Goal: Transaction & Acquisition: Download file/media

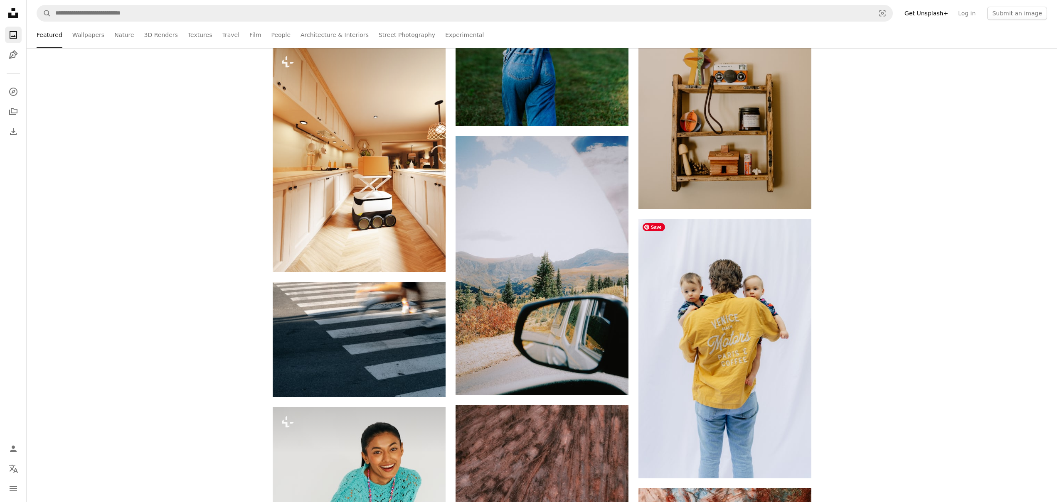
scroll to position [12767, 0]
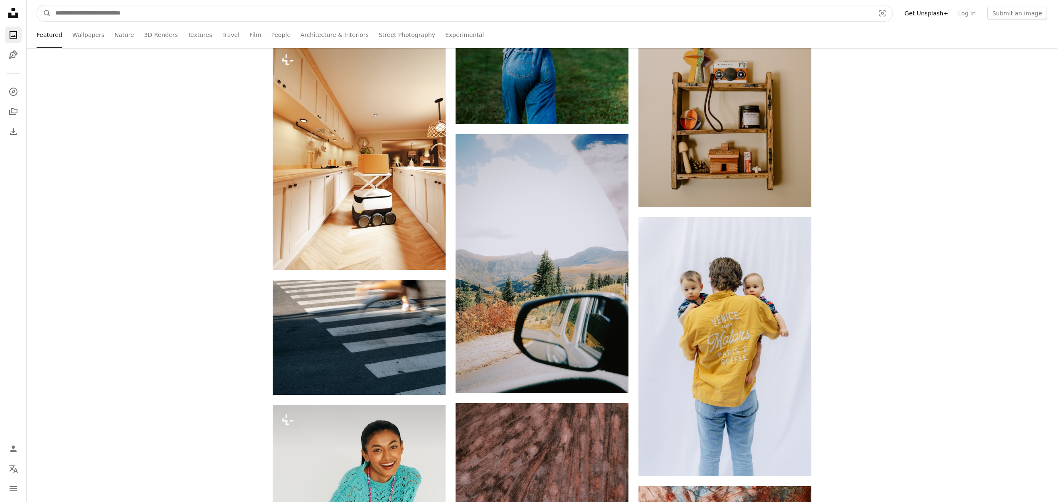
click at [151, 15] on input "Find visuals sitewide" at bounding box center [461, 13] width 821 height 16
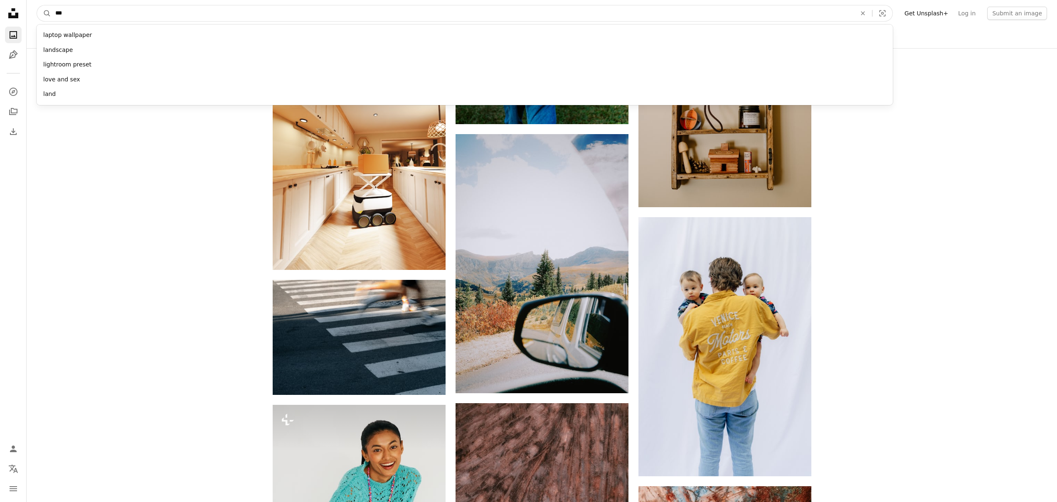
type input "****"
click button "A magnifying glass" at bounding box center [44, 13] width 14 height 16
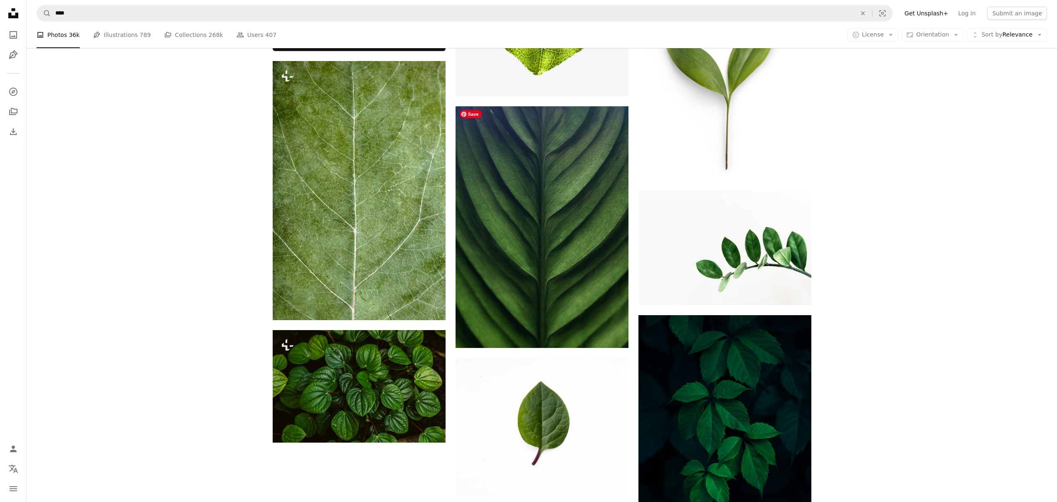
scroll to position [549, 0]
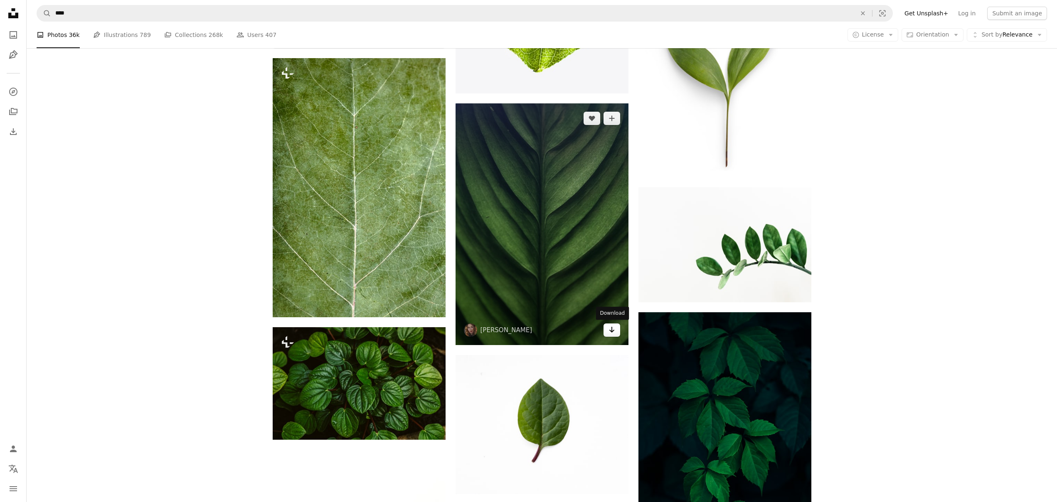
click at [612, 332] on icon "Arrow pointing down" at bounding box center [611, 330] width 7 height 10
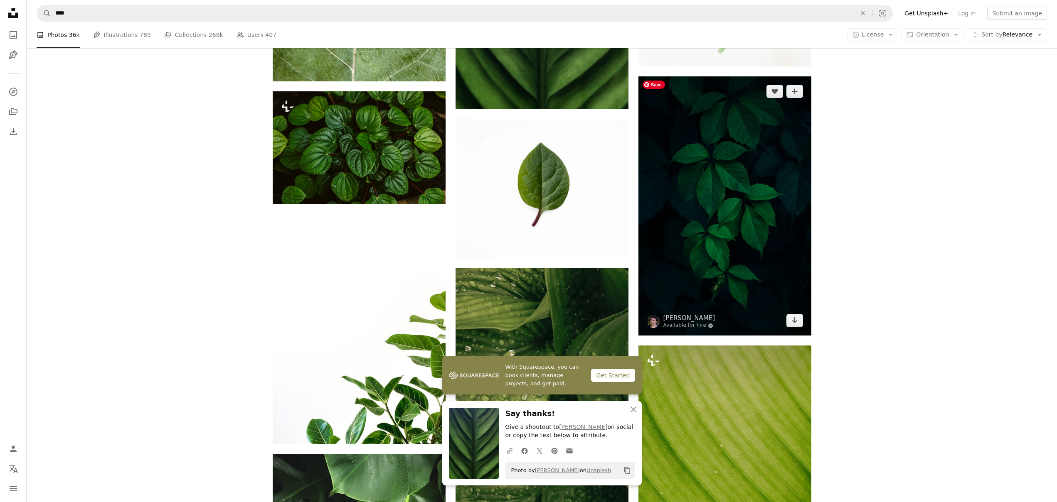
scroll to position [787, 0]
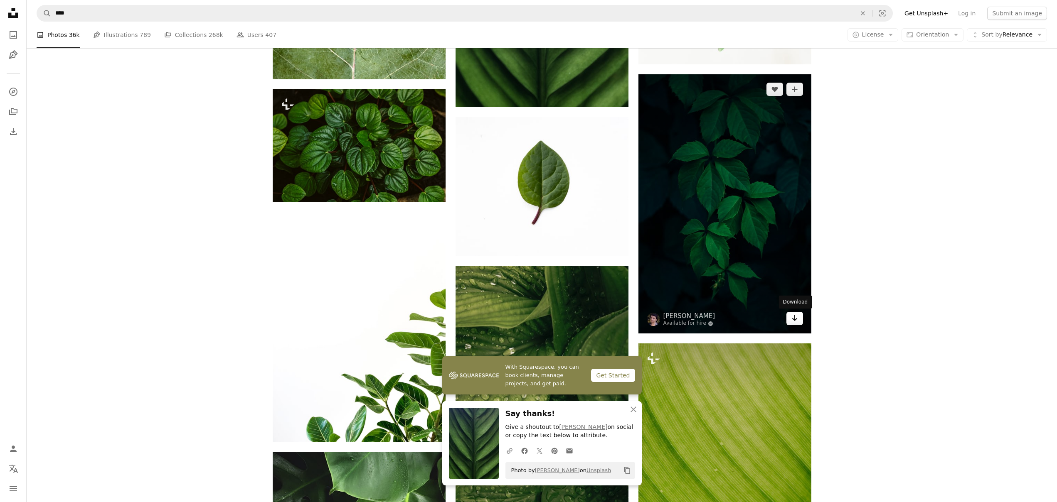
click at [798, 320] on link "Arrow pointing down" at bounding box center [794, 318] width 17 height 13
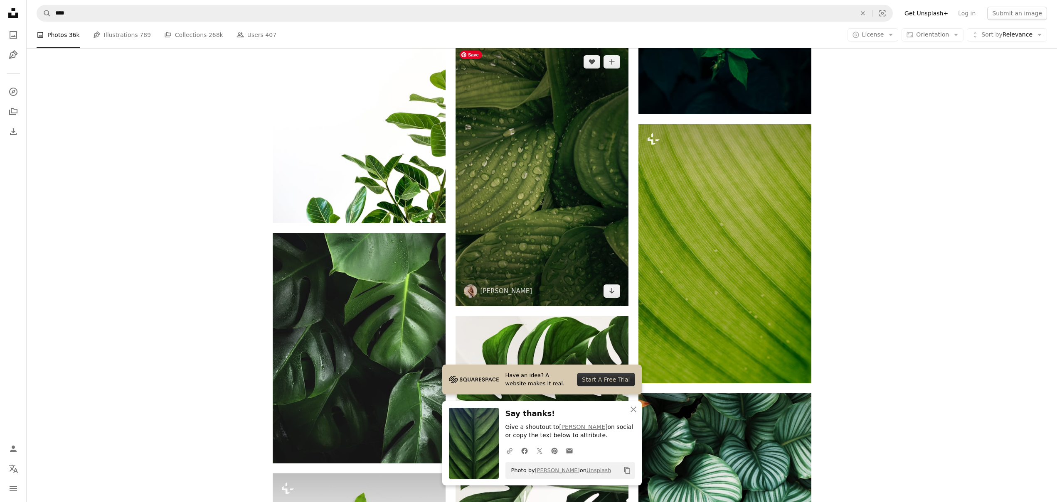
scroll to position [992, 0]
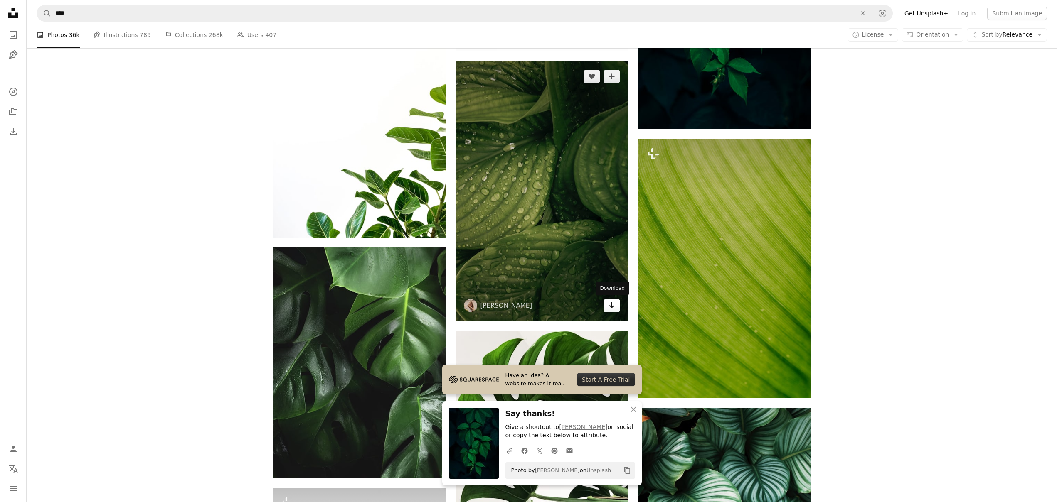
click at [612, 303] on icon "Download" at bounding box center [611, 306] width 5 height 6
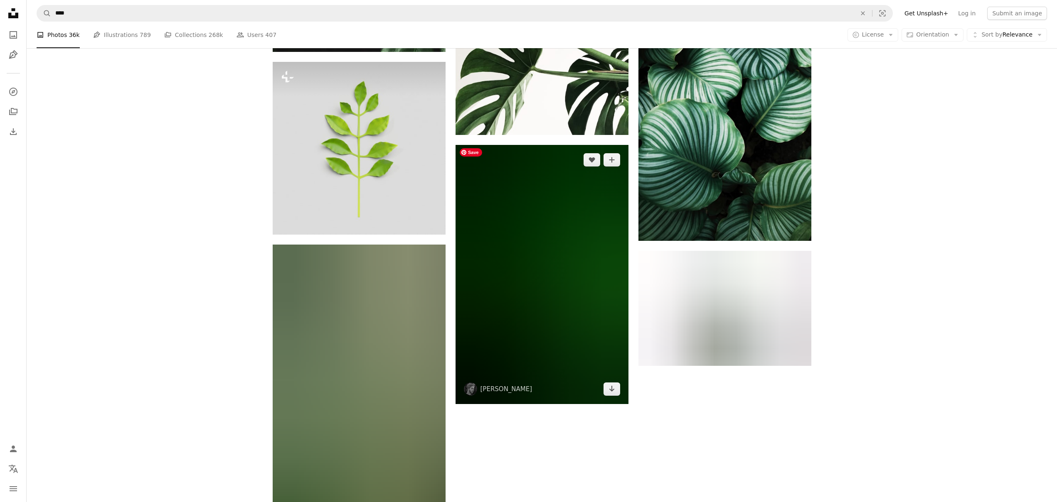
scroll to position [1470, 0]
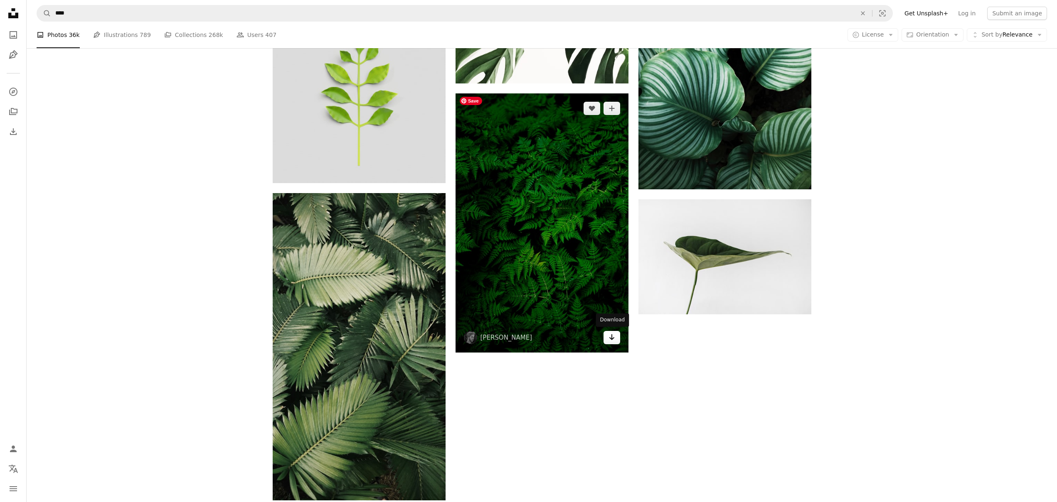
click at [612, 334] on icon "Arrow pointing down" at bounding box center [611, 337] width 7 height 10
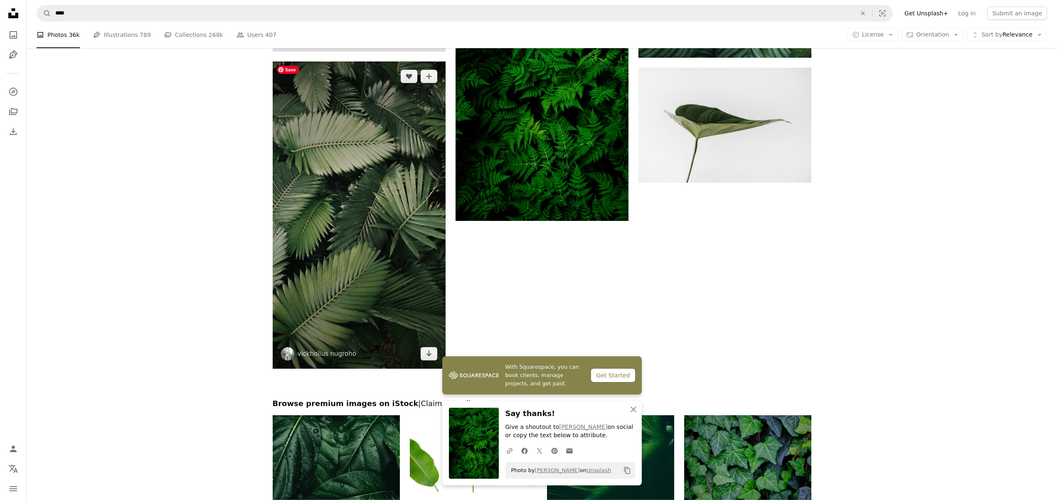
scroll to position [1602, 0]
click at [425, 356] on link "Arrow pointing down" at bounding box center [429, 353] width 17 height 13
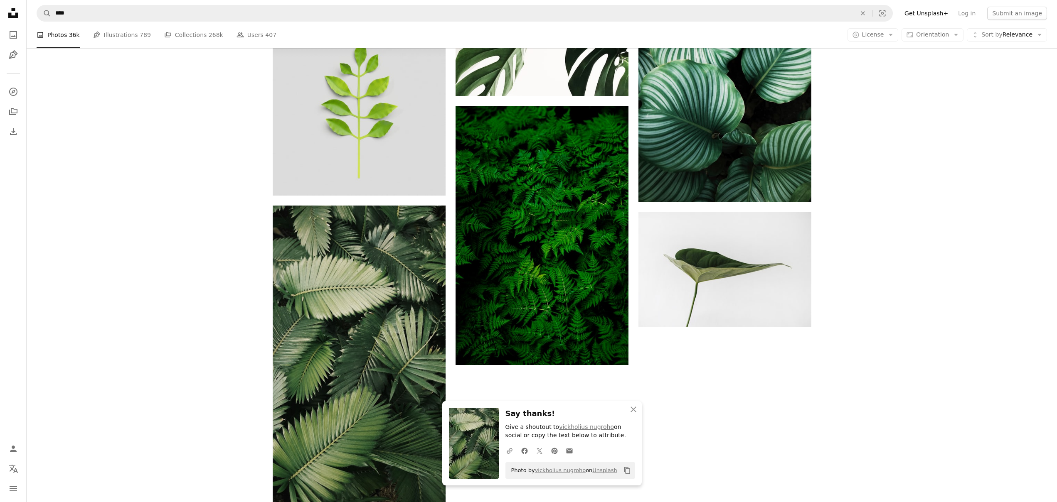
scroll to position [1442, 0]
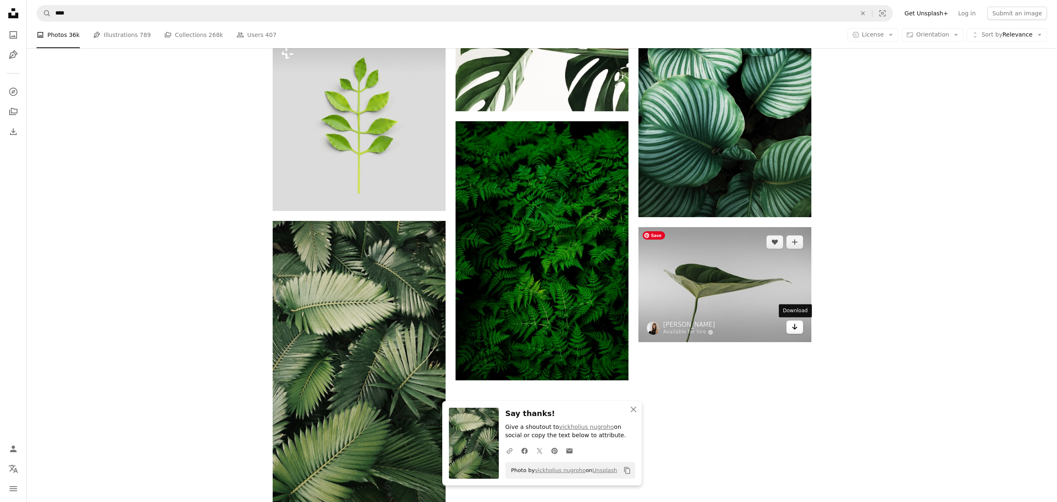
click at [794, 329] on icon "Download" at bounding box center [794, 327] width 5 height 6
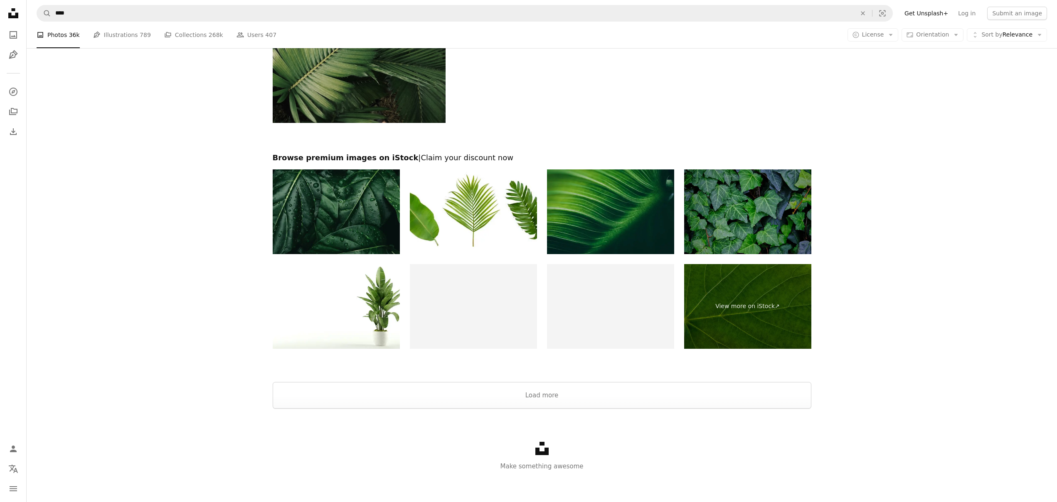
scroll to position [1850, 0]
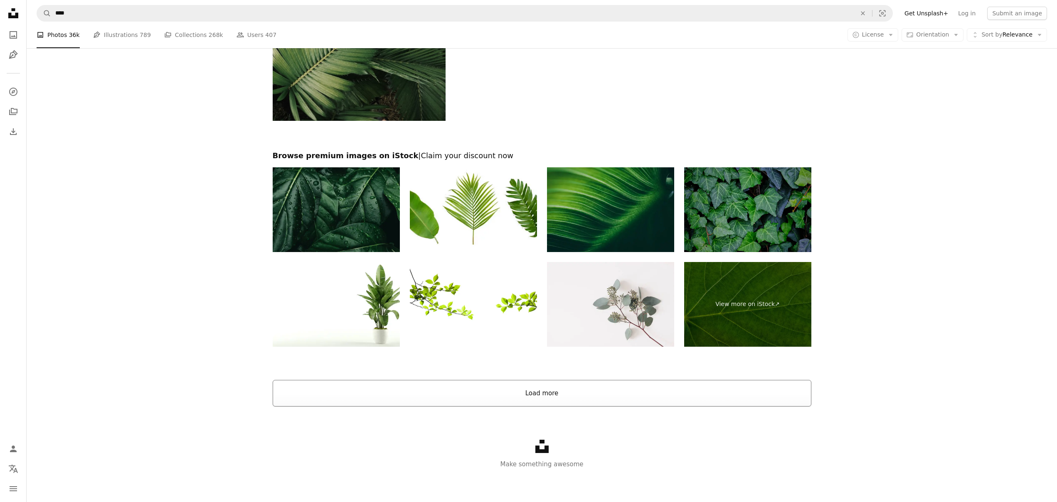
click at [549, 404] on button "Load more" at bounding box center [542, 393] width 539 height 27
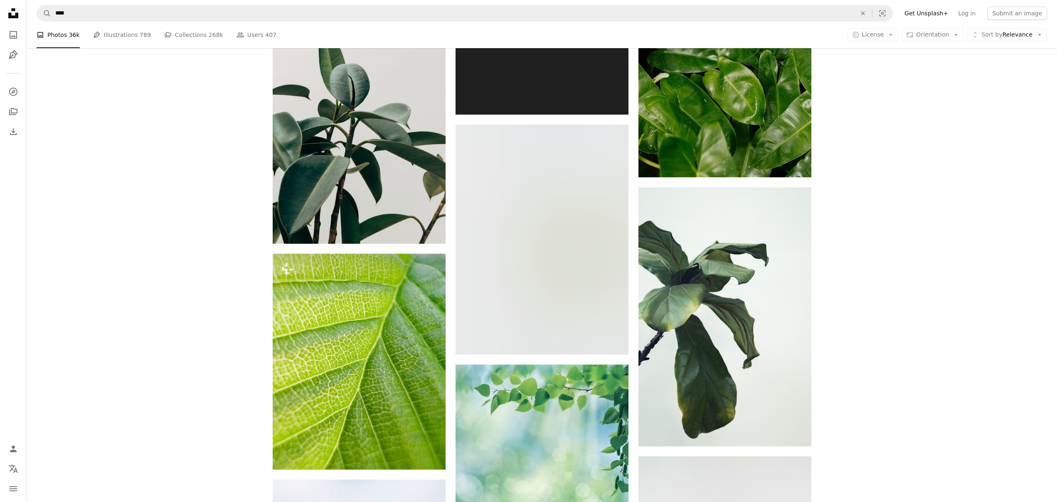
scroll to position [2911, 0]
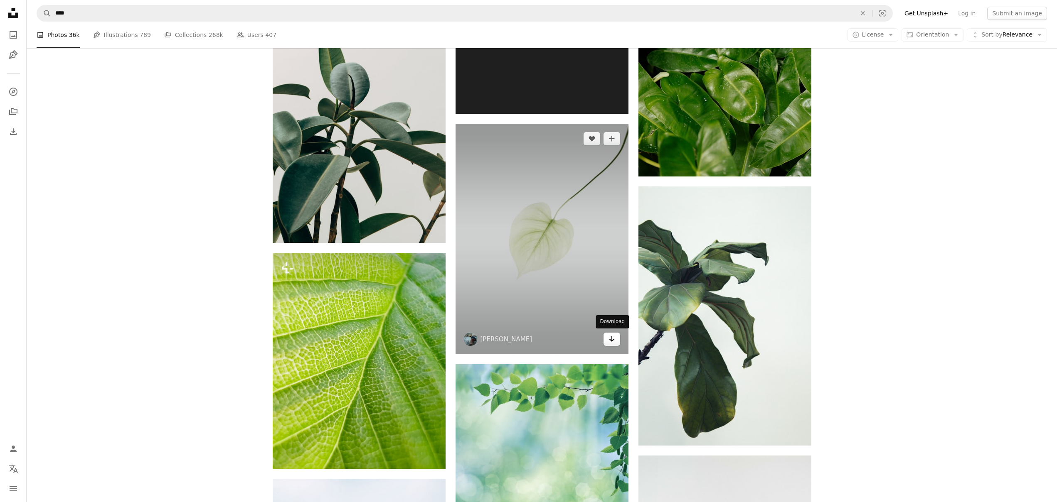
click at [614, 340] on icon "Arrow pointing down" at bounding box center [611, 339] width 7 height 10
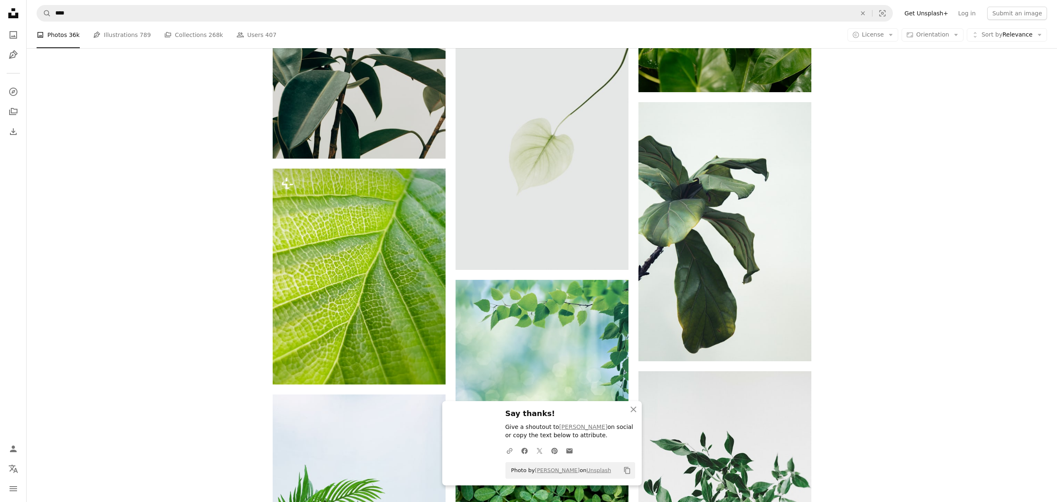
scroll to position [2996, 0]
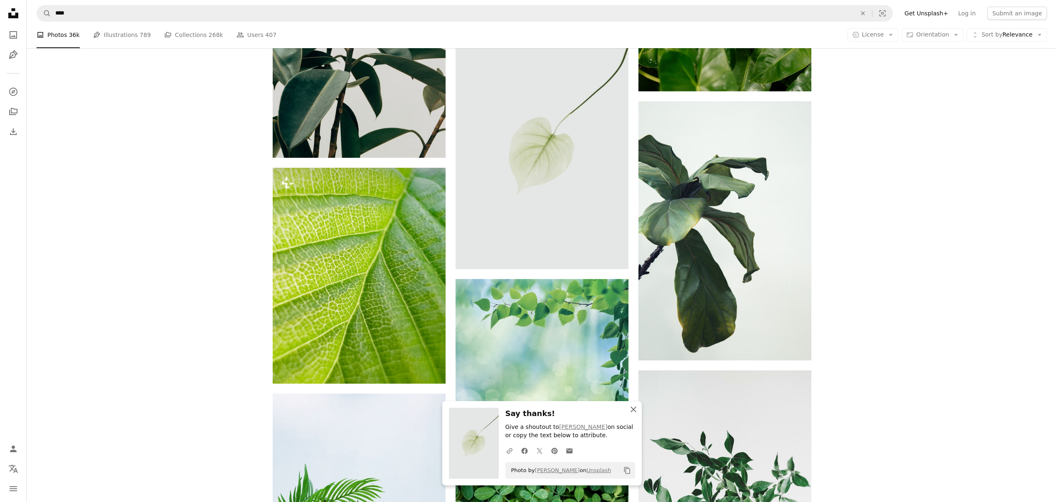
click at [635, 408] on icon "button" at bounding box center [633, 410] width 6 height 6
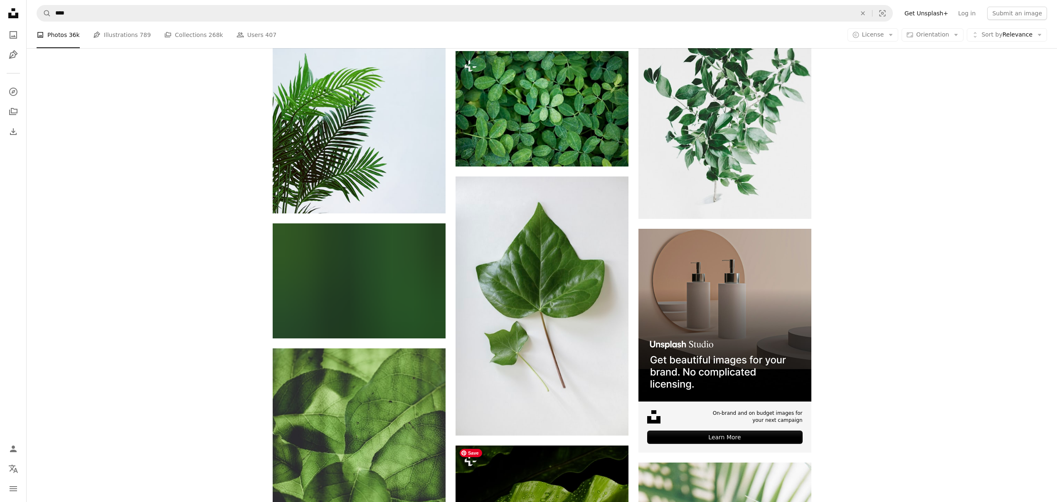
scroll to position [3405, 0]
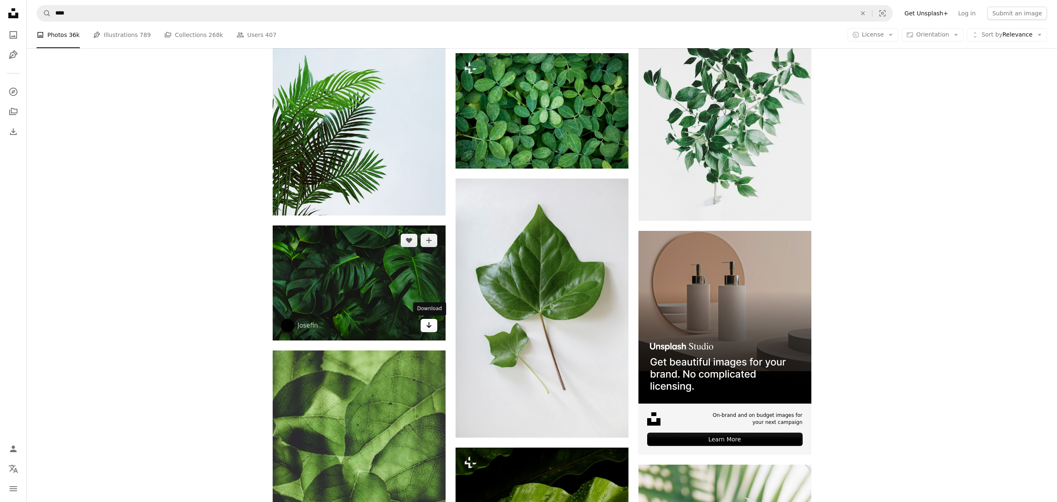
click at [429, 328] on icon "Arrow pointing down" at bounding box center [429, 325] width 7 height 10
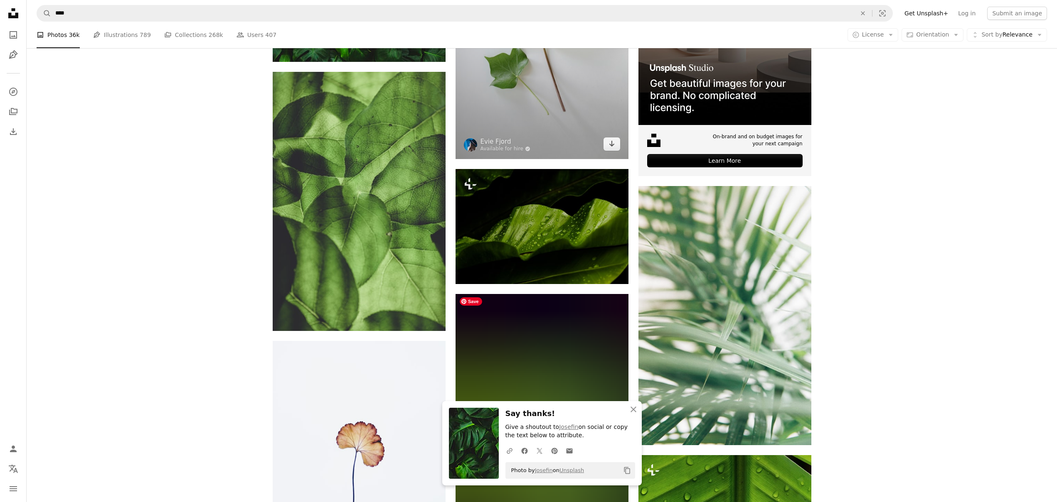
scroll to position [3684, 0]
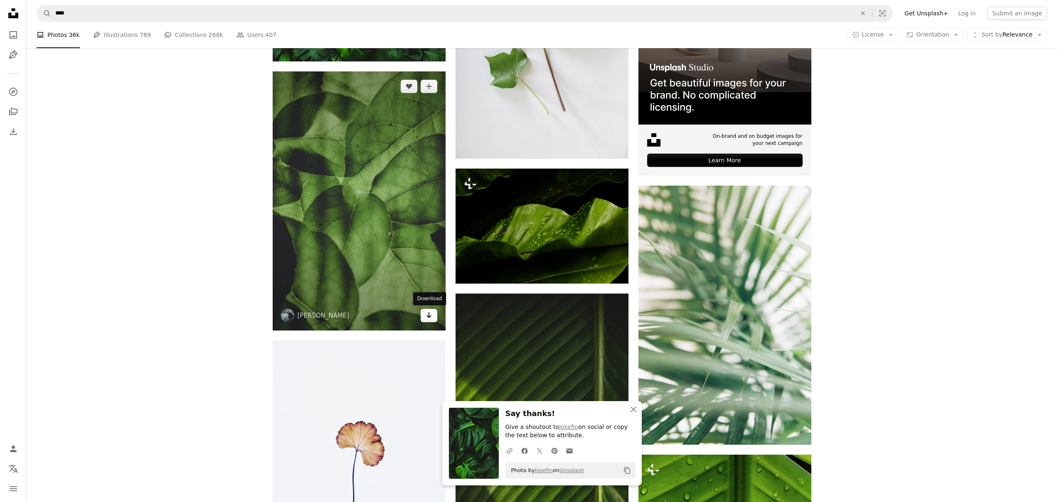
click at [430, 318] on icon "Arrow pointing down" at bounding box center [429, 315] width 7 height 10
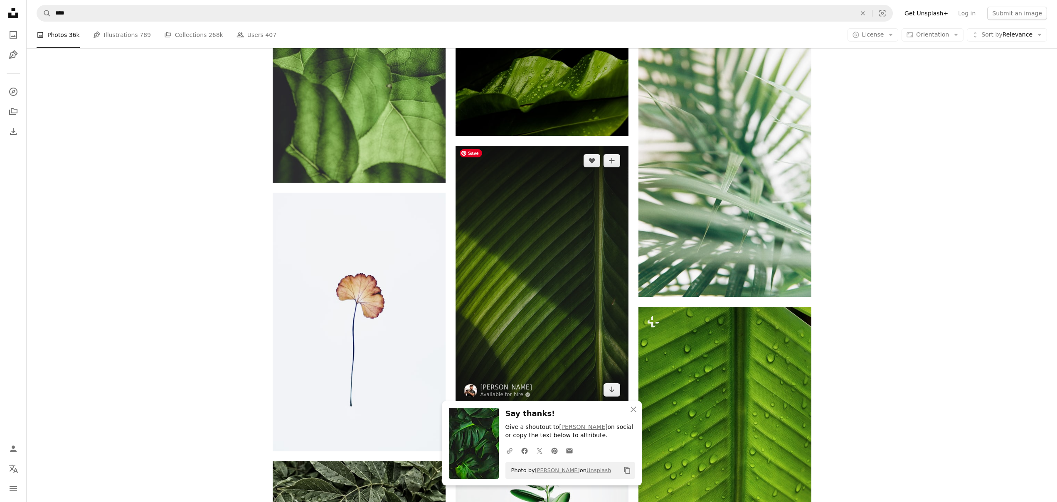
scroll to position [3869, 0]
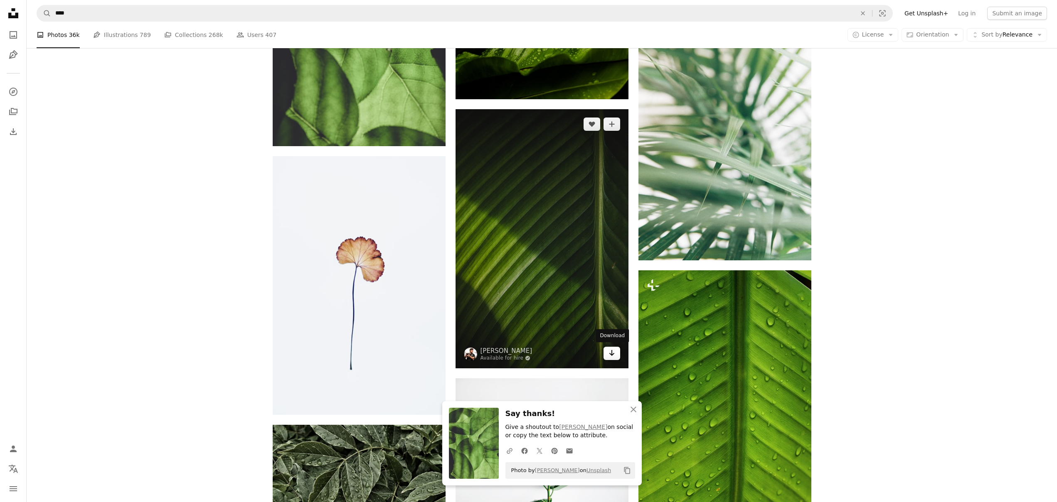
click at [613, 353] on icon "Download" at bounding box center [611, 353] width 5 height 6
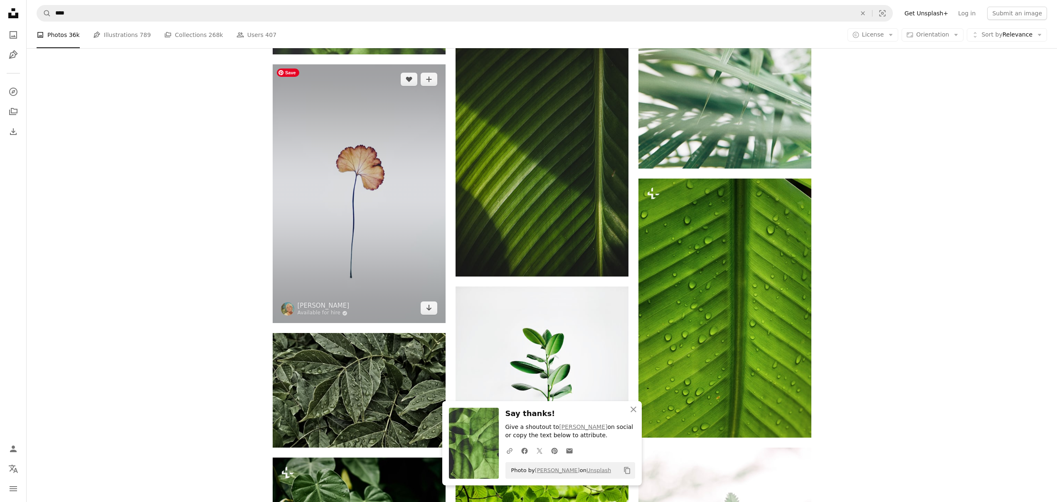
scroll to position [3924, 0]
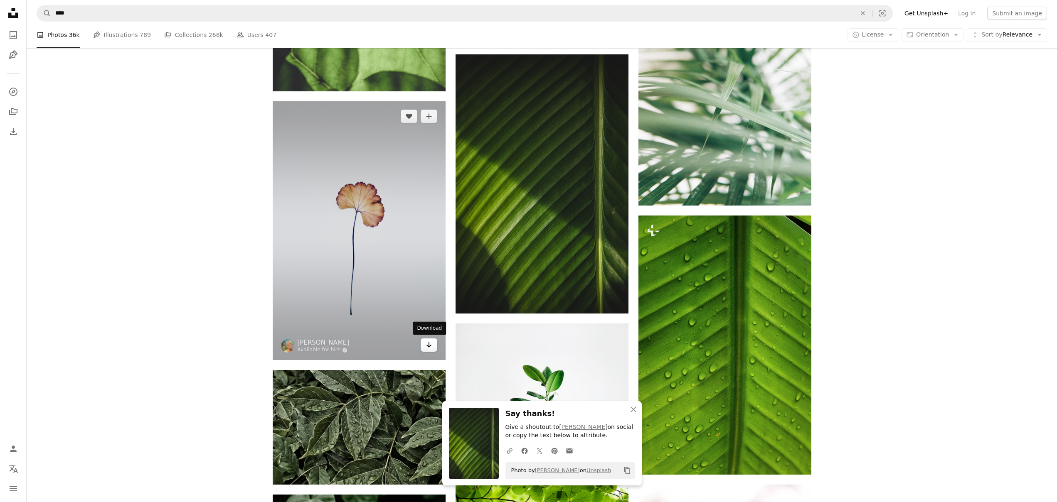
click at [428, 345] on icon "Arrow pointing down" at bounding box center [429, 345] width 7 height 10
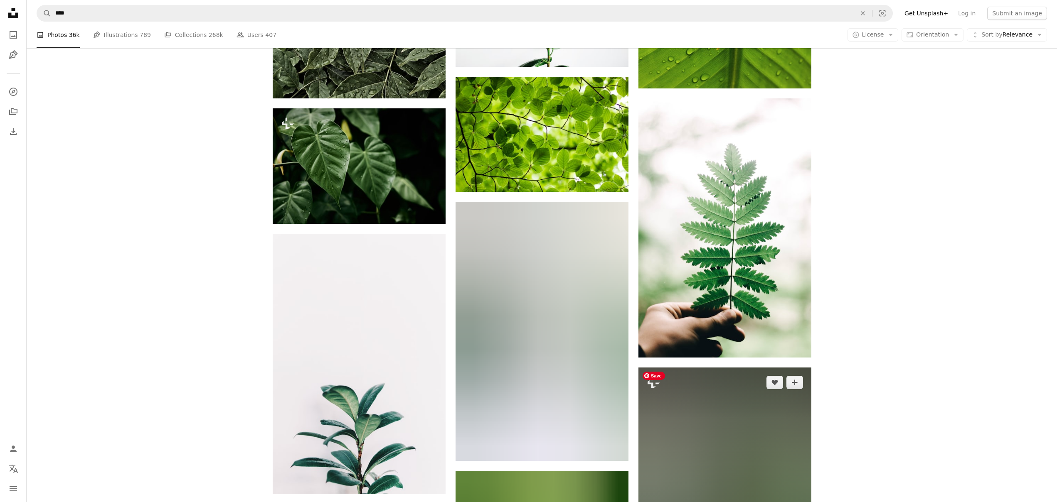
scroll to position [4302, 0]
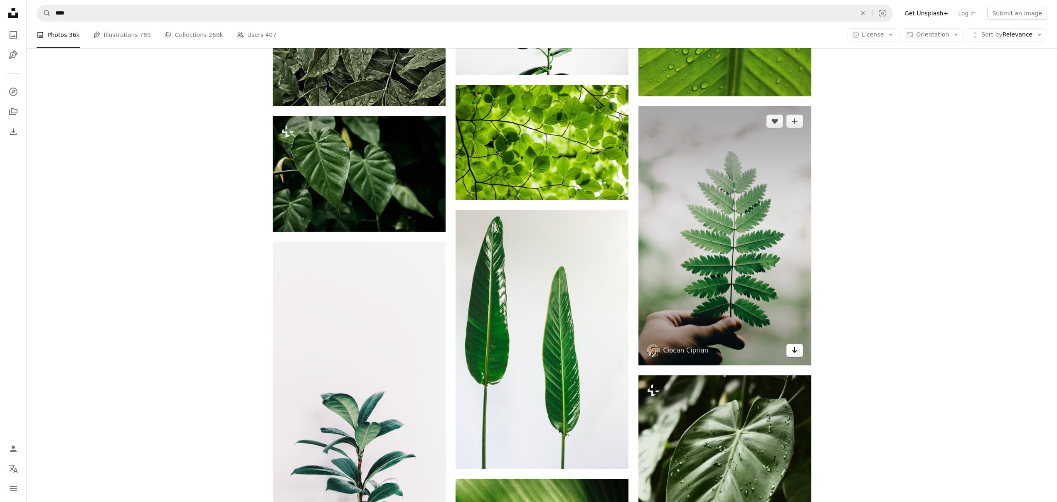
click at [789, 352] on link "Arrow pointing down" at bounding box center [794, 350] width 17 height 13
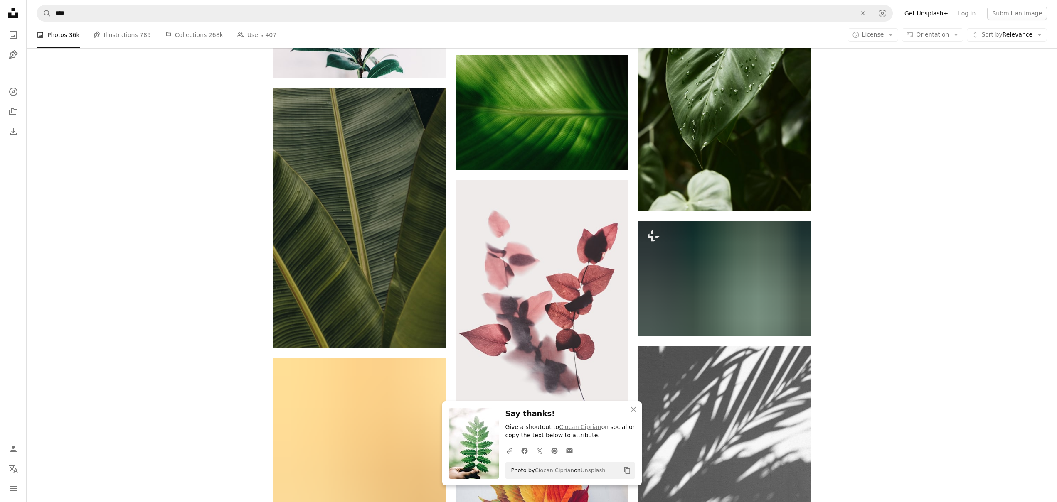
scroll to position [4729, 0]
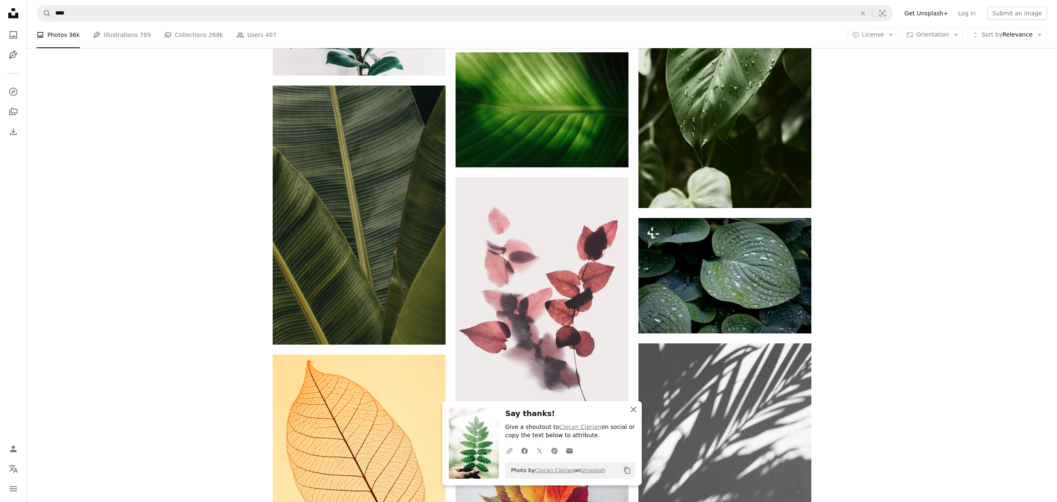
click at [632, 409] on icon "button" at bounding box center [633, 410] width 6 height 6
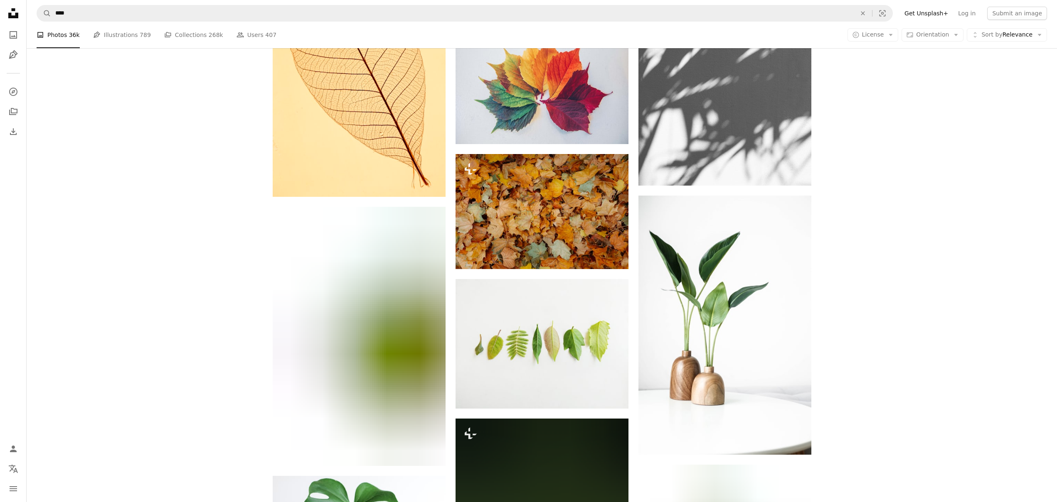
scroll to position [5167, 0]
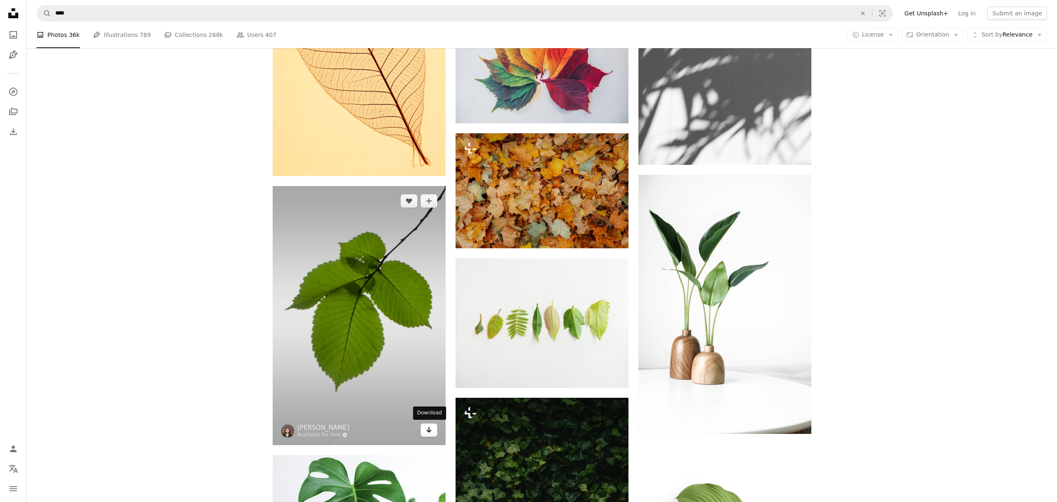
click at [435, 433] on link "Arrow pointing down" at bounding box center [429, 430] width 17 height 13
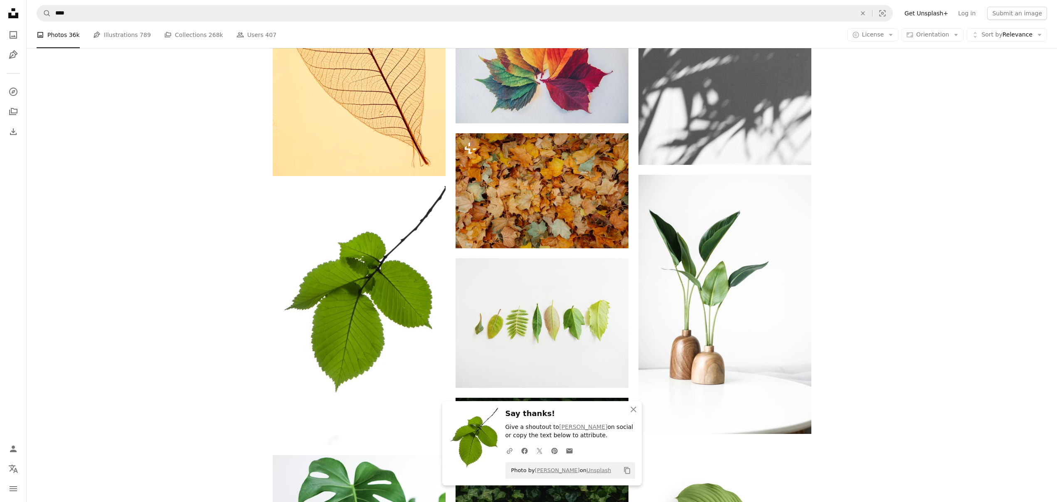
scroll to position [5247, 0]
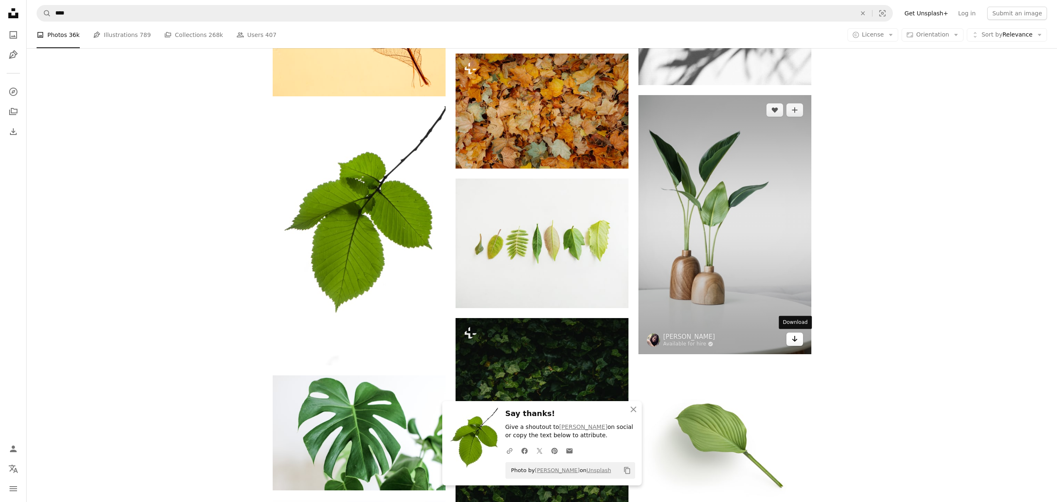
click at [797, 337] on icon "Arrow pointing down" at bounding box center [794, 339] width 7 height 10
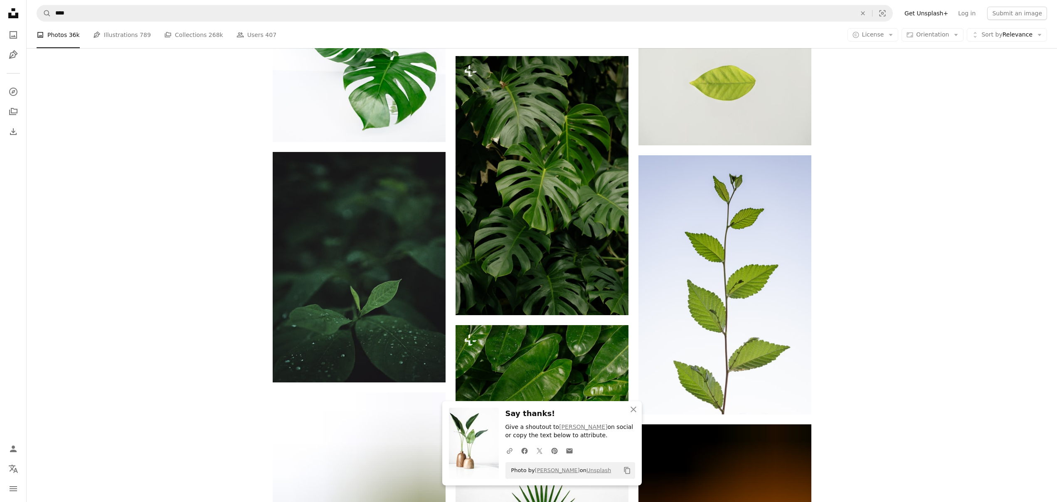
scroll to position [5781, 0]
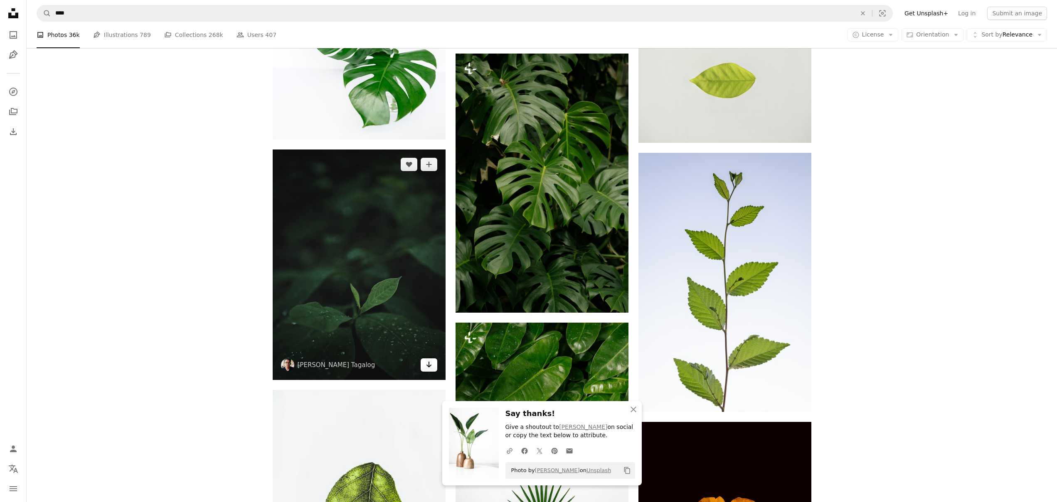
click at [429, 366] on icon "Download" at bounding box center [428, 365] width 5 height 6
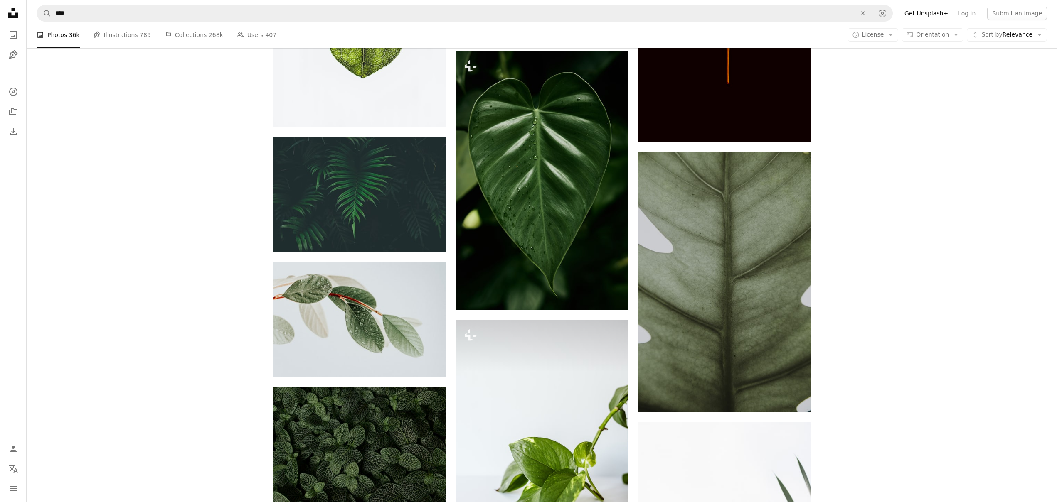
scroll to position [6337, 0]
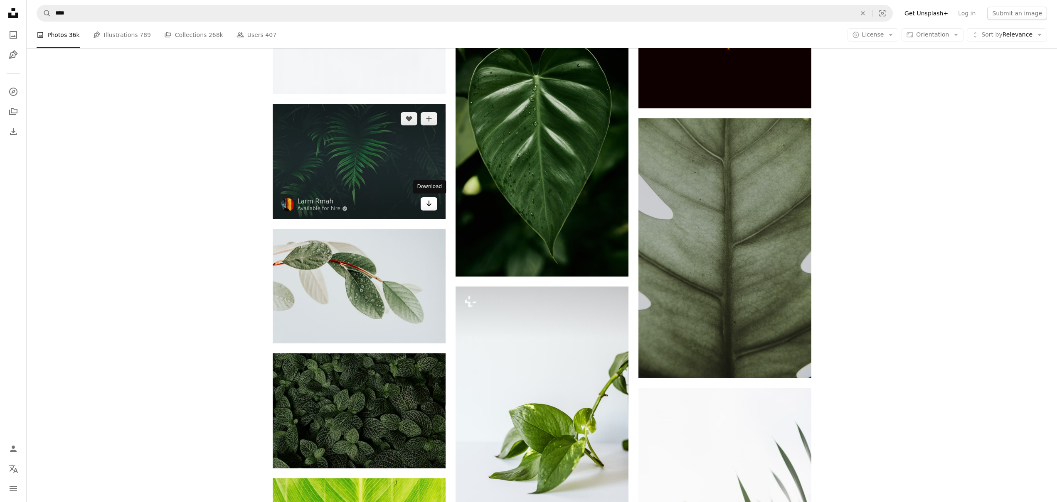
click at [431, 202] on icon "Arrow pointing down" at bounding box center [429, 204] width 7 height 10
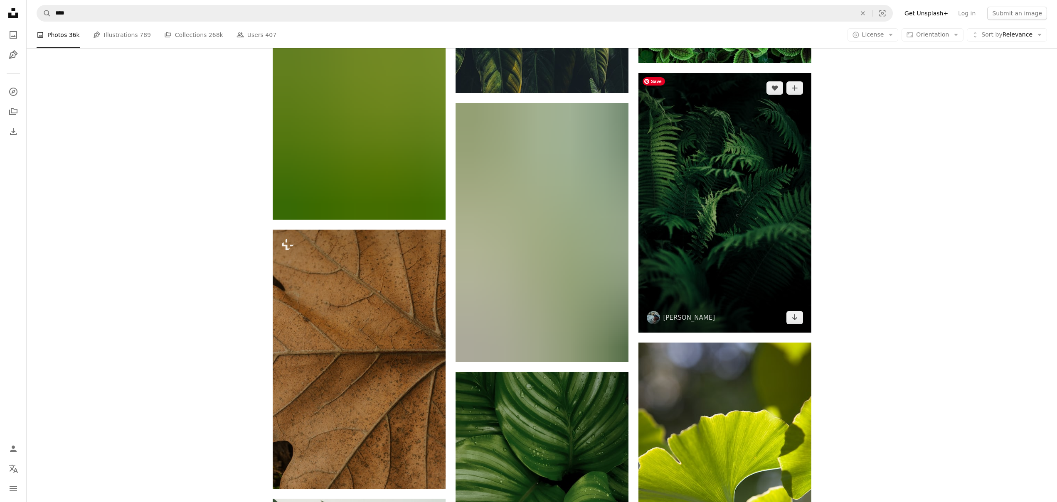
scroll to position [7300, 0]
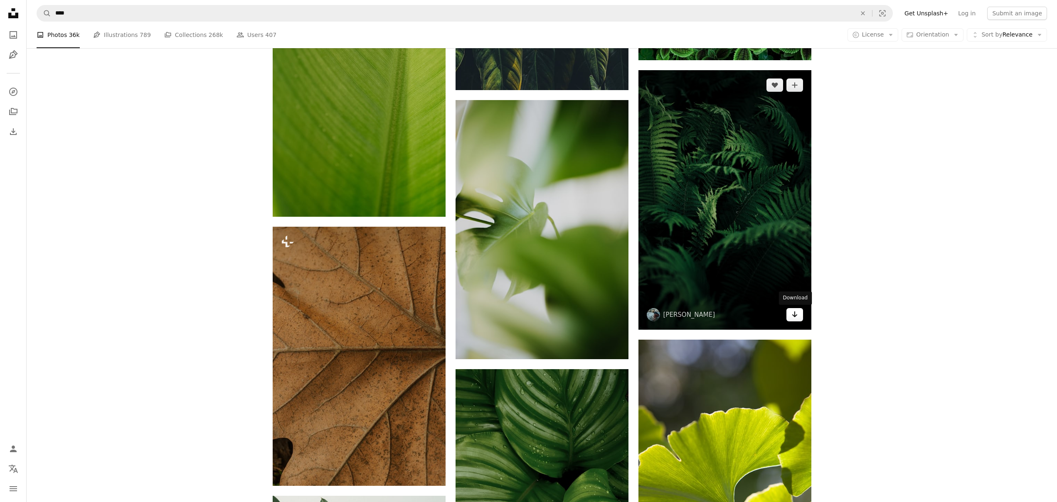
click at [793, 315] on icon "Arrow pointing down" at bounding box center [794, 315] width 7 height 10
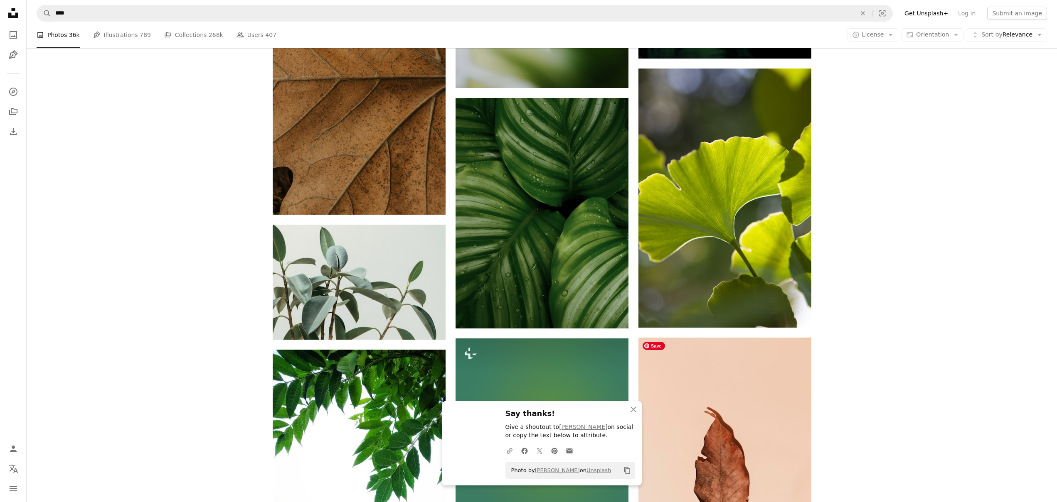
scroll to position [7572, 0]
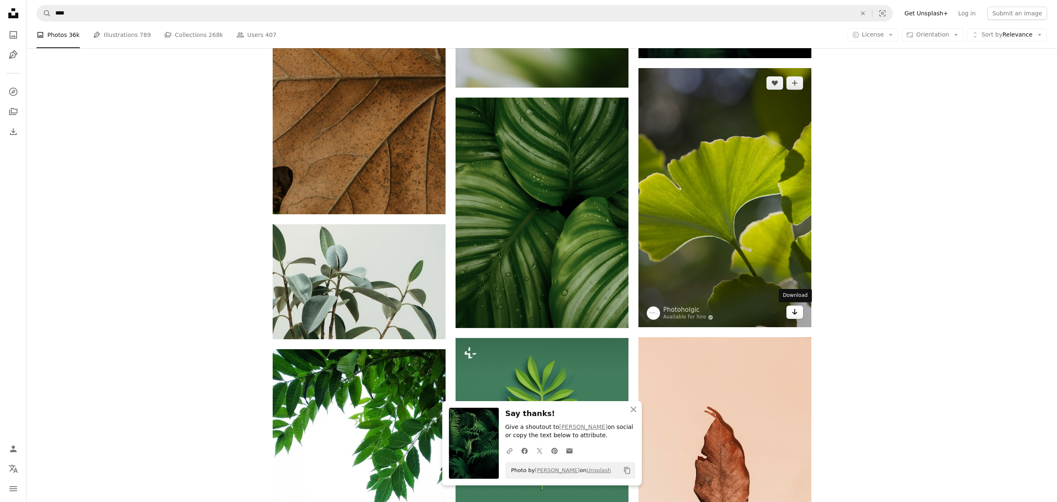
click at [797, 310] on icon "Arrow pointing down" at bounding box center [794, 312] width 7 height 10
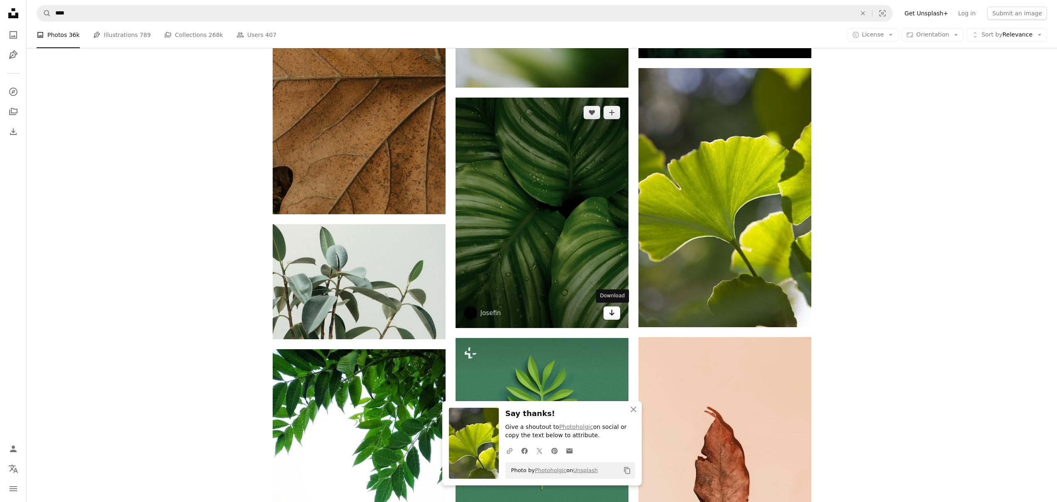
click at [612, 315] on icon "Download" at bounding box center [611, 313] width 5 height 6
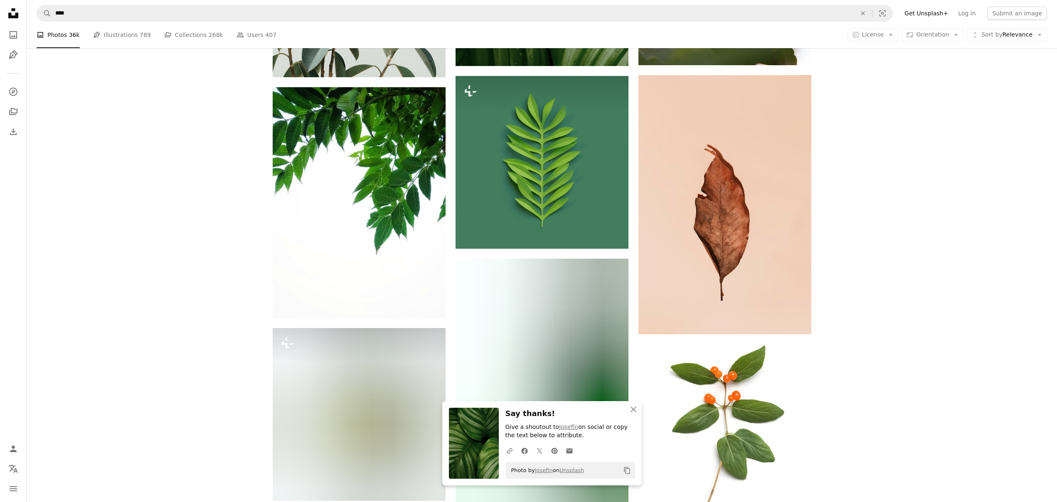
scroll to position [7845, 0]
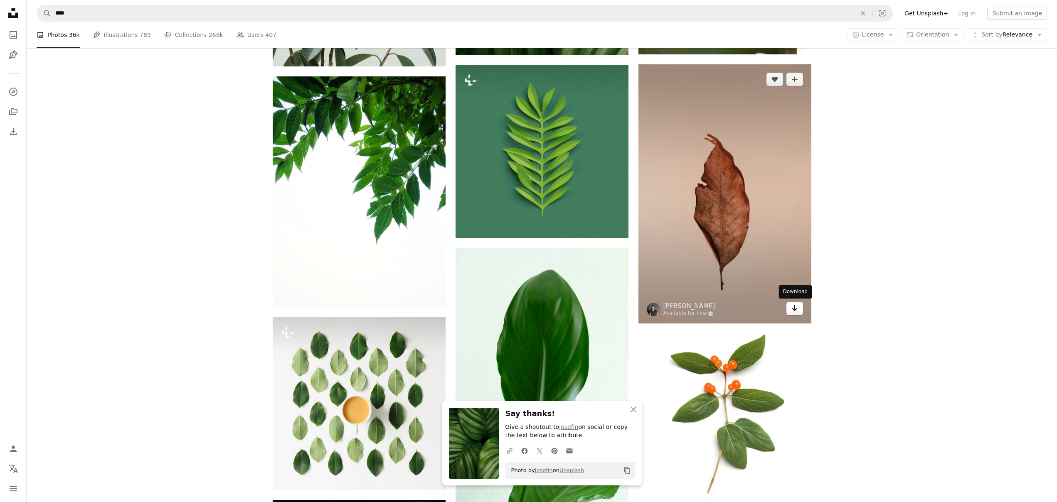
click at [793, 307] on icon "Arrow pointing down" at bounding box center [794, 308] width 7 height 10
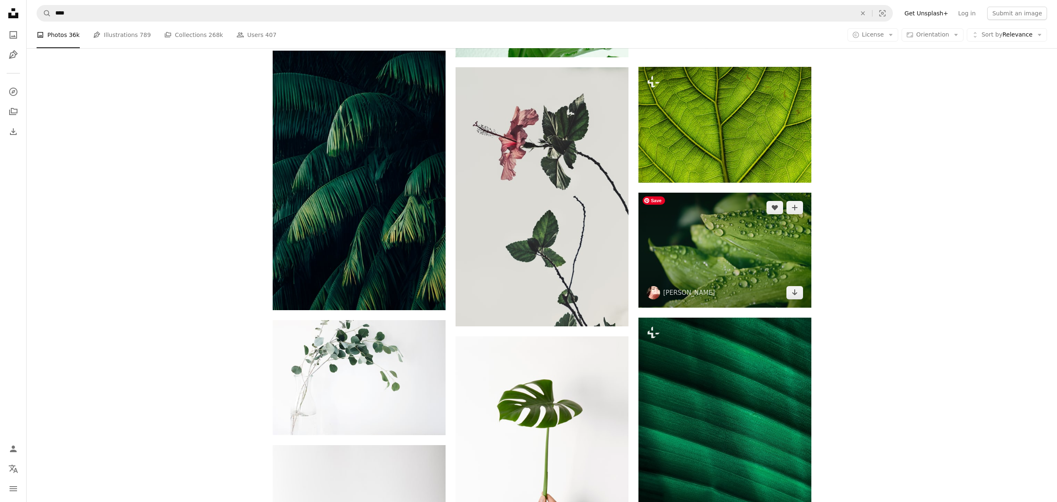
scroll to position [8290, 0]
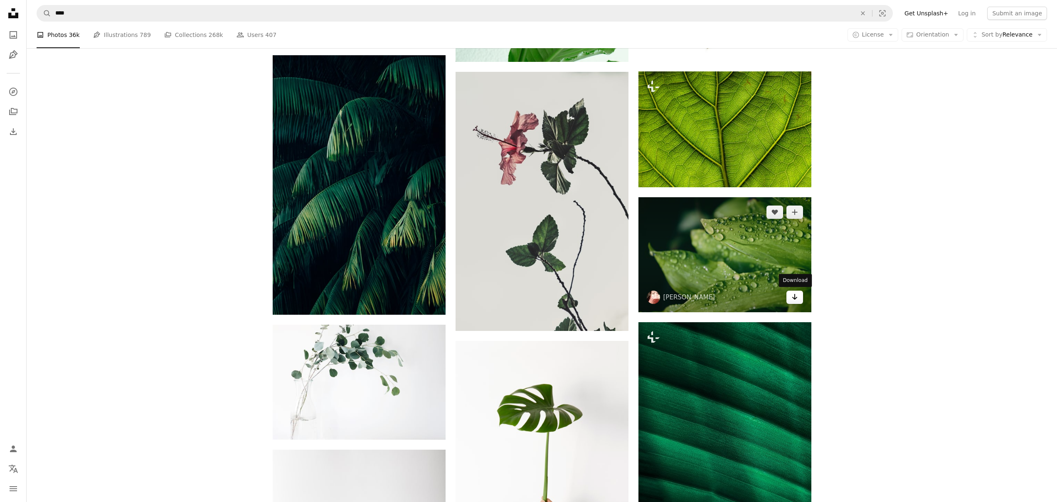
click at [797, 295] on link "Arrow pointing down" at bounding box center [794, 297] width 17 height 13
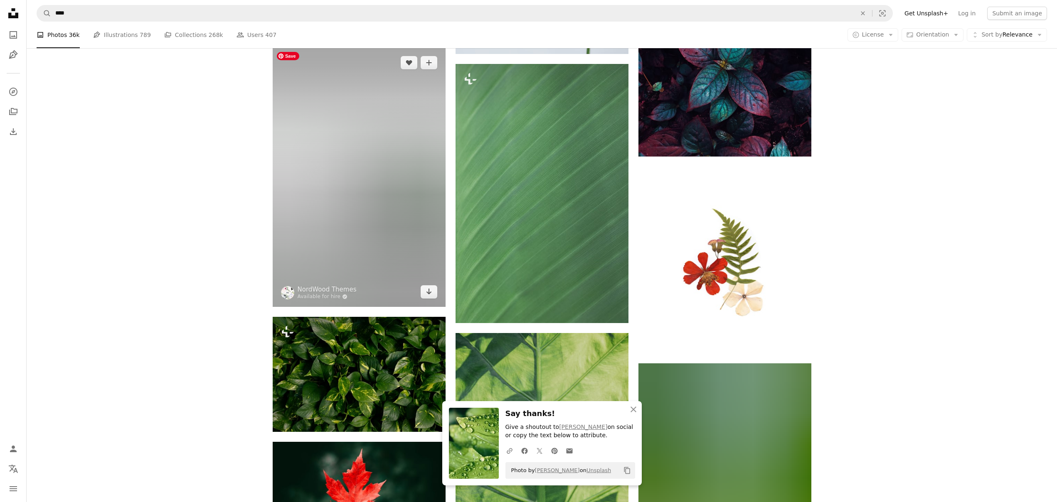
scroll to position [8958, 0]
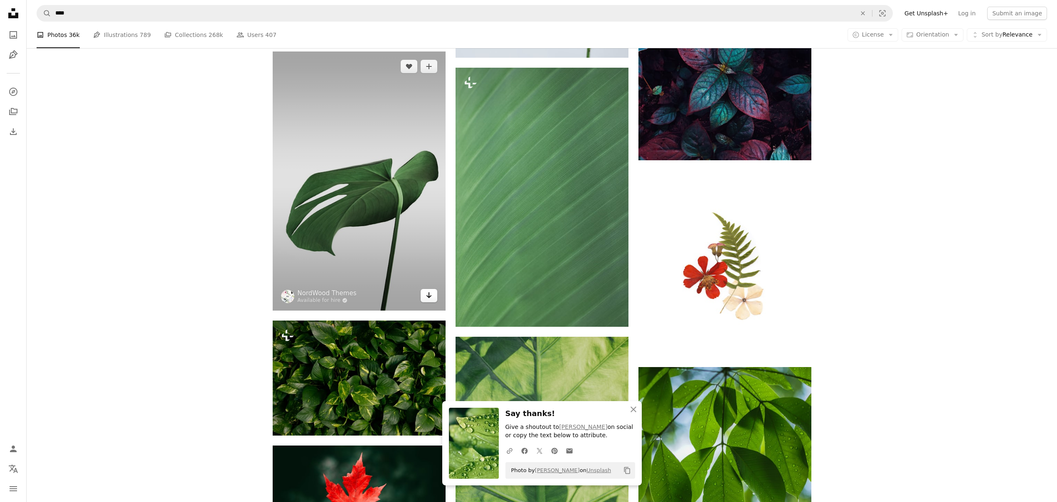
click at [430, 297] on icon "Arrow pointing down" at bounding box center [429, 295] width 7 height 10
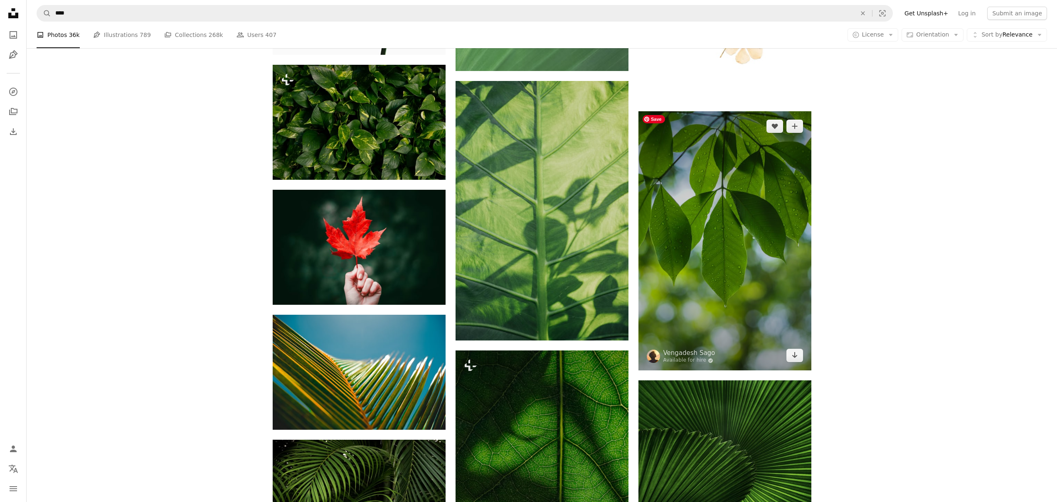
scroll to position [9234, 0]
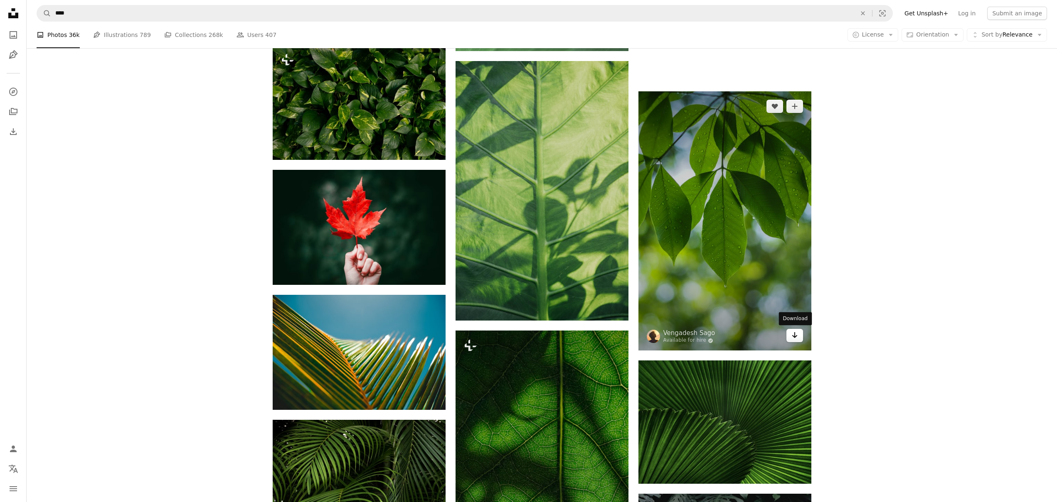
click at [793, 335] on icon "Arrow pointing down" at bounding box center [794, 335] width 7 height 10
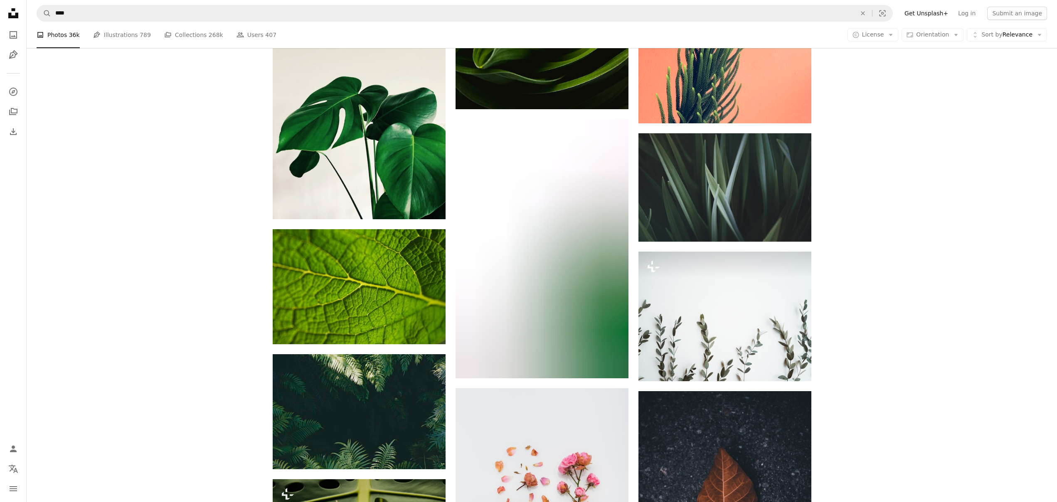
scroll to position [11294, 0]
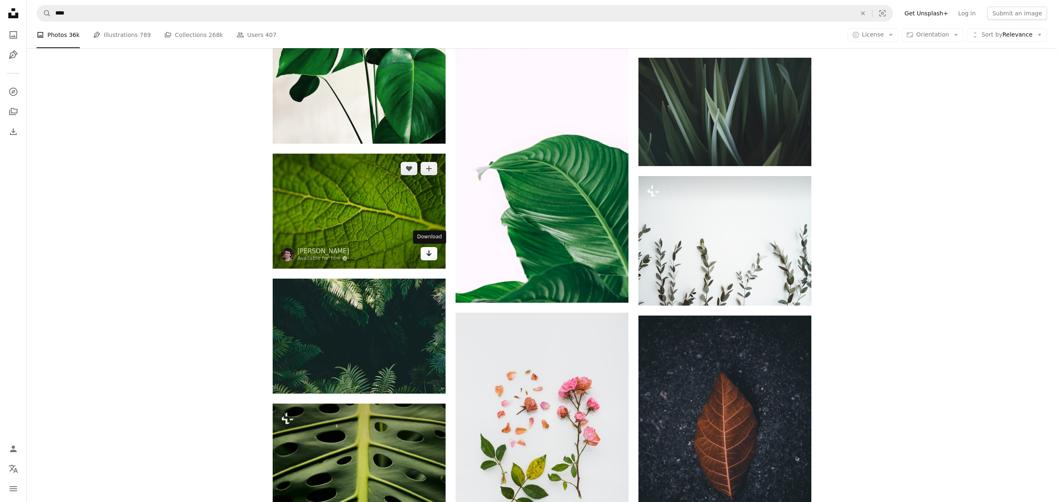
click at [429, 255] on icon "Download" at bounding box center [428, 254] width 5 height 6
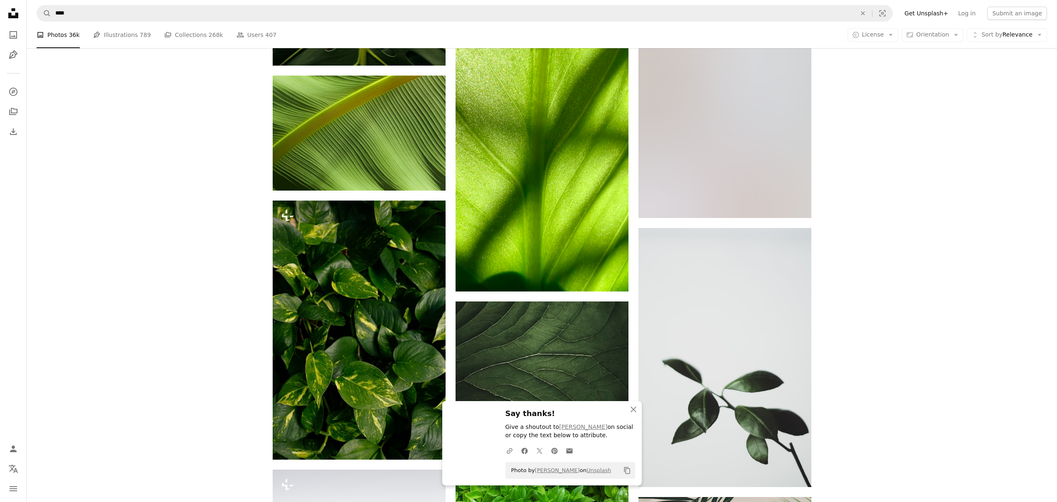
scroll to position [11892, 0]
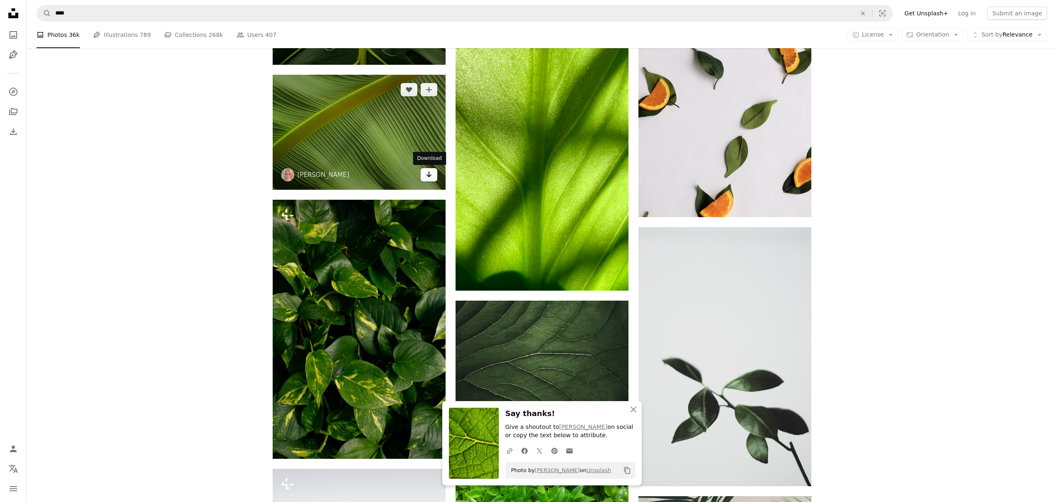
click at [432, 175] on icon "Arrow pointing down" at bounding box center [429, 175] width 7 height 10
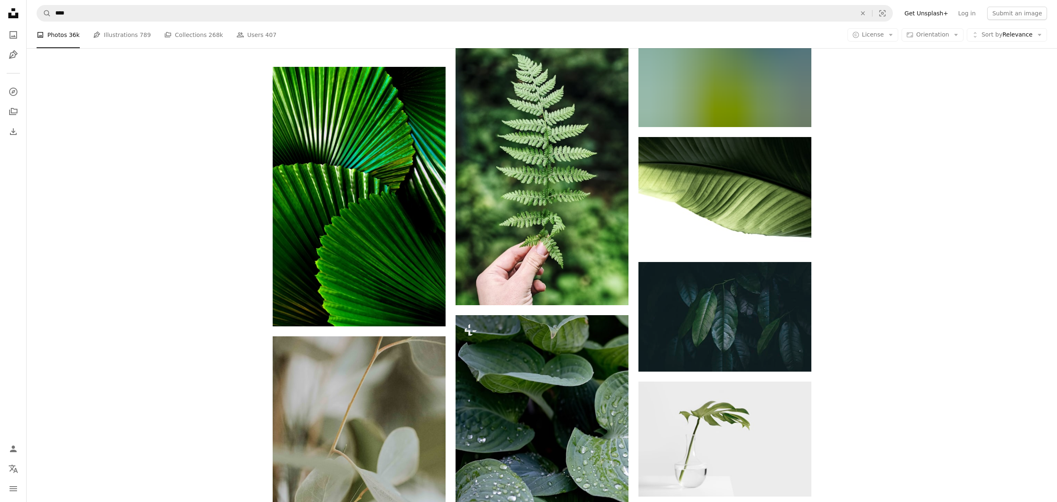
scroll to position [13025, 0]
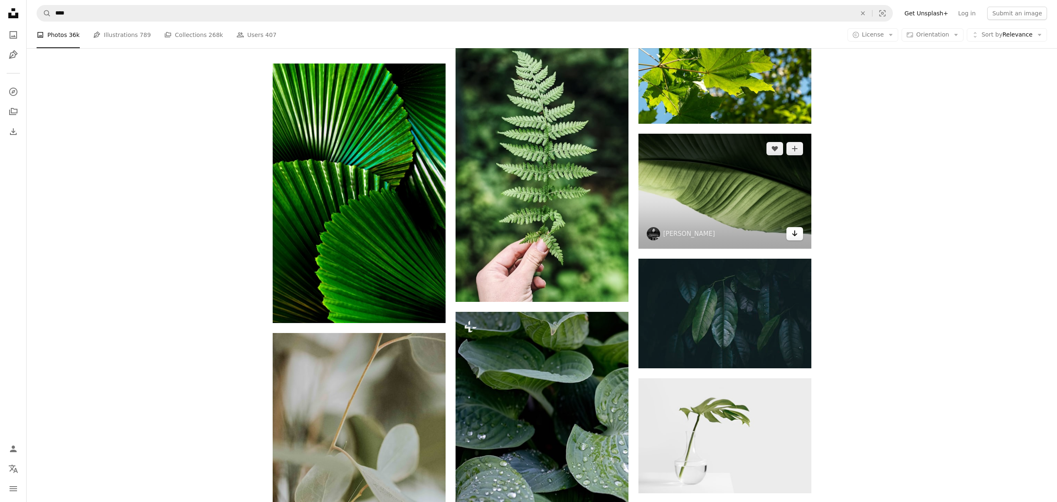
click at [797, 231] on icon "Arrow pointing down" at bounding box center [794, 234] width 7 height 10
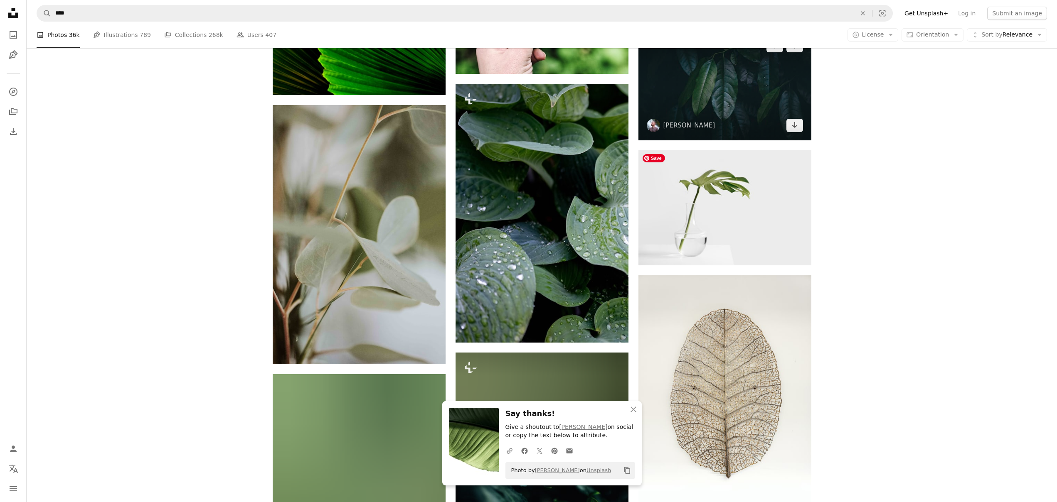
scroll to position [13322, 0]
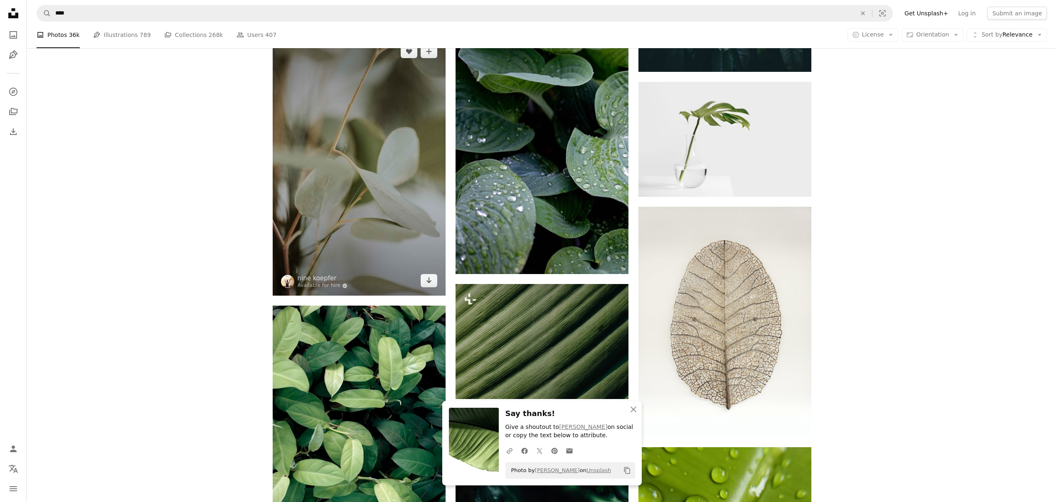
drag, startPoint x: 429, startPoint y: 282, endPoint x: 447, endPoint y: 288, distance: 18.8
click at [429, 282] on icon "Download" at bounding box center [428, 281] width 5 height 6
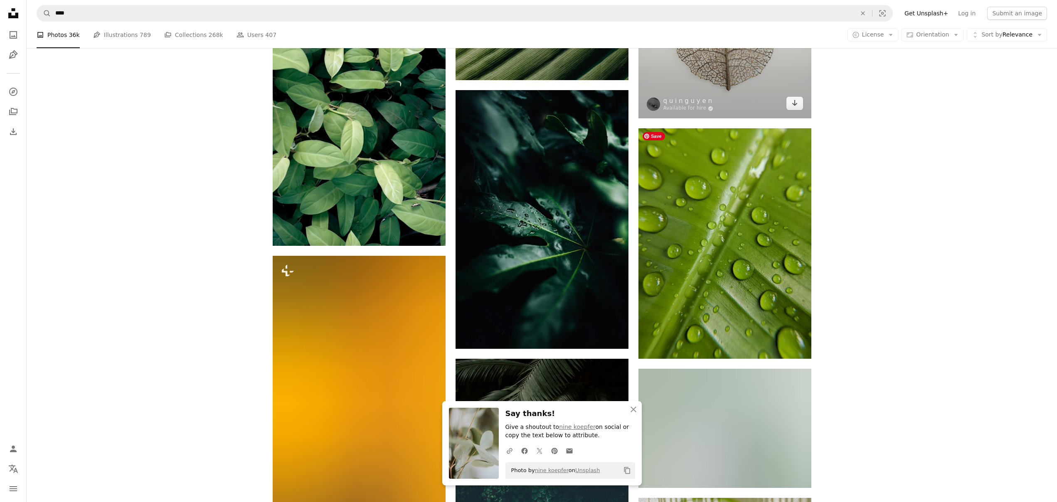
scroll to position [13645, 0]
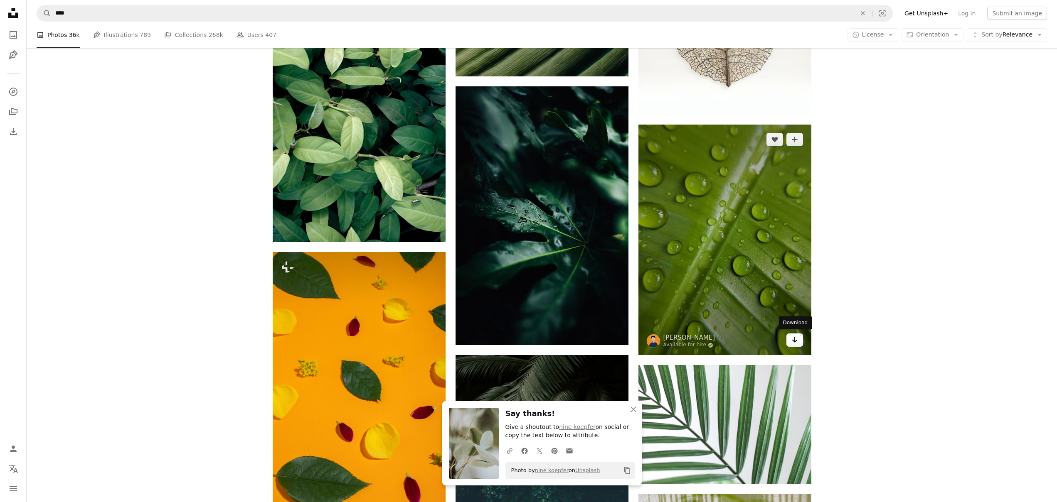
click at [798, 336] on link "Arrow pointing down" at bounding box center [794, 340] width 17 height 13
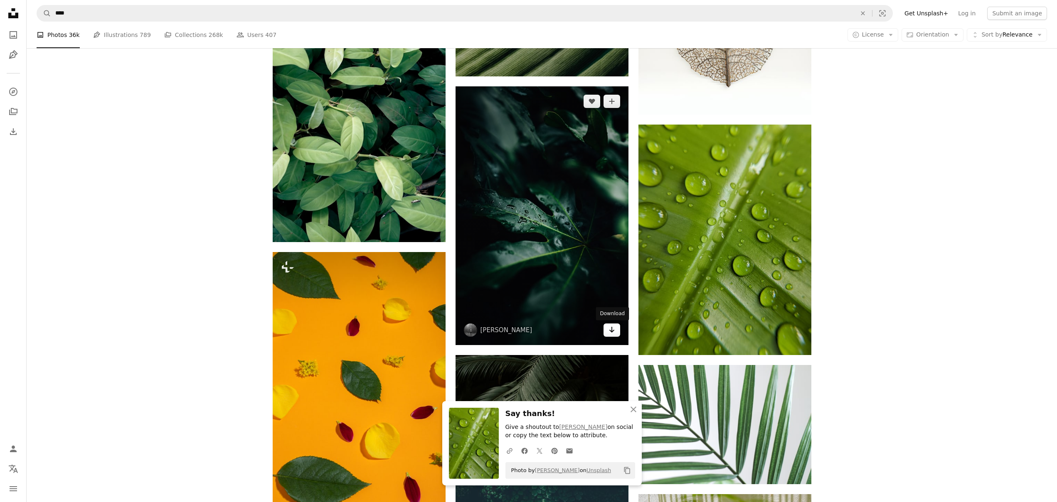
drag, startPoint x: 613, startPoint y: 333, endPoint x: 619, endPoint y: 331, distance: 6.2
click at [613, 334] on icon "Arrow pointing down" at bounding box center [611, 330] width 7 height 10
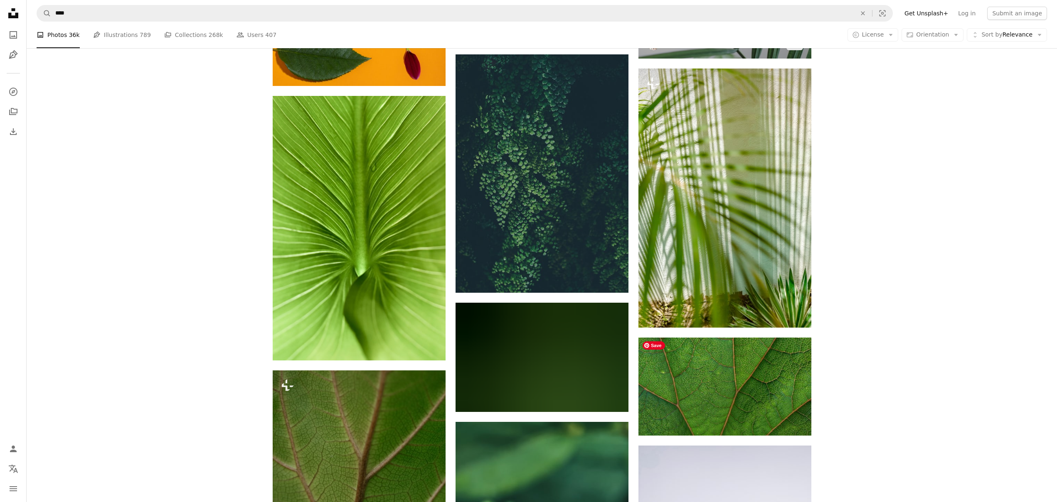
scroll to position [14070, 0]
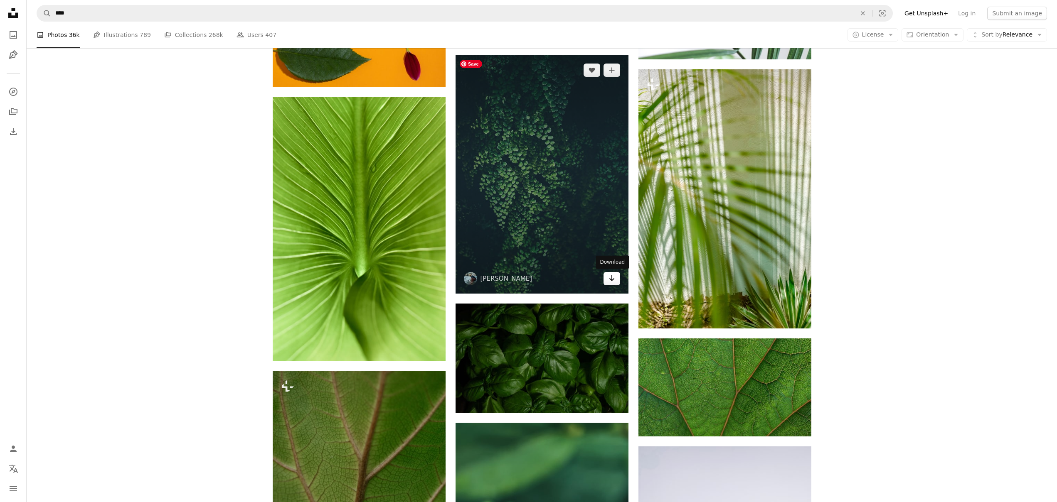
click at [611, 282] on icon "Arrow pointing down" at bounding box center [611, 278] width 7 height 10
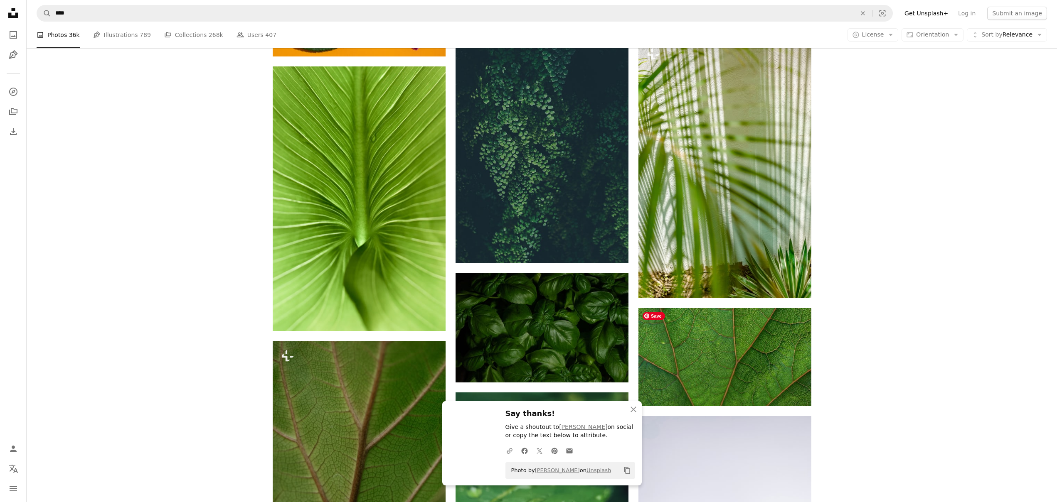
scroll to position [14117, 0]
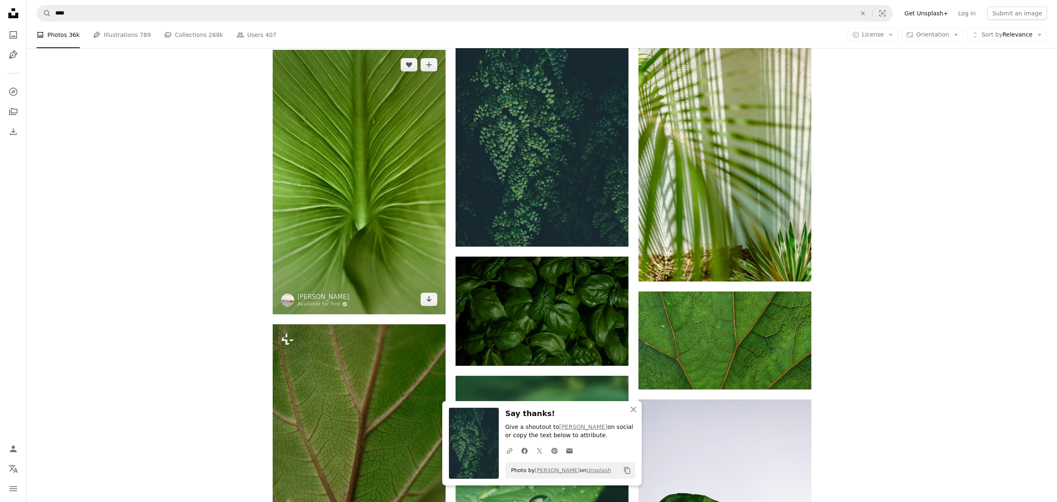
drag, startPoint x: 431, startPoint y: 300, endPoint x: 443, endPoint y: 291, distance: 14.5
click at [431, 300] on icon "Arrow pointing down" at bounding box center [429, 299] width 7 height 10
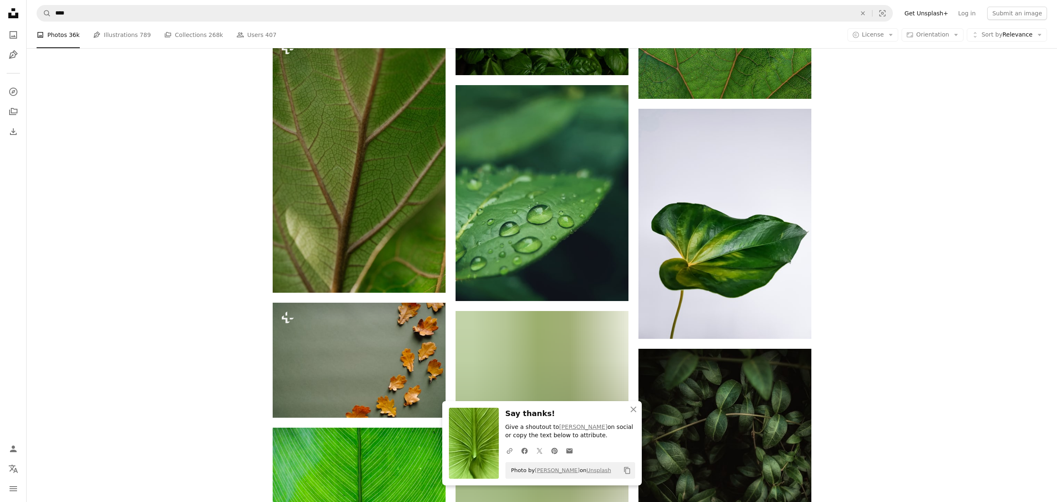
scroll to position [14453, 0]
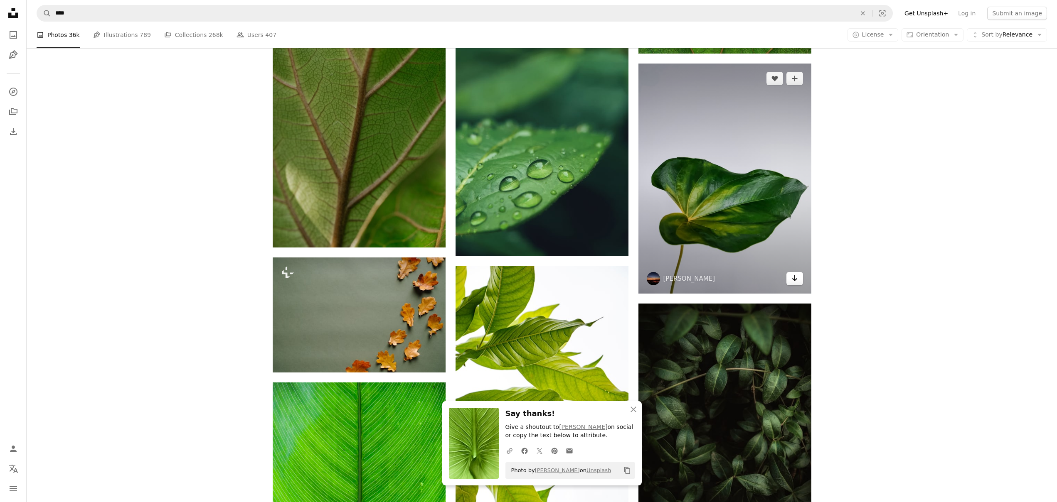
click at [792, 278] on icon "Arrow pointing down" at bounding box center [794, 278] width 7 height 10
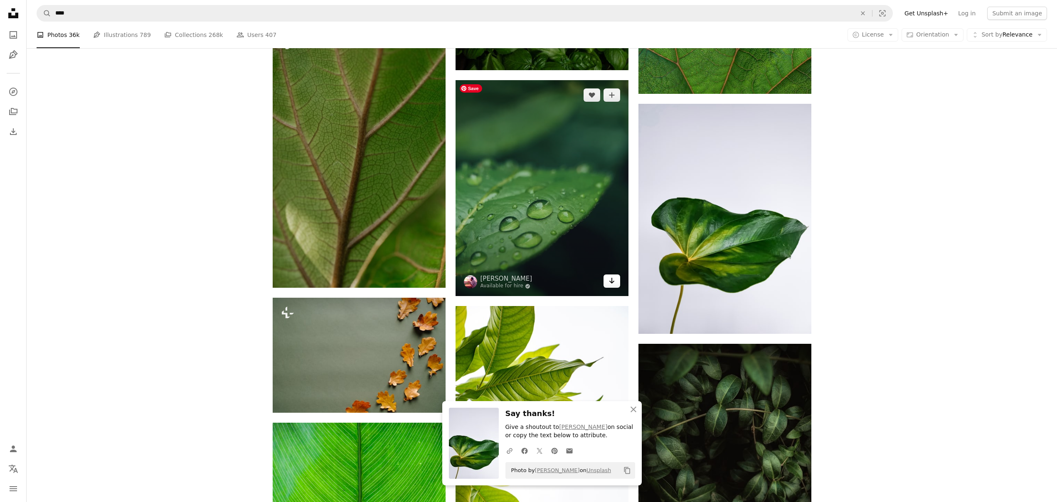
scroll to position [14409, 0]
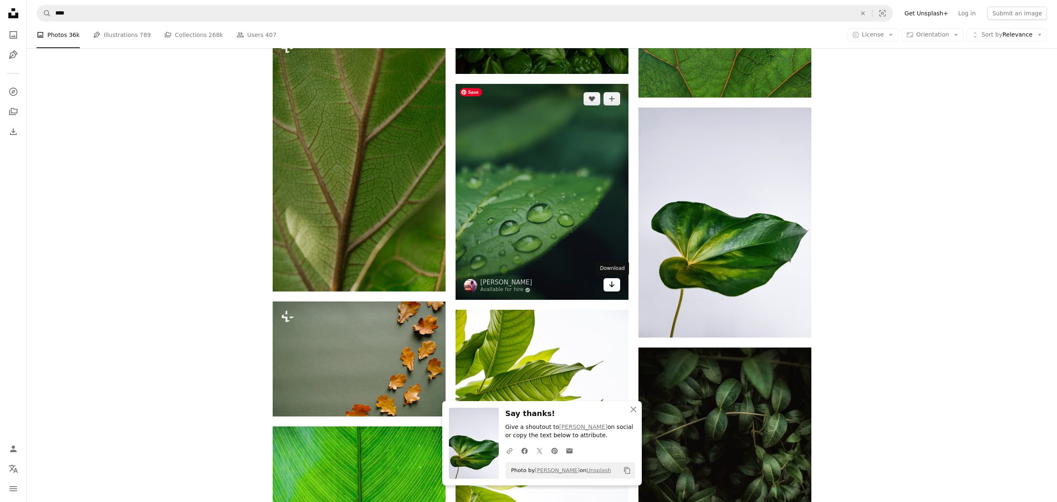
click at [612, 288] on icon "Arrow pointing down" at bounding box center [611, 285] width 7 height 10
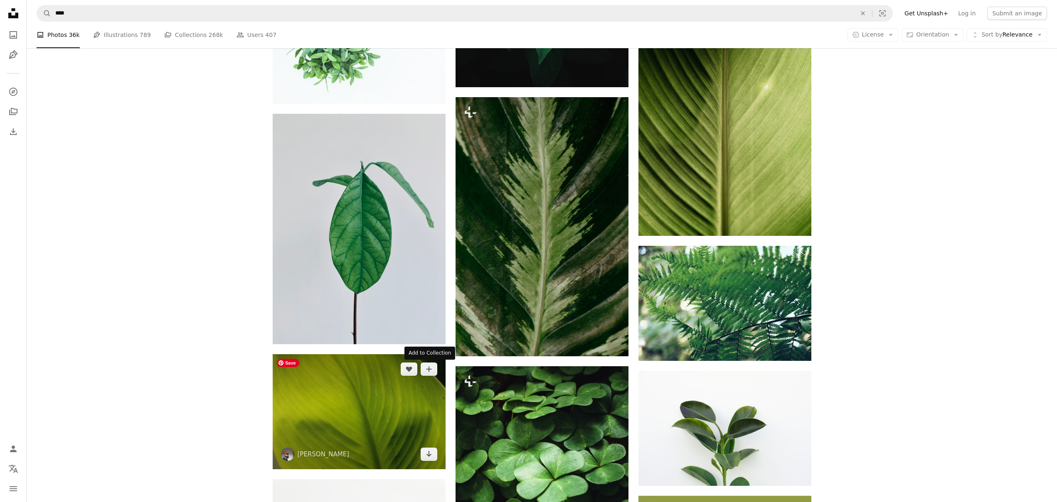
scroll to position [15482, 0]
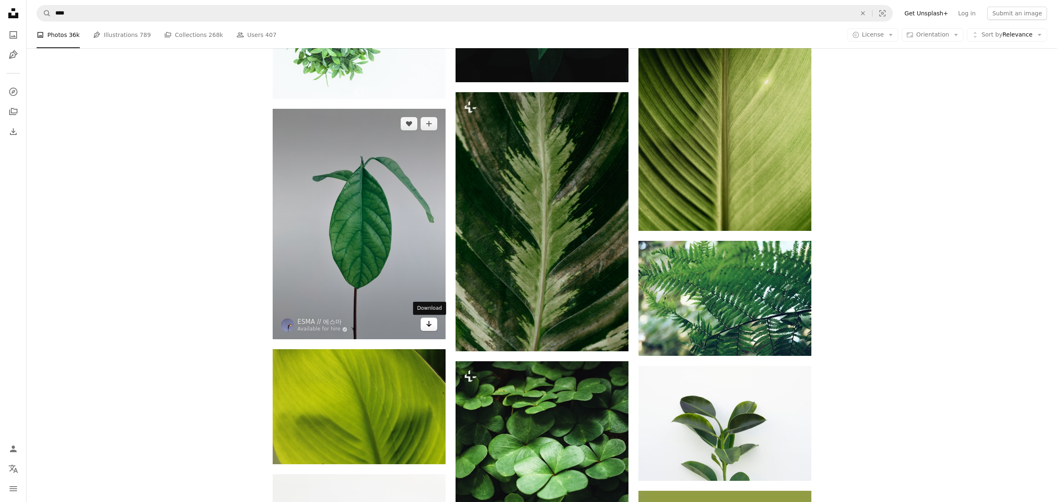
click at [428, 325] on icon "Arrow pointing down" at bounding box center [429, 324] width 7 height 10
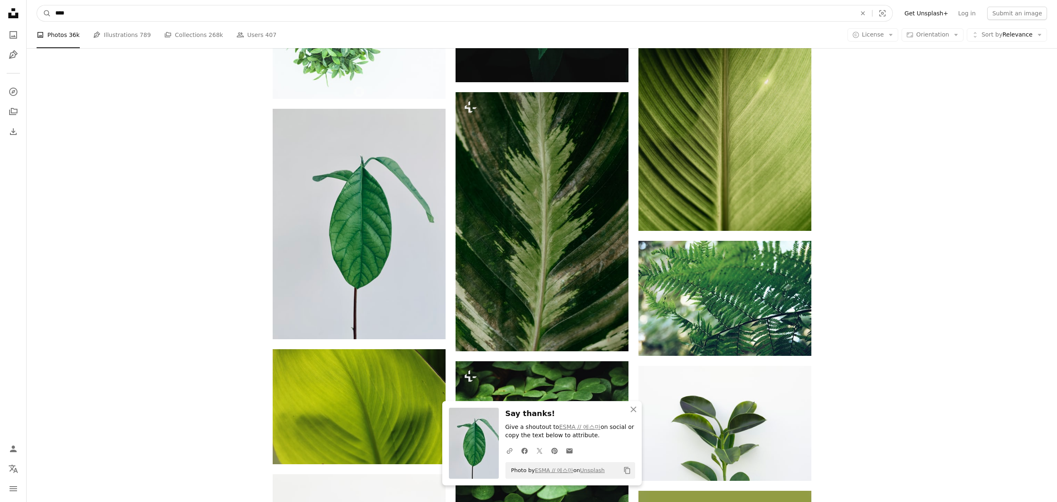
click at [144, 15] on input "****" at bounding box center [452, 13] width 802 height 16
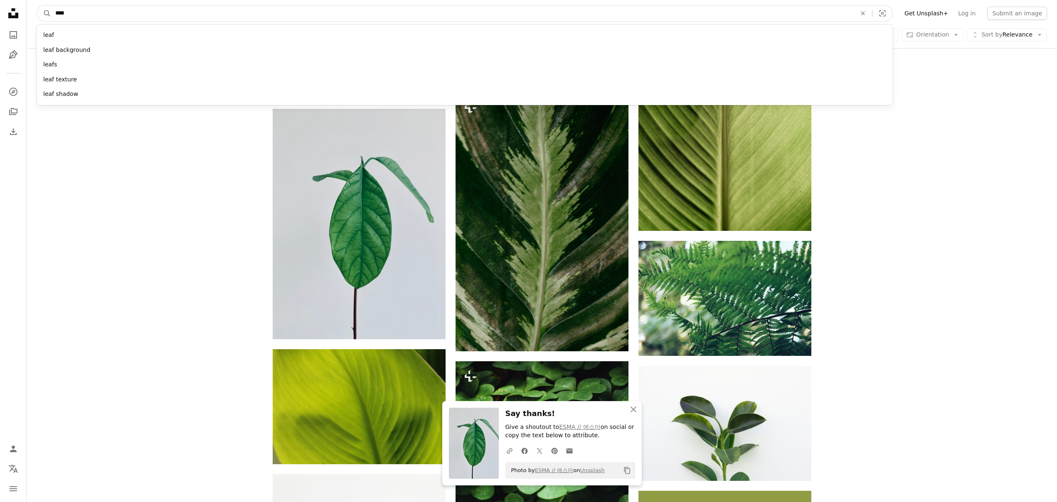
click at [144, 15] on input "****" at bounding box center [452, 13] width 802 height 16
type input "***"
click button "A magnifying glass" at bounding box center [44, 13] width 14 height 16
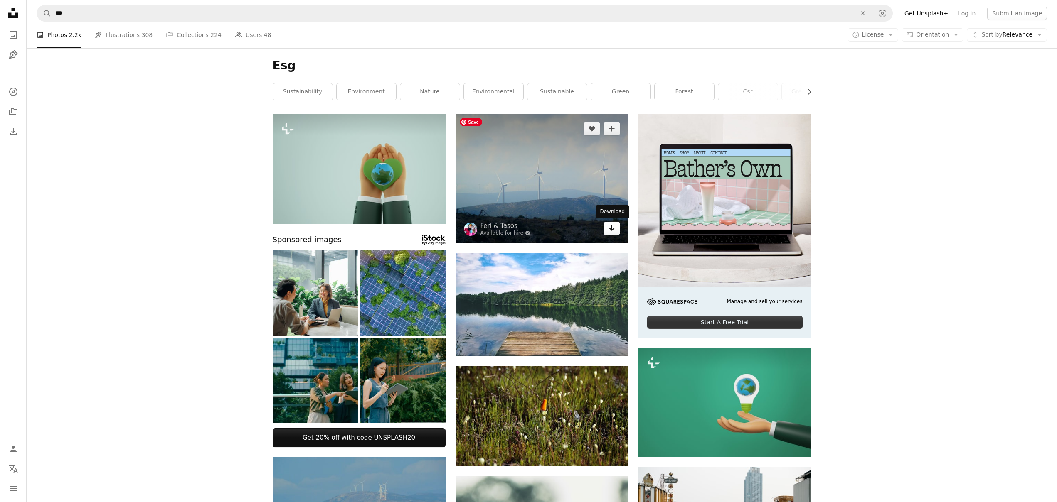
click at [612, 231] on icon "Arrow pointing down" at bounding box center [611, 228] width 7 height 10
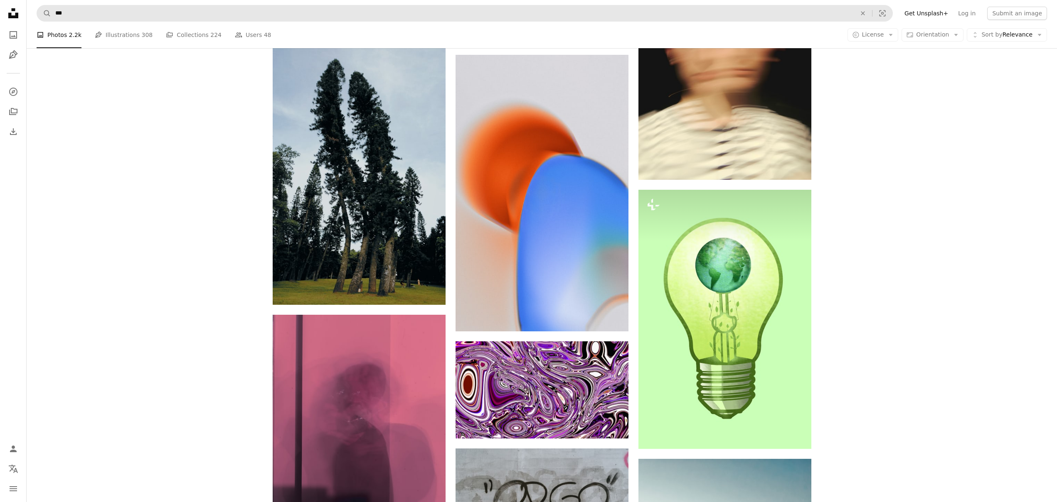
scroll to position [6207, 0]
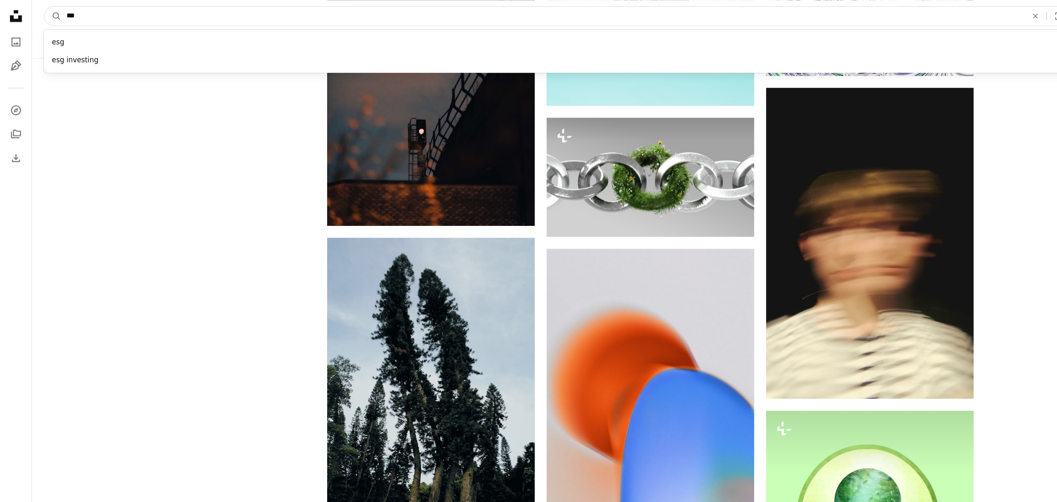
drag, startPoint x: 94, startPoint y: 11, endPoint x: 55, endPoint y: 11, distance: 38.2
click at [55, 11] on input "***" at bounding box center [452, 13] width 802 height 16
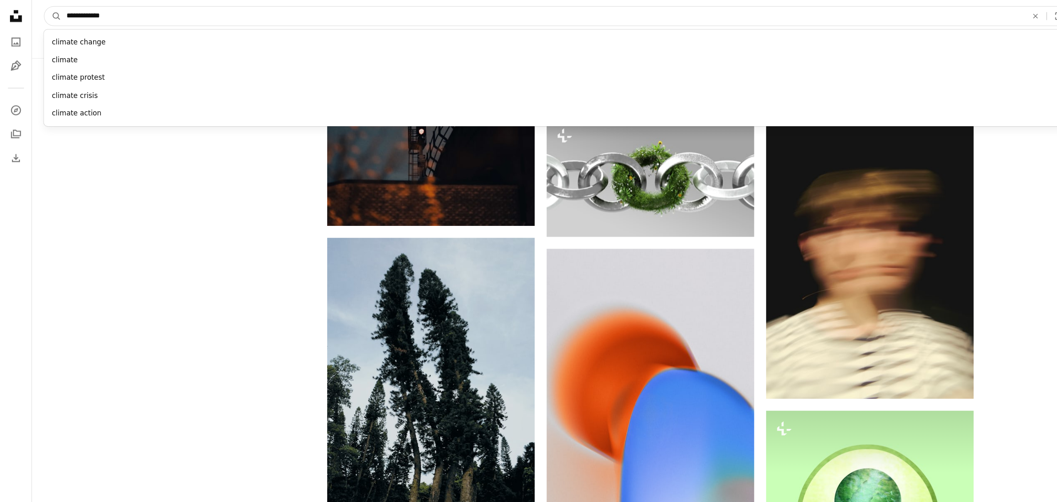
type input "**********"
click button "A magnifying glass" at bounding box center [44, 13] width 14 height 16
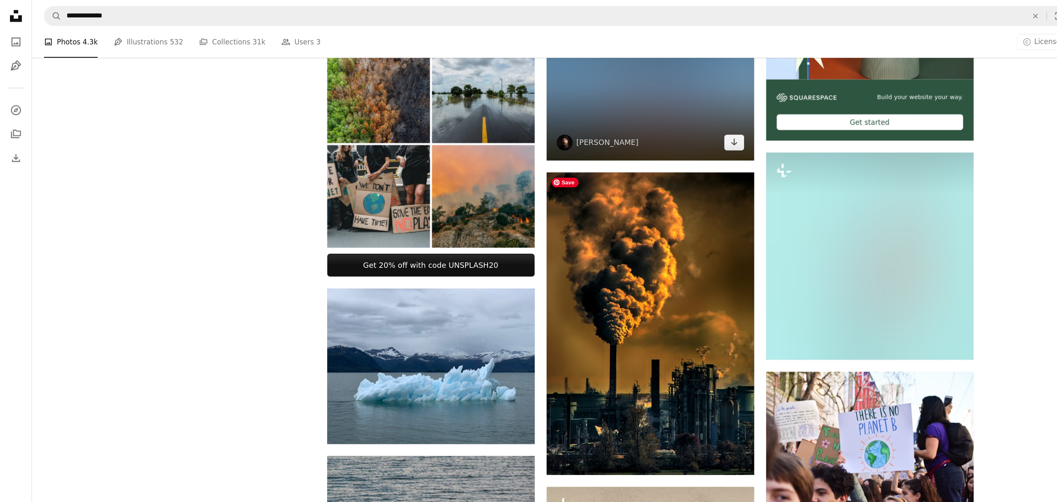
scroll to position [214, 0]
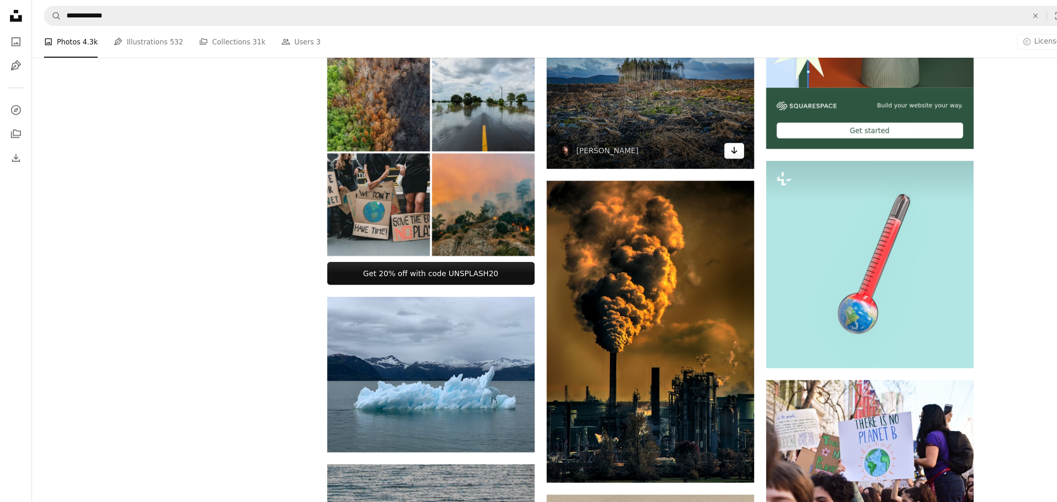
click at [612, 126] on icon "Download" at bounding box center [611, 126] width 5 height 6
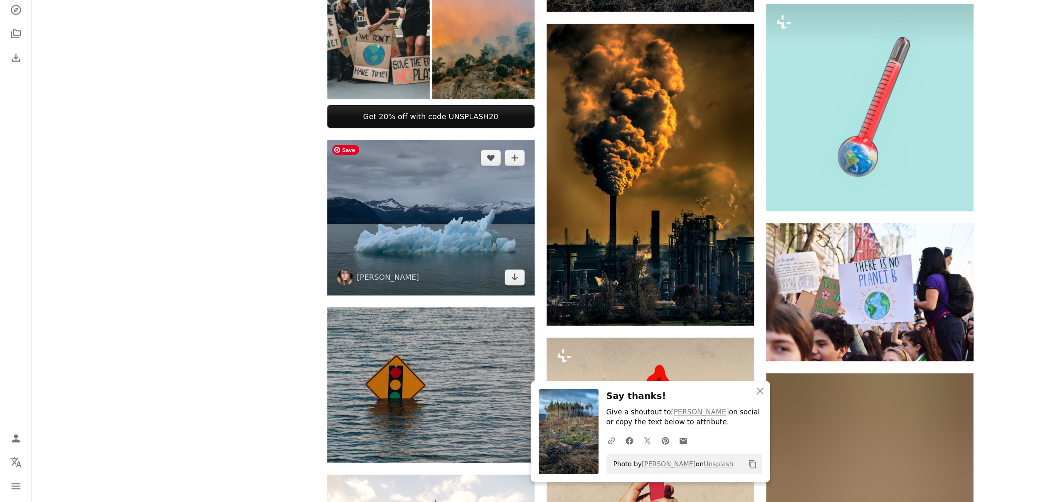
scroll to position [304, 0]
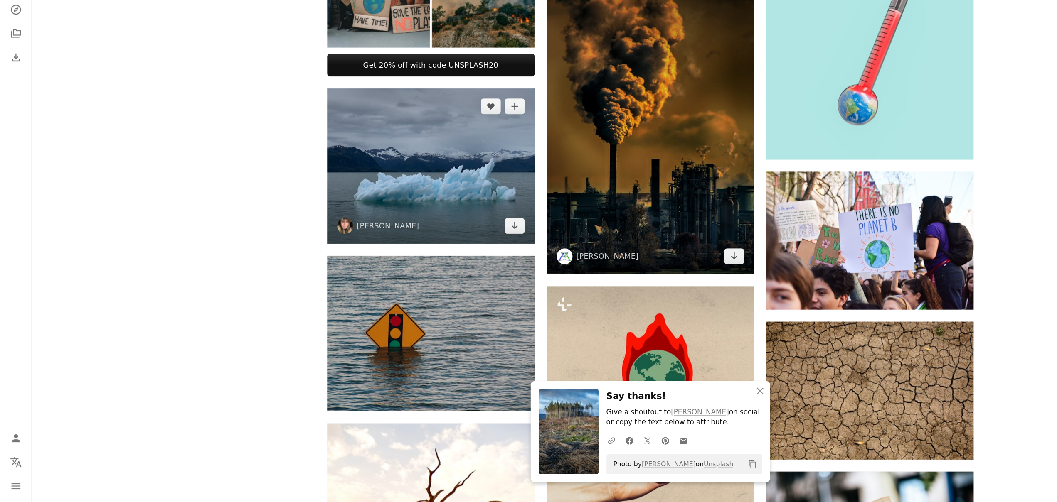
drag, startPoint x: 429, startPoint y: 272, endPoint x: 455, endPoint y: 276, distance: 26.4
click at [429, 272] on icon "Arrow pointing down" at bounding box center [429, 272] width 7 height 10
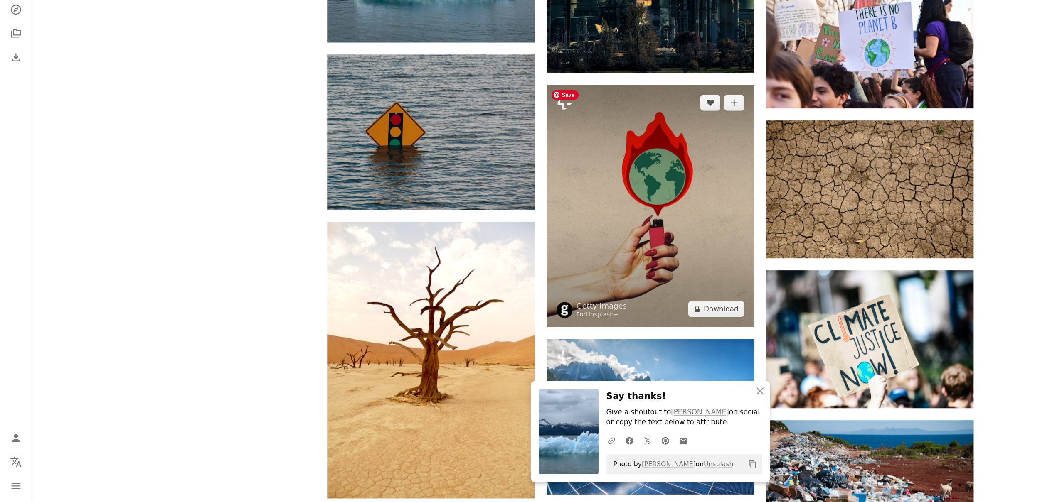
scroll to position [471, 0]
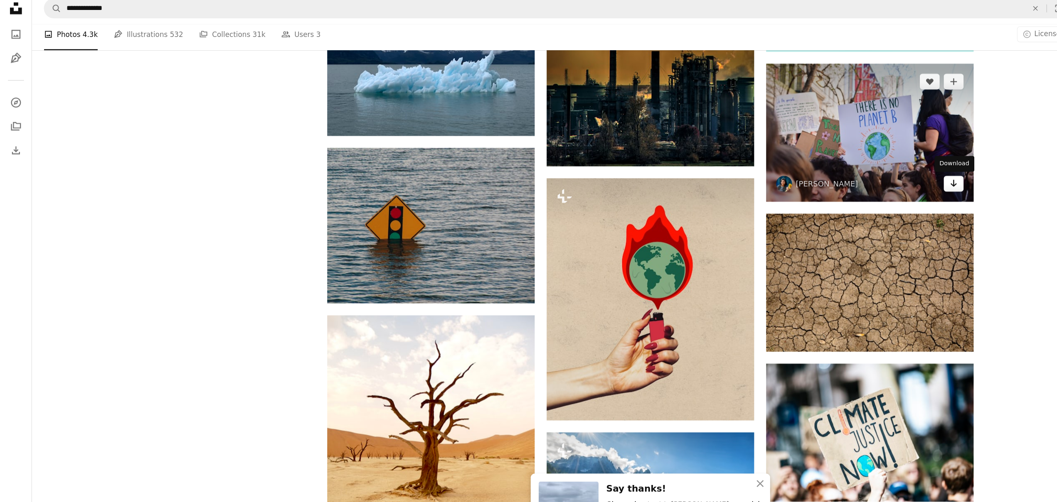
click at [796, 160] on icon "Arrow pointing down" at bounding box center [794, 159] width 7 height 10
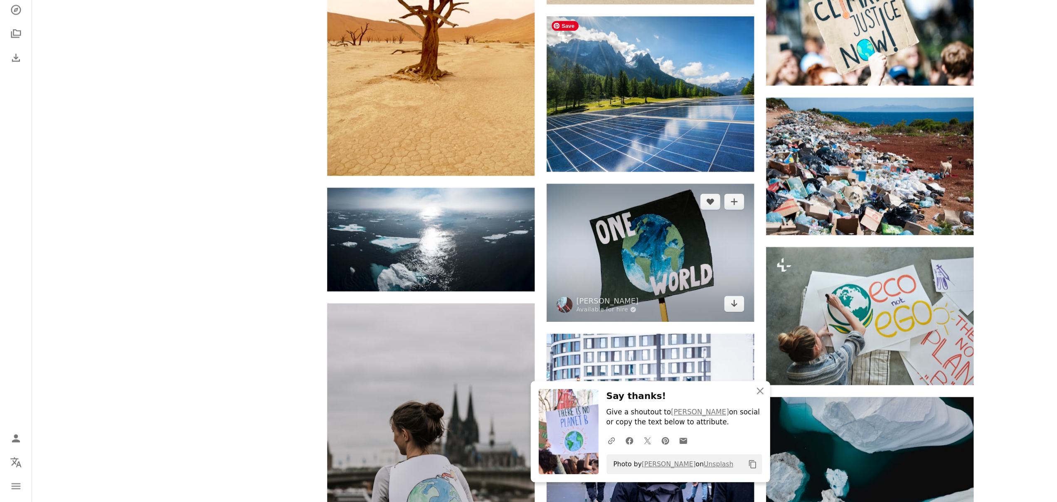
scroll to position [773, 0]
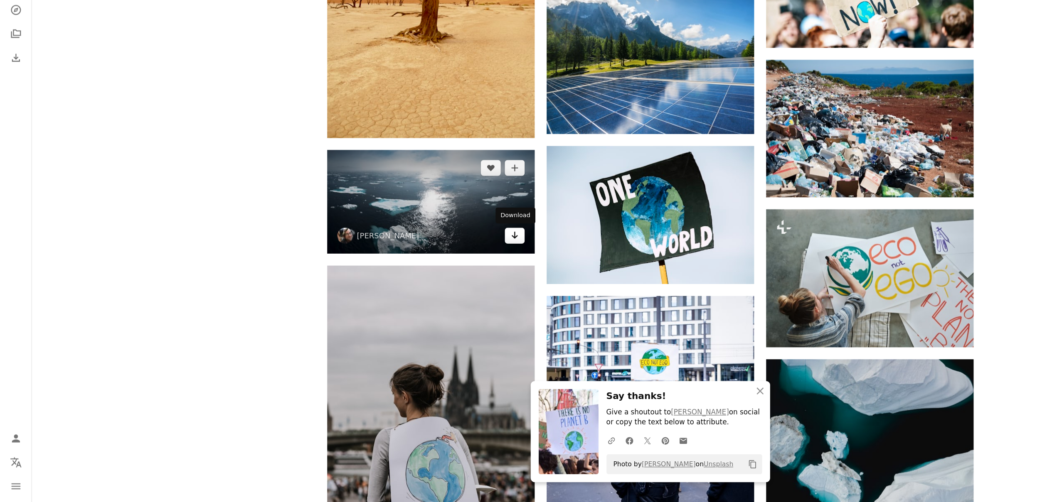
click at [430, 280] on icon "Download" at bounding box center [428, 280] width 5 height 6
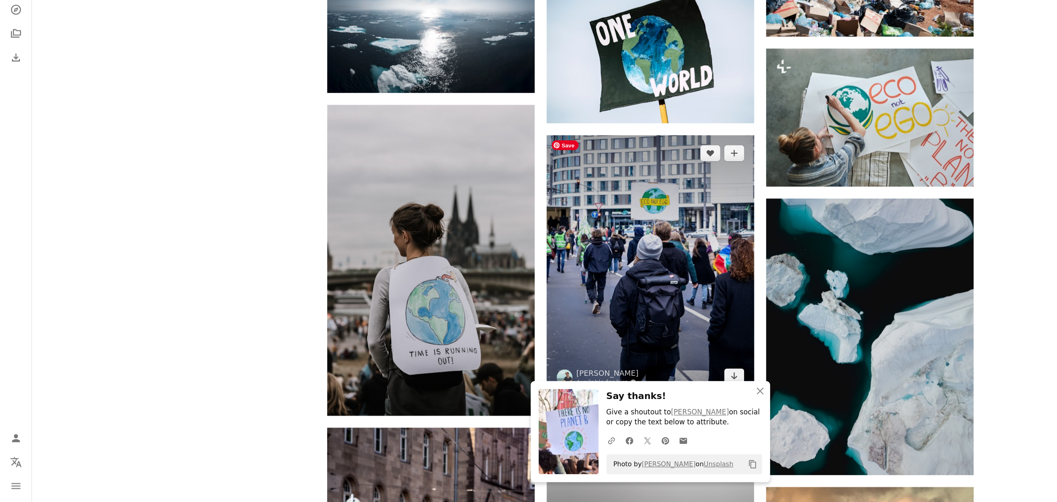
scroll to position [969, 0]
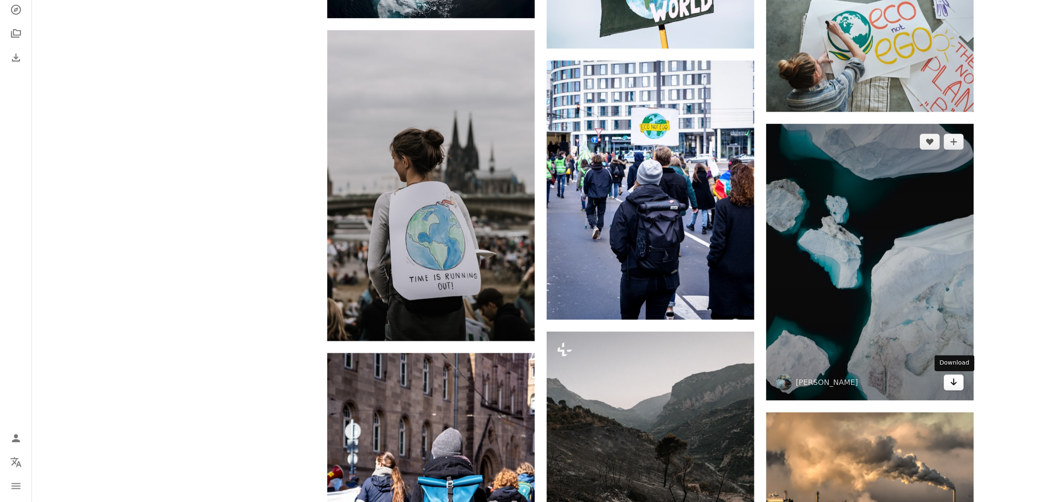
click at [791, 404] on icon "Arrow pointing down" at bounding box center [794, 402] width 7 height 10
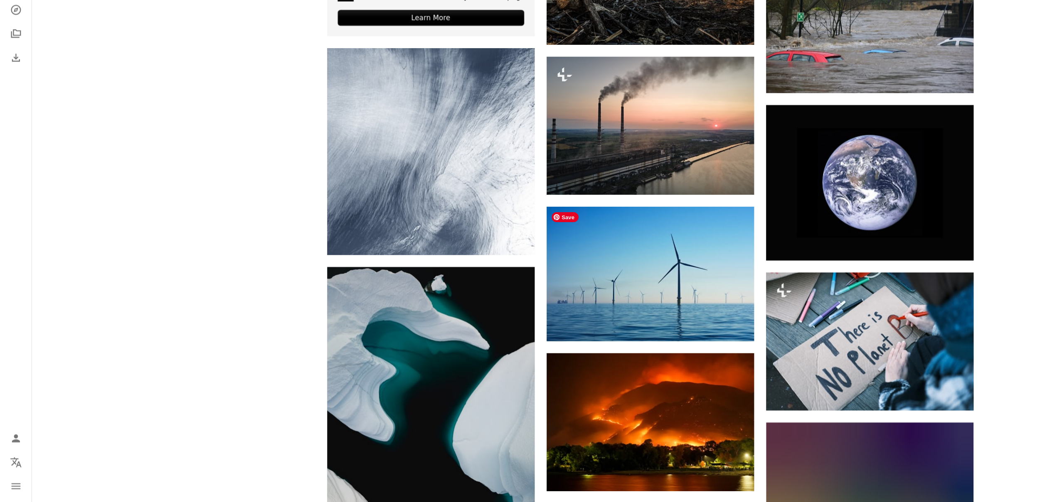
scroll to position [1741, 0]
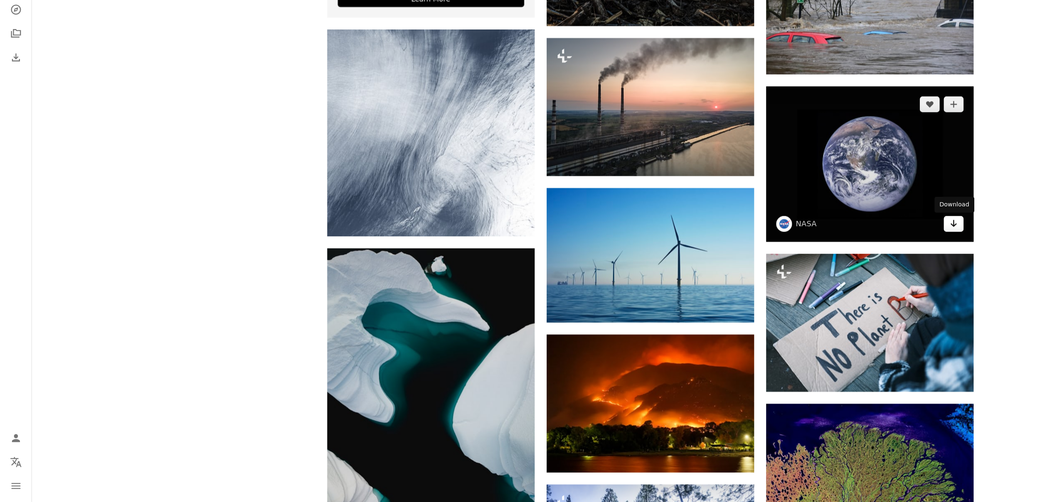
click at [793, 271] on icon "Arrow pointing down" at bounding box center [794, 270] width 7 height 10
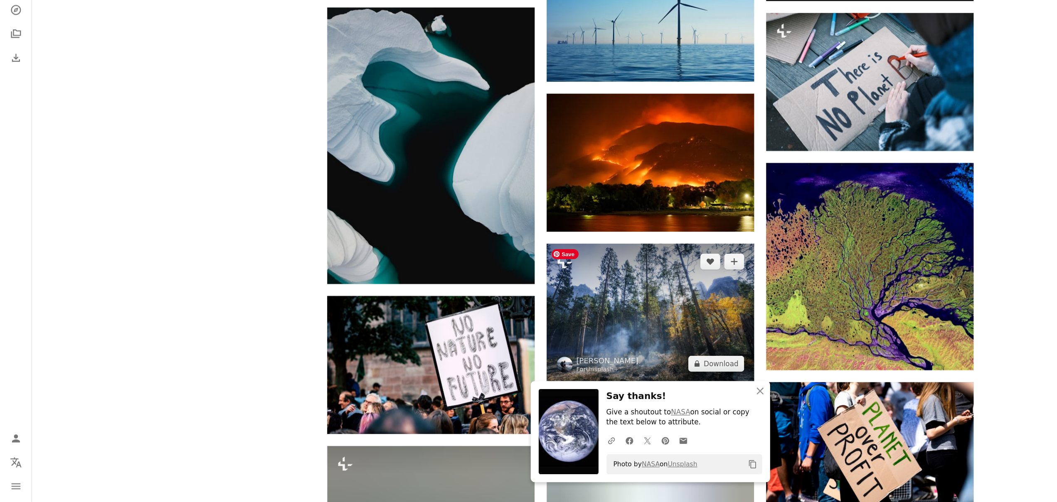
scroll to position [1947, 0]
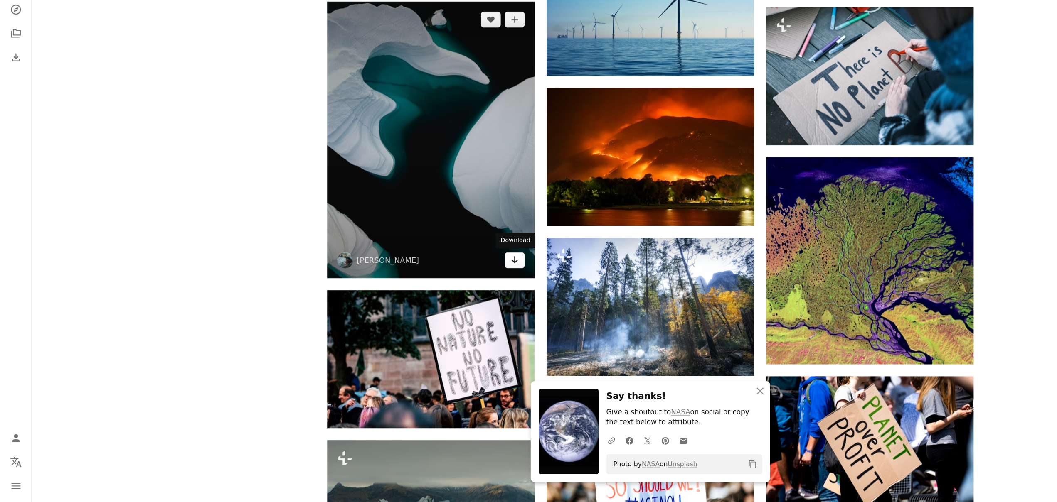
click at [431, 303] on icon "Arrow pointing down" at bounding box center [429, 300] width 7 height 10
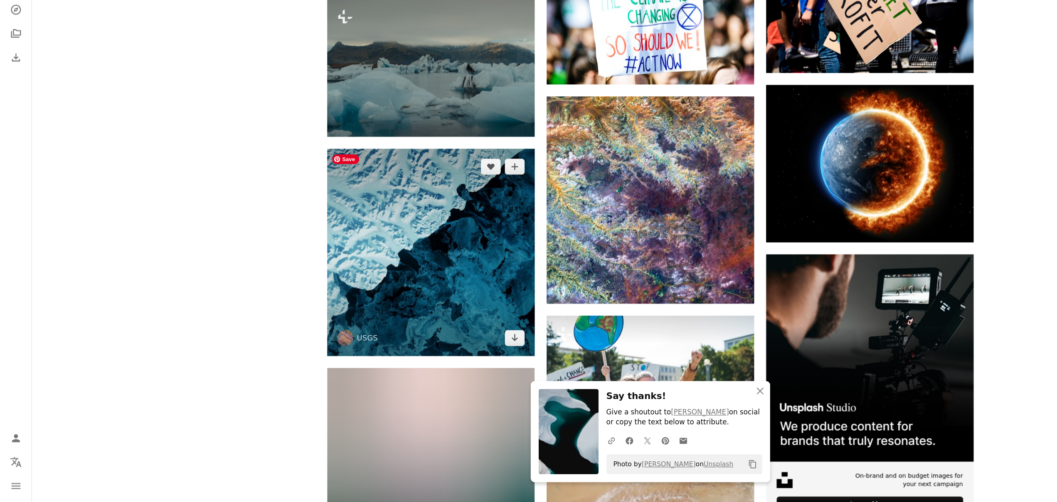
scroll to position [2316, 0]
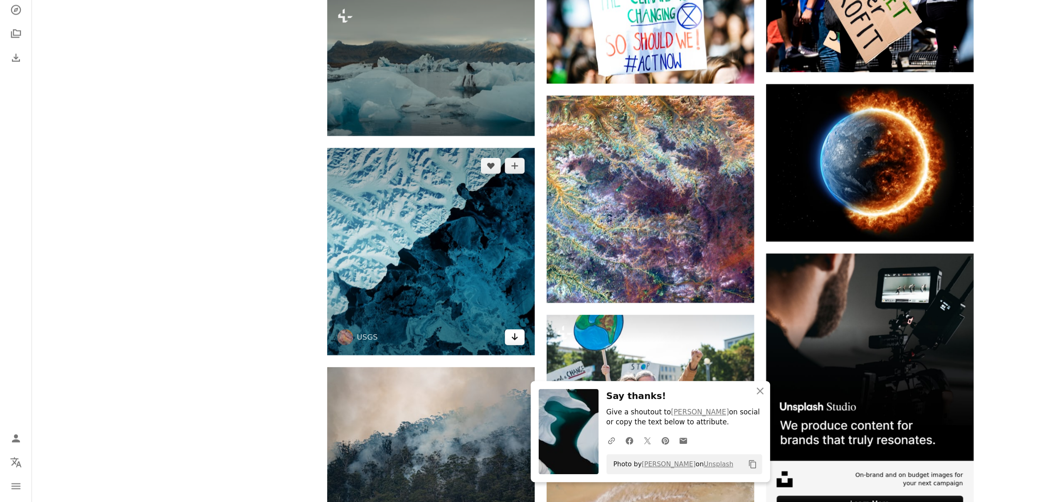
click at [428, 364] on icon "Download" at bounding box center [428, 365] width 5 height 6
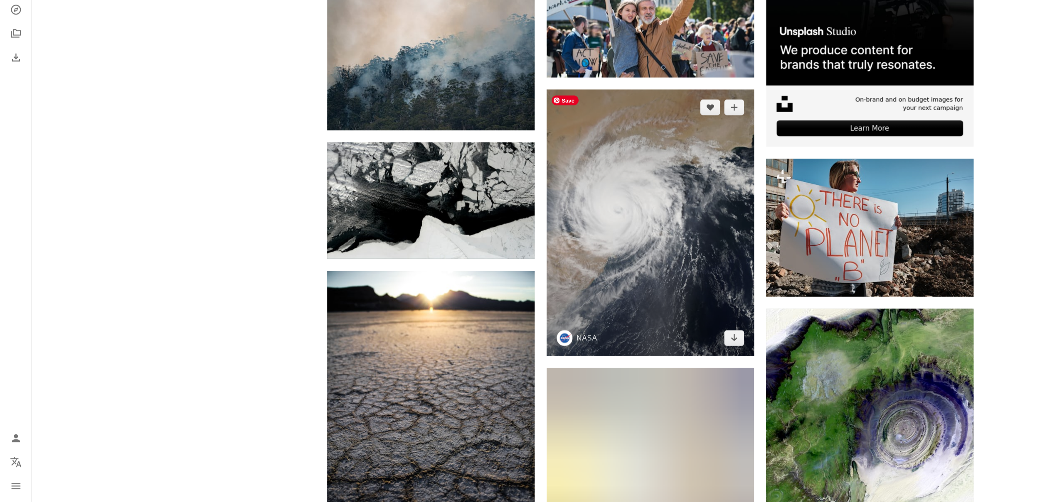
scroll to position [2631, 0]
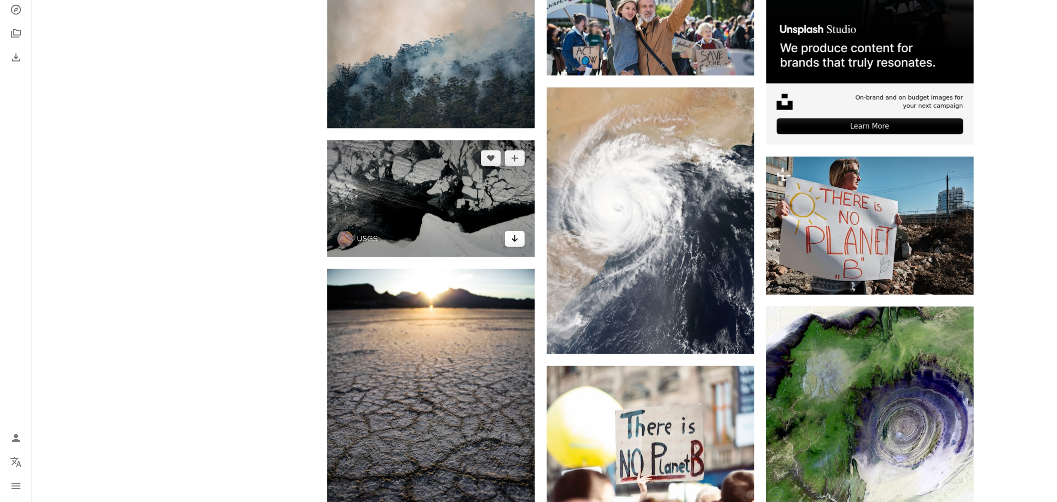
click at [428, 283] on icon "Download" at bounding box center [428, 283] width 5 height 6
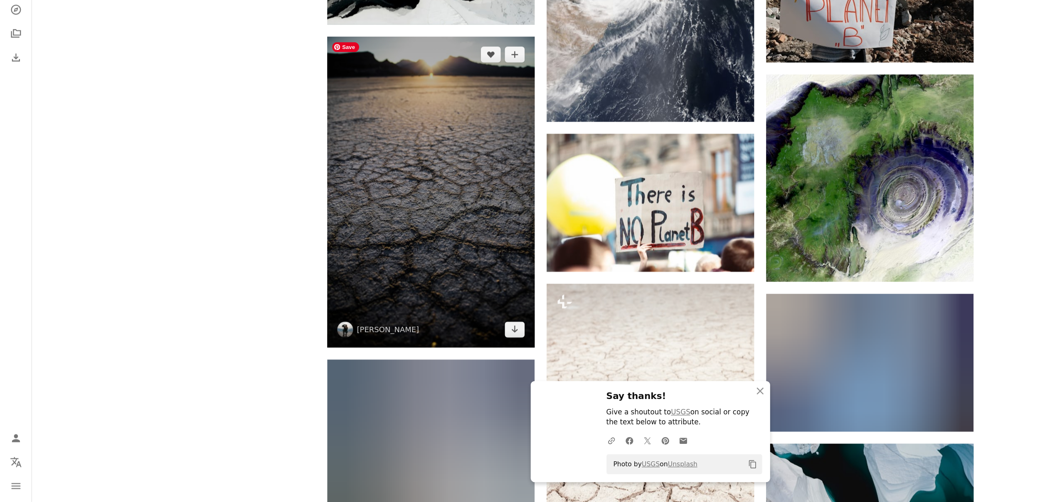
scroll to position [2831, 0]
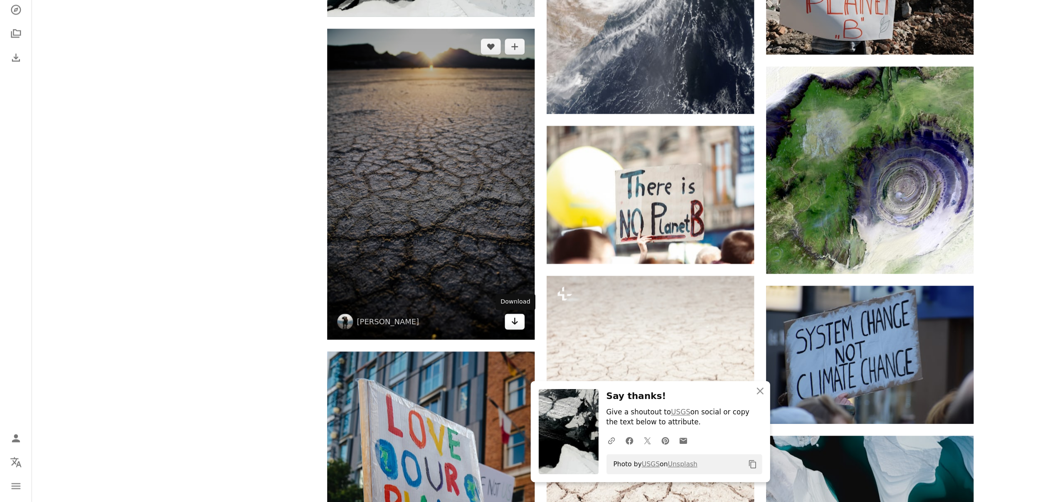
click at [432, 351] on icon "Arrow pointing down" at bounding box center [429, 352] width 7 height 10
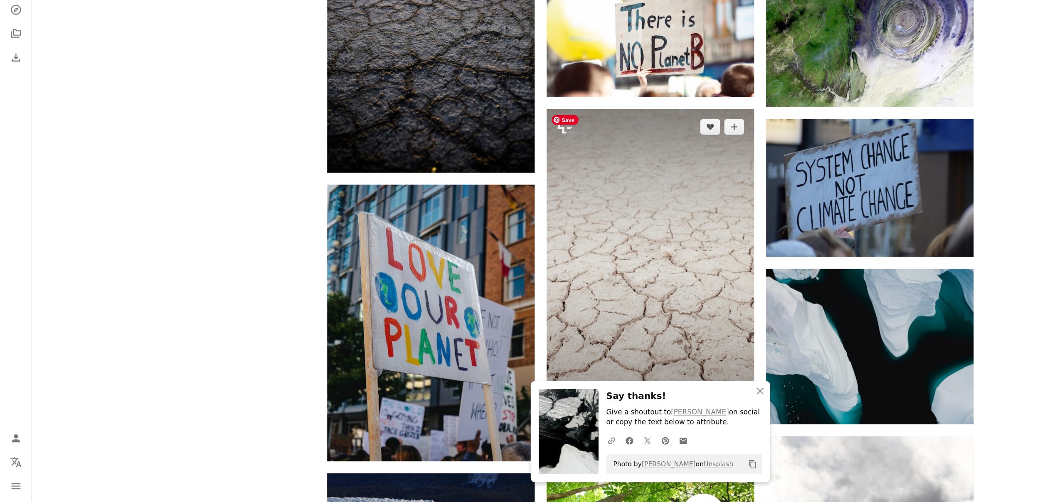
scroll to position [3054, 0]
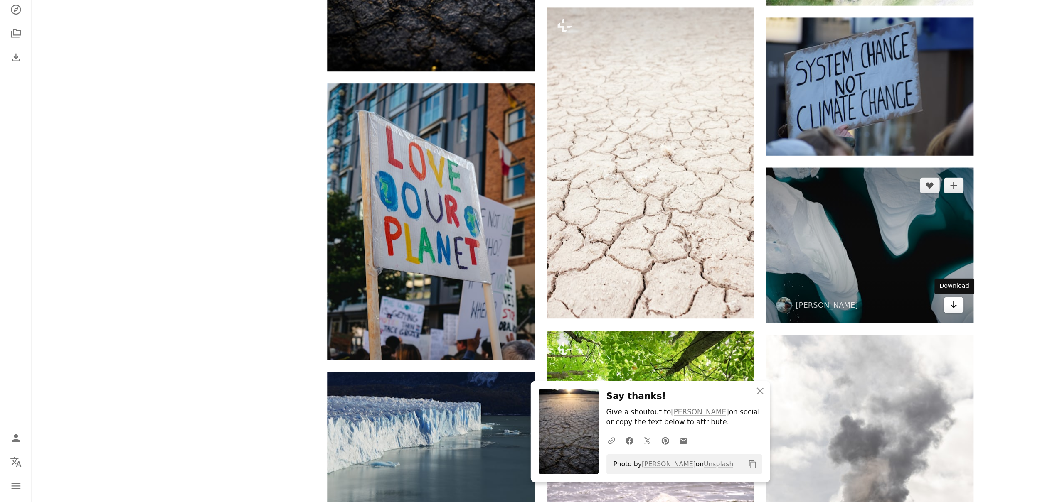
click at [797, 341] on icon "Arrow pointing down" at bounding box center [794, 338] width 7 height 10
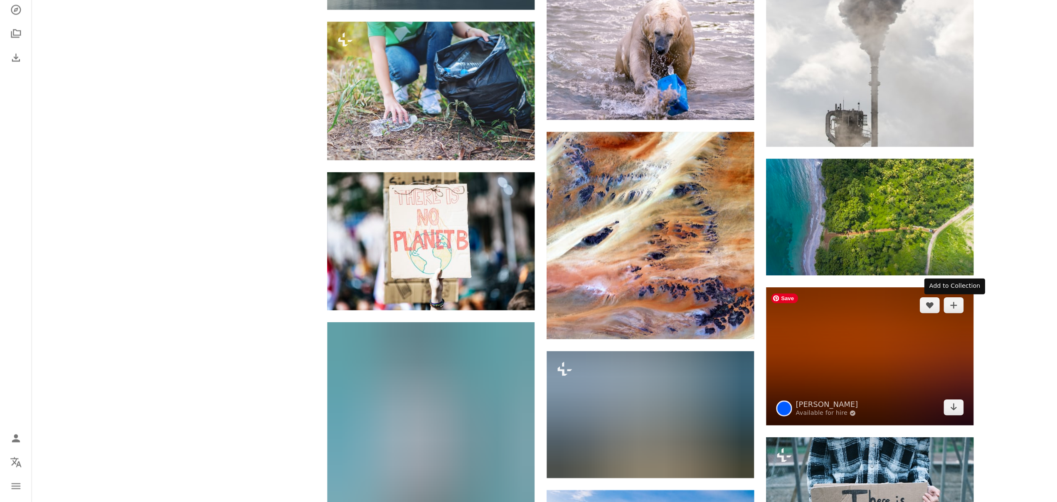
scroll to position [3471, 0]
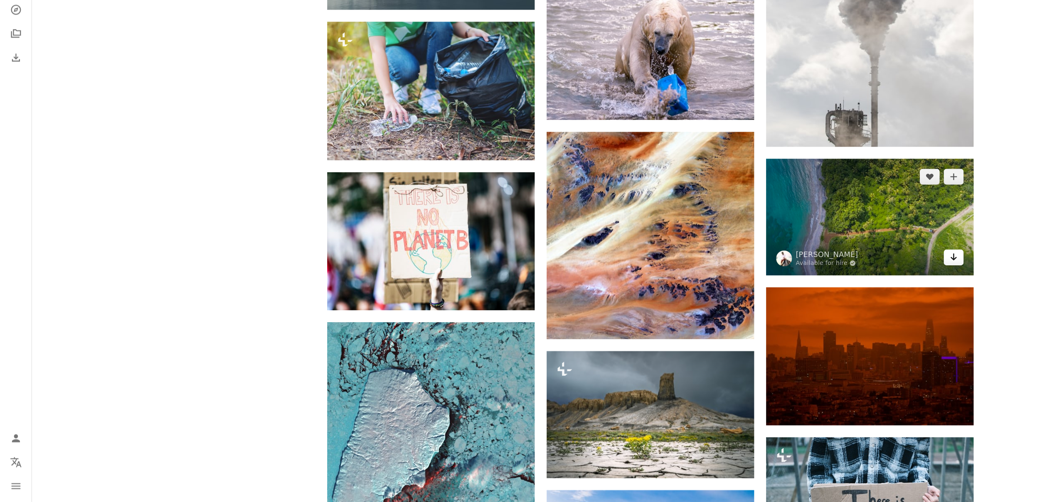
click at [795, 300] on icon "Download" at bounding box center [794, 298] width 5 height 6
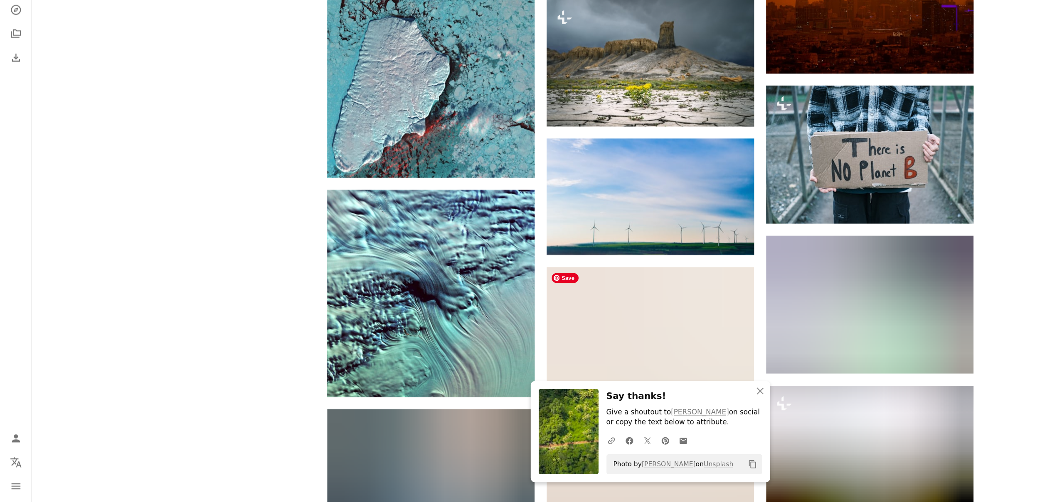
scroll to position [3785, 0]
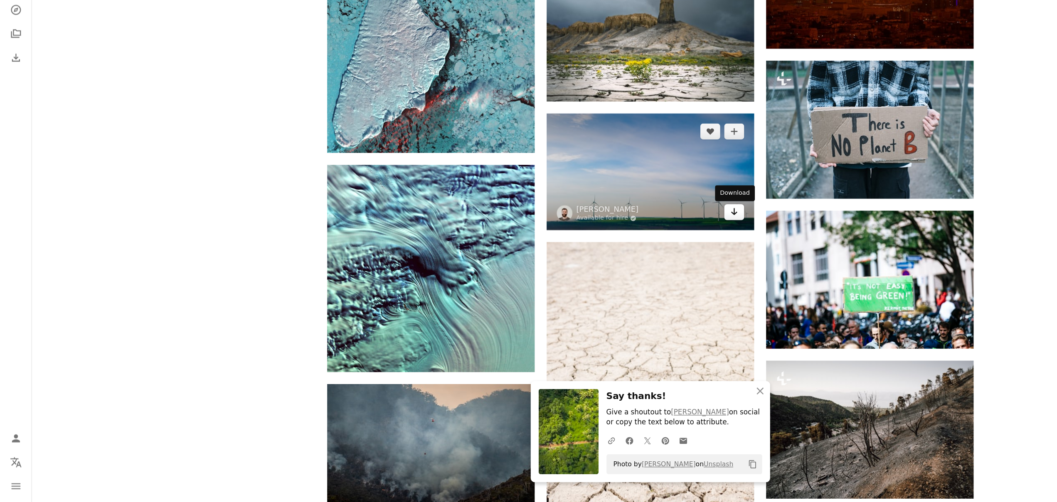
click at [613, 258] on icon "Arrow pointing down" at bounding box center [611, 260] width 7 height 10
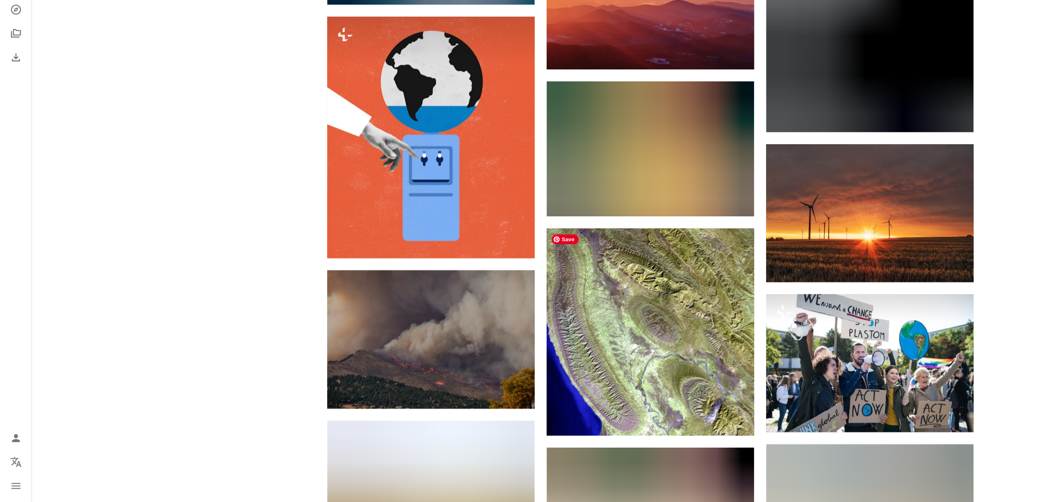
scroll to position [4497, 0]
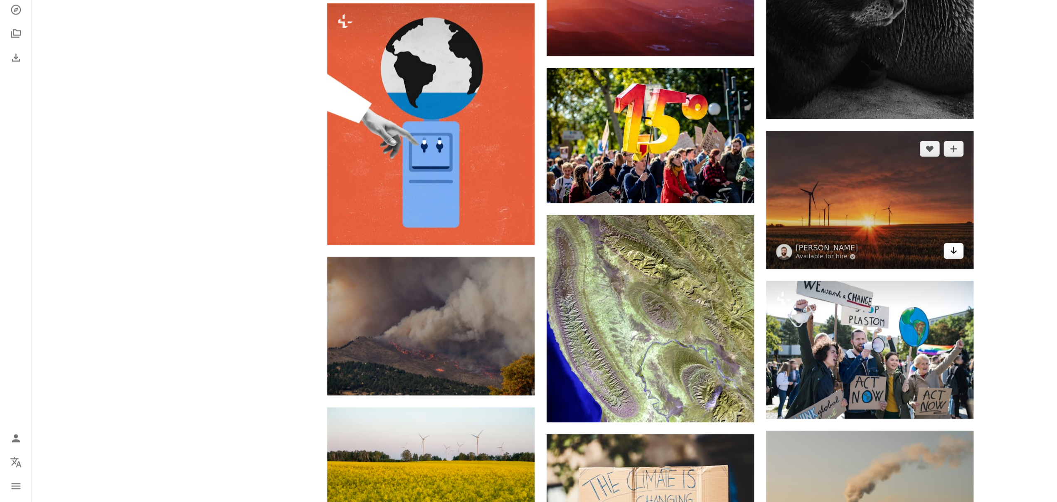
click at [795, 295] on icon "Arrow pointing down" at bounding box center [794, 293] width 7 height 10
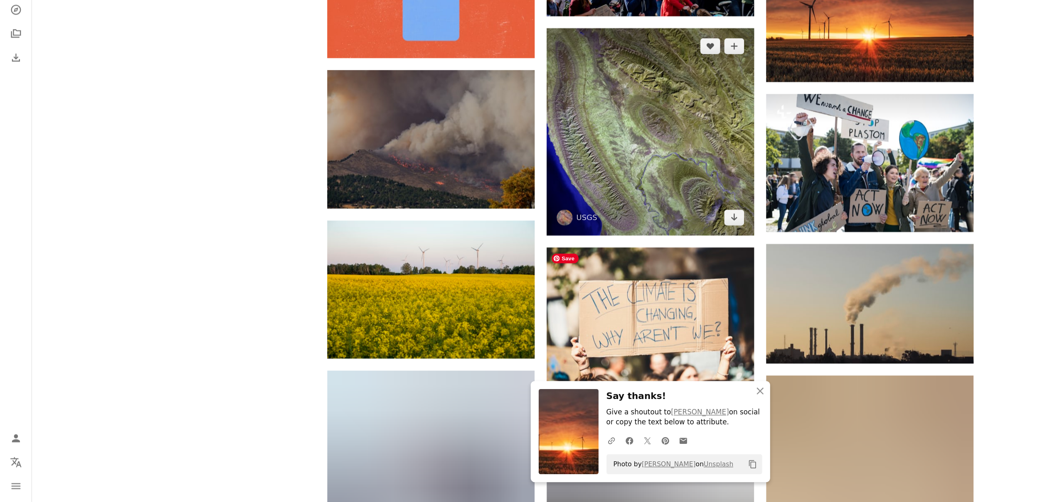
scroll to position [4667, 0]
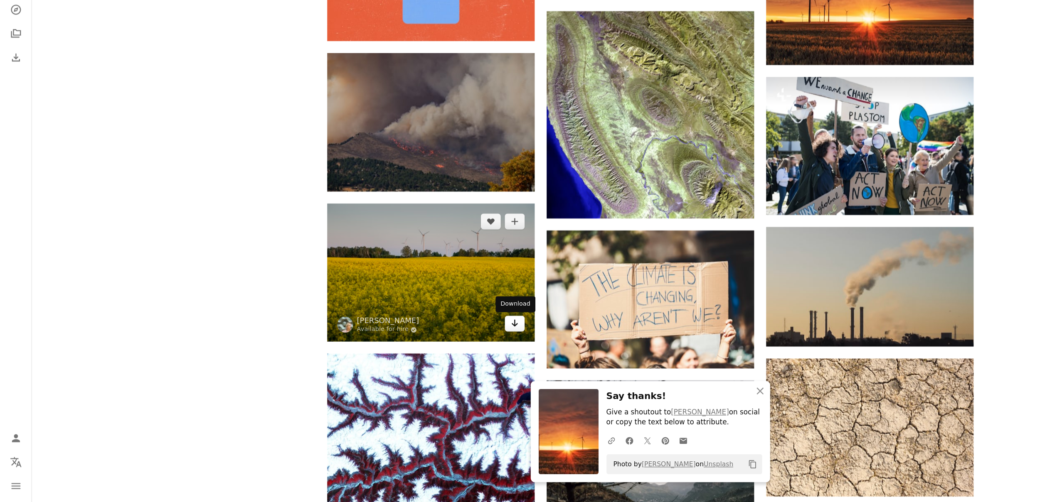
click at [428, 355] on icon "Download" at bounding box center [428, 353] width 5 height 6
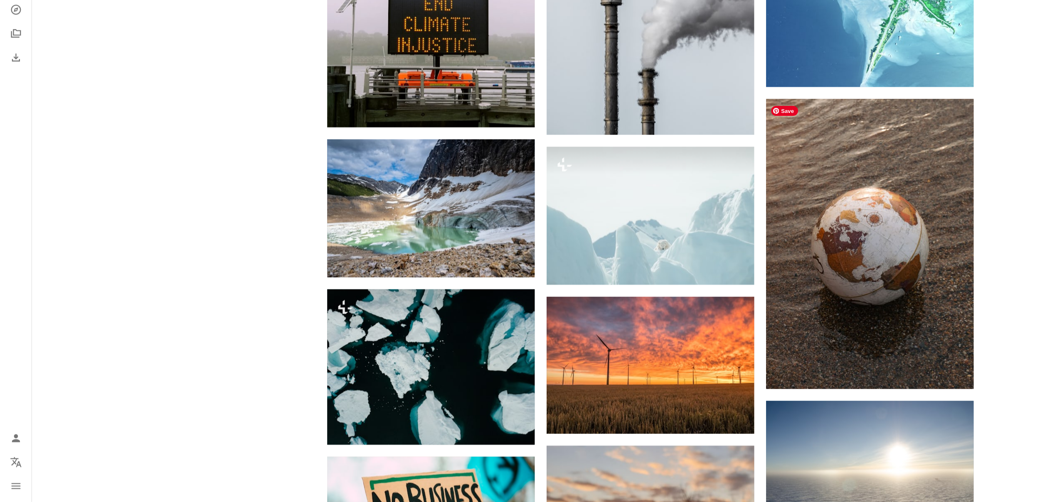
scroll to position [5832, 0]
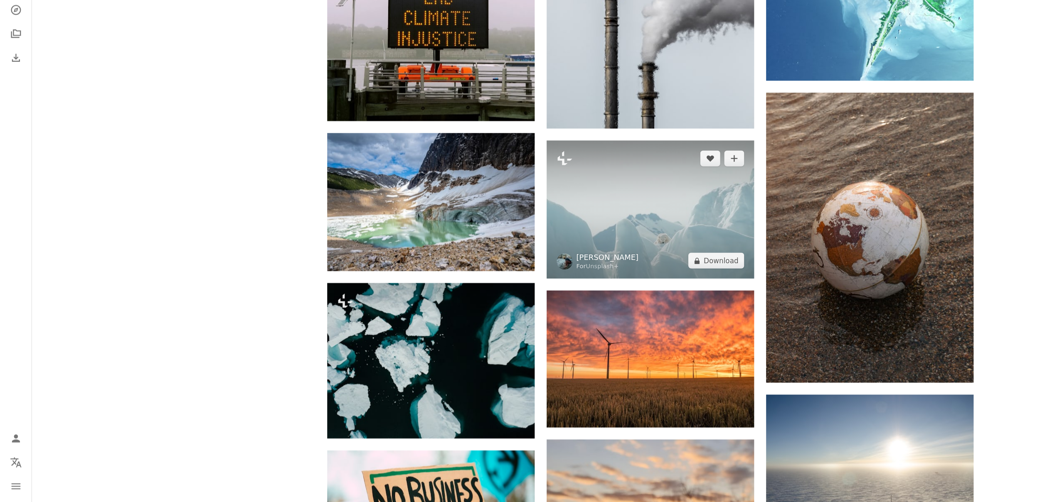
click at [485, 297] on link "[PERSON_NAME]" at bounding box center [506, 298] width 52 height 8
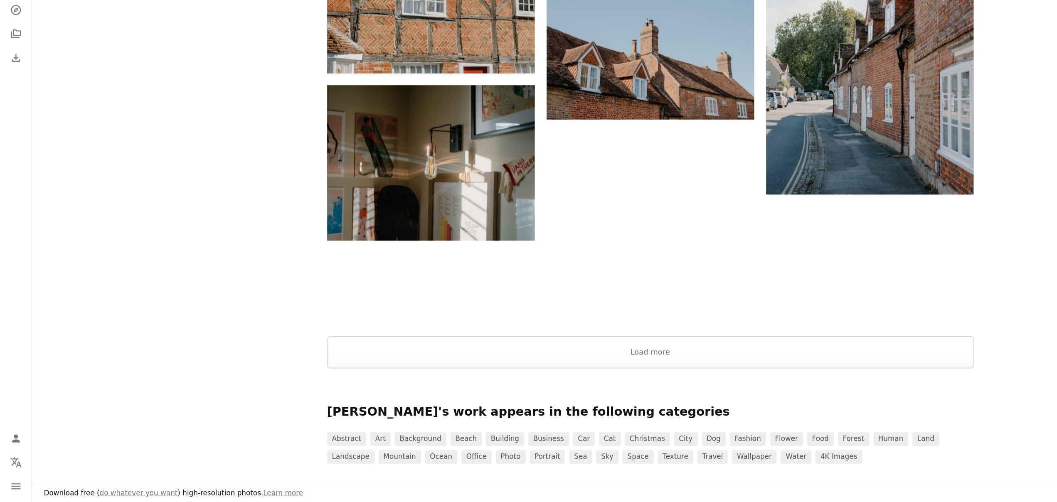
scroll to position [1464, 0]
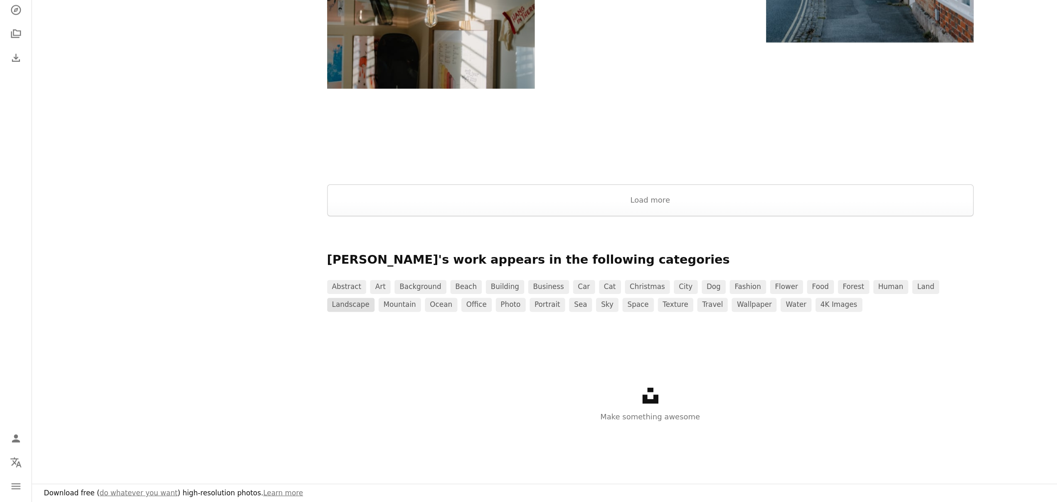
click at [312, 332] on link "landscape" at bounding box center [292, 338] width 39 height 12
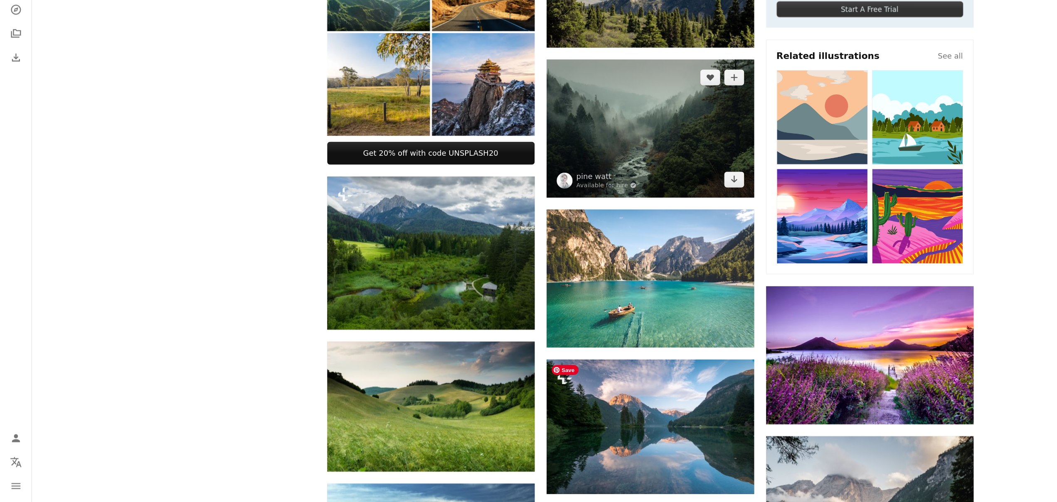
scroll to position [235, 0]
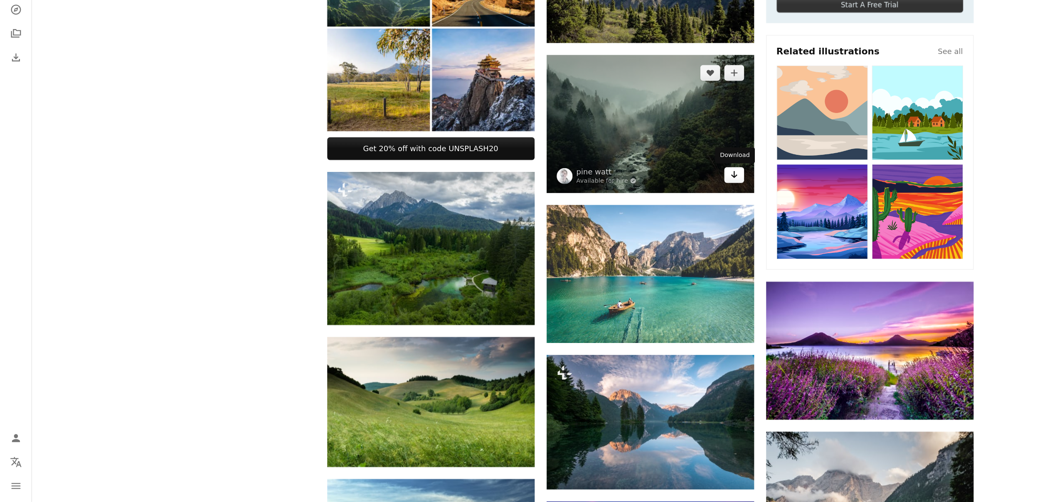
click at [611, 229] on icon "Download" at bounding box center [611, 229] width 5 height 6
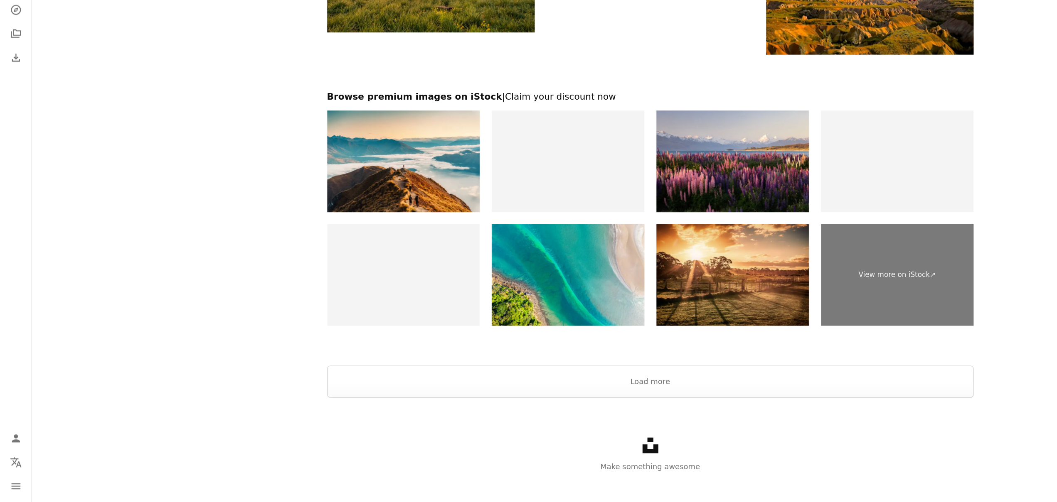
scroll to position [1049, 0]
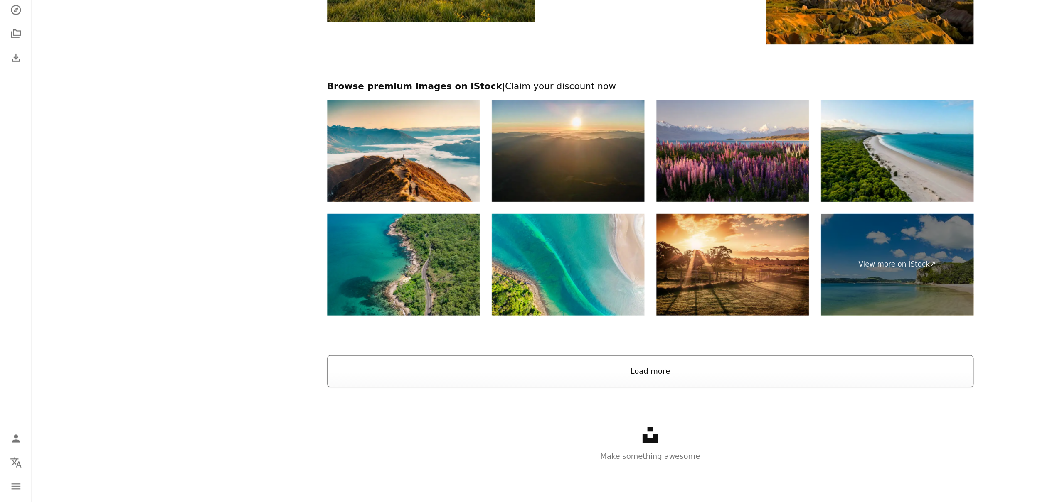
click at [555, 398] on button "Load more" at bounding box center [542, 393] width 539 height 27
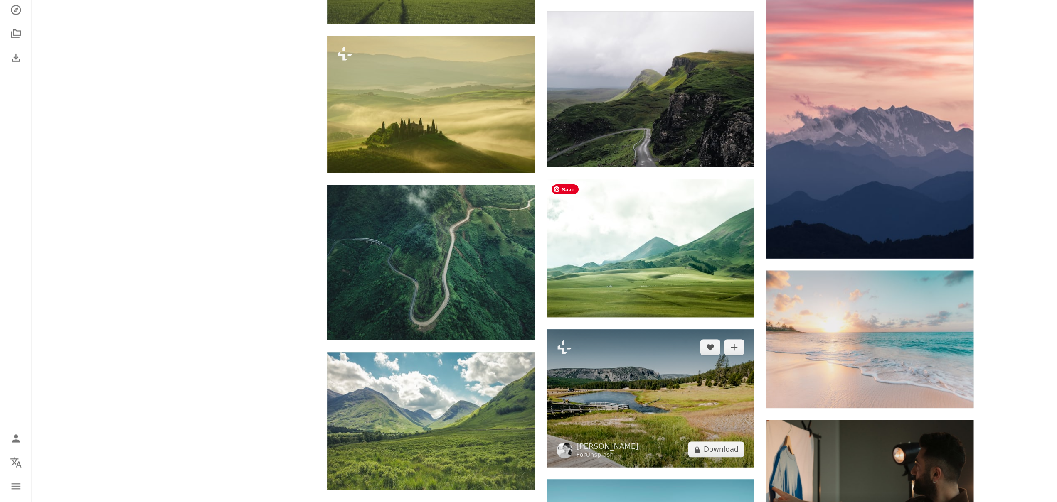
scroll to position [1760, 0]
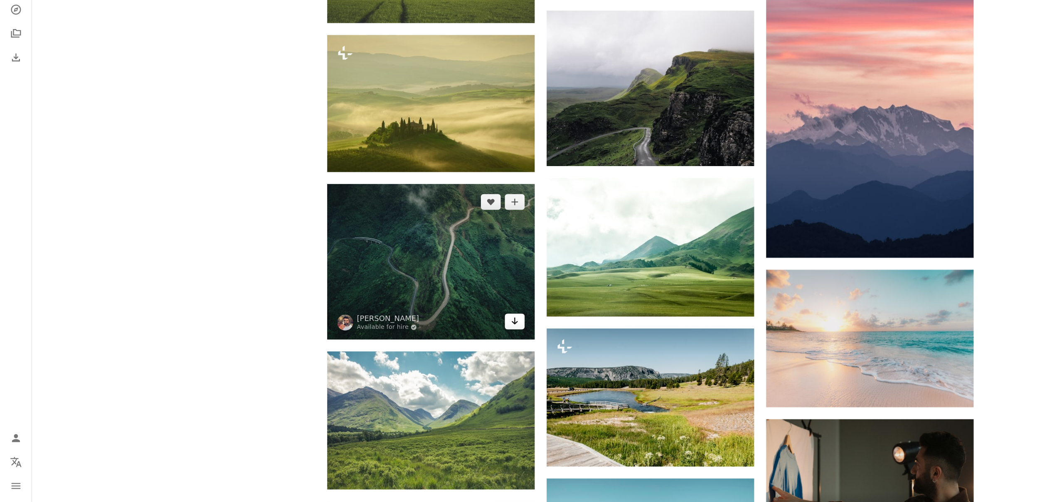
click at [431, 352] on icon "Arrow pointing down" at bounding box center [429, 352] width 7 height 10
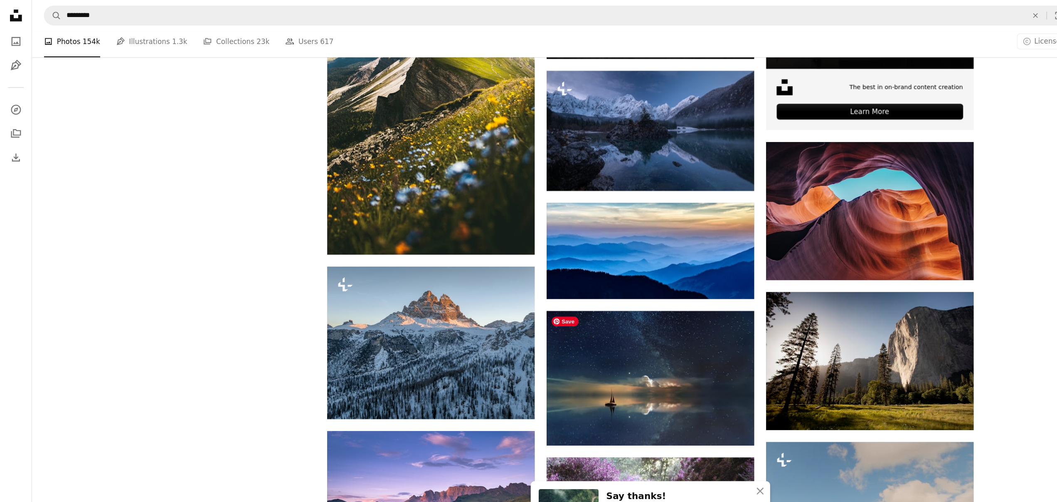
scroll to position [2299, 0]
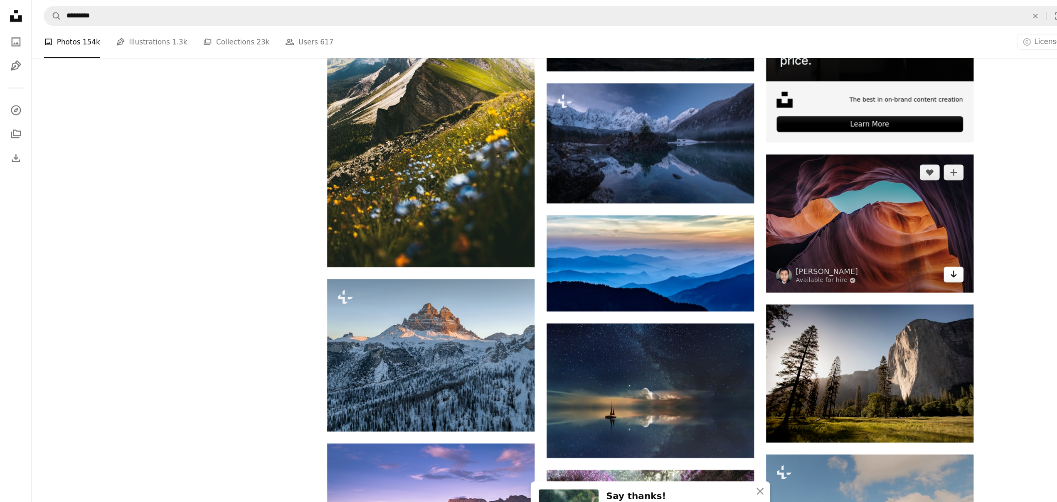
click at [794, 229] on icon "Download" at bounding box center [794, 229] width 5 height 6
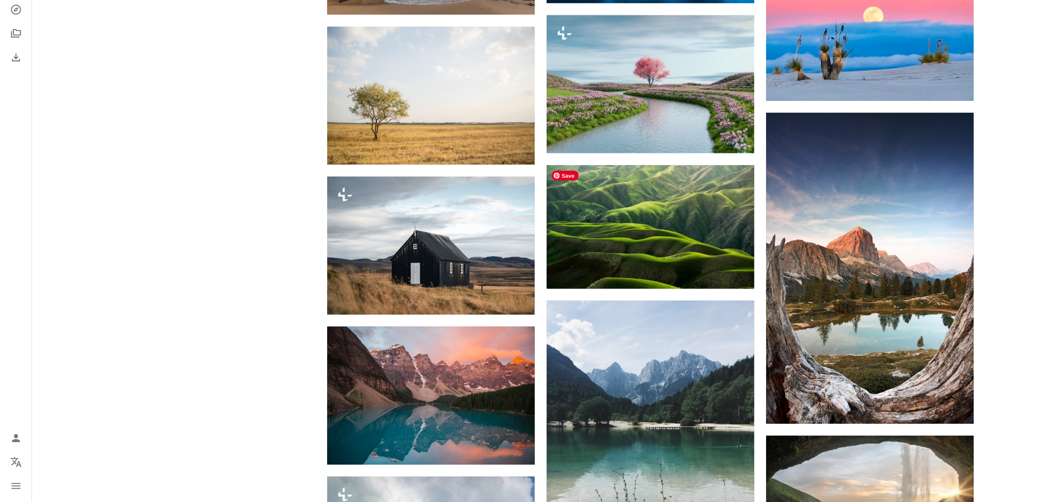
scroll to position [3439, 0]
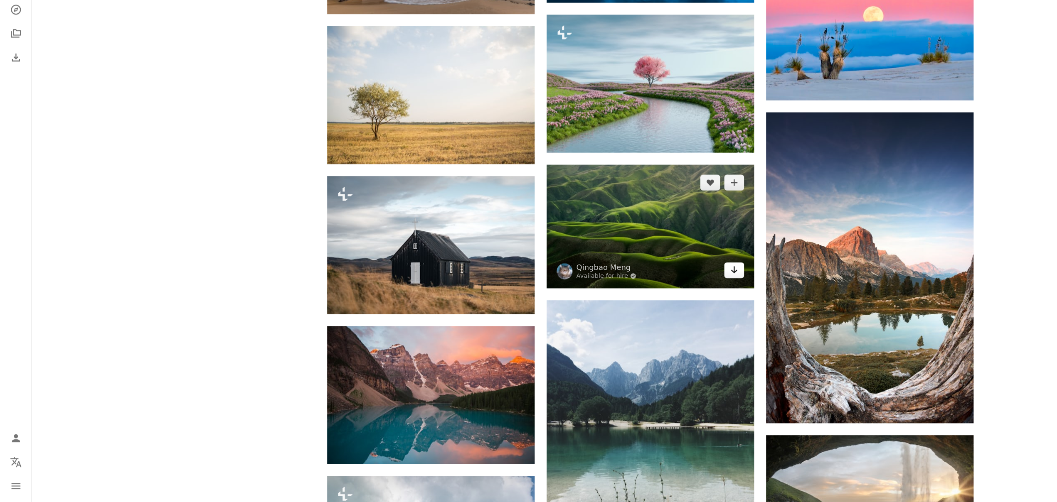
click at [610, 310] on icon "Arrow pointing down" at bounding box center [611, 309] width 7 height 10
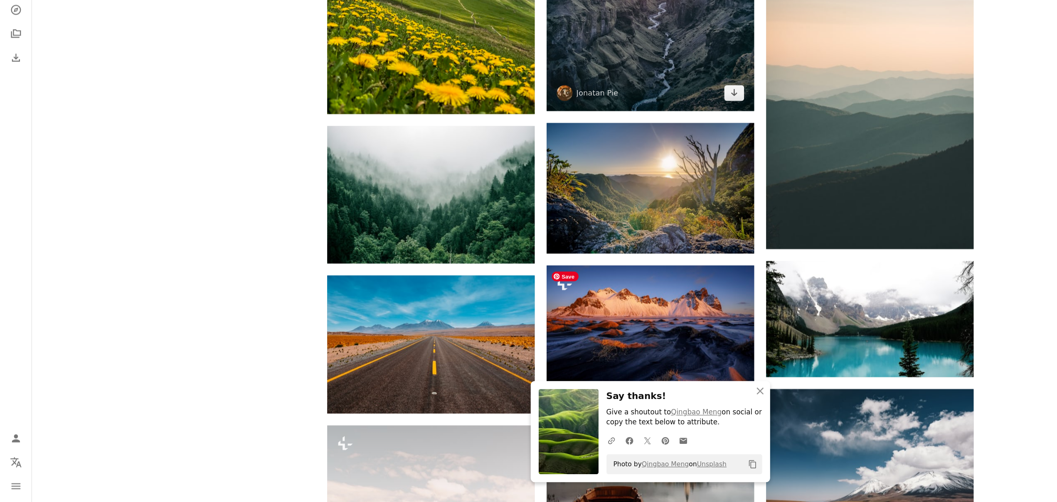
scroll to position [4102, 0]
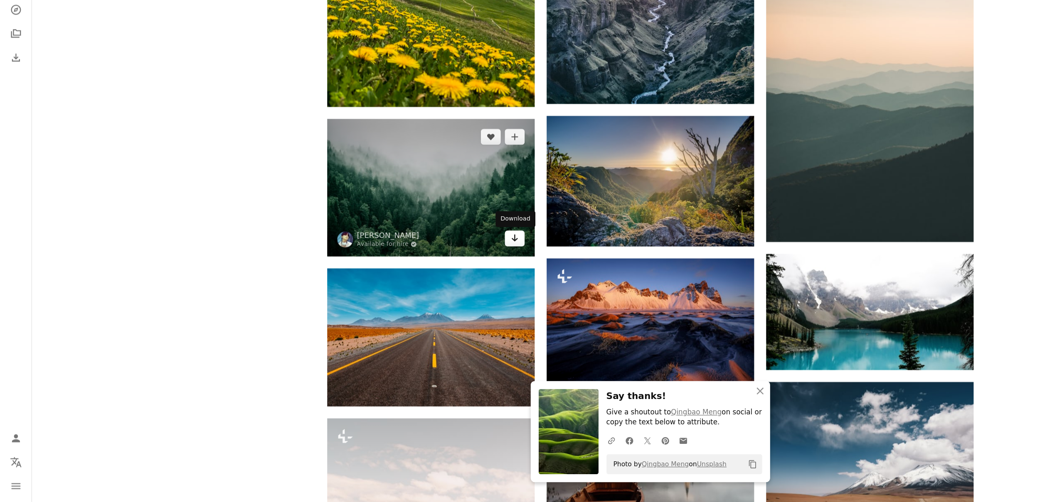
click at [428, 284] on icon "Download" at bounding box center [428, 282] width 5 height 6
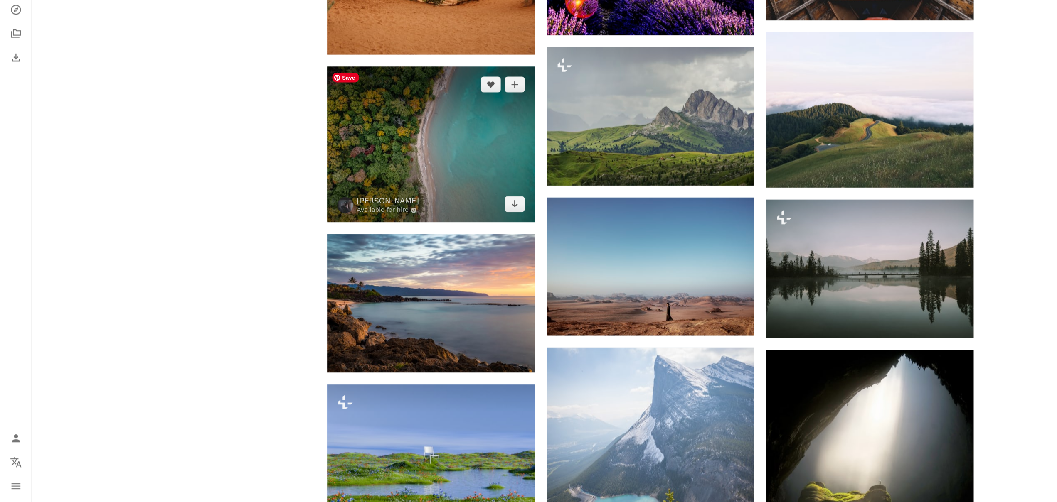
scroll to position [10213, 0]
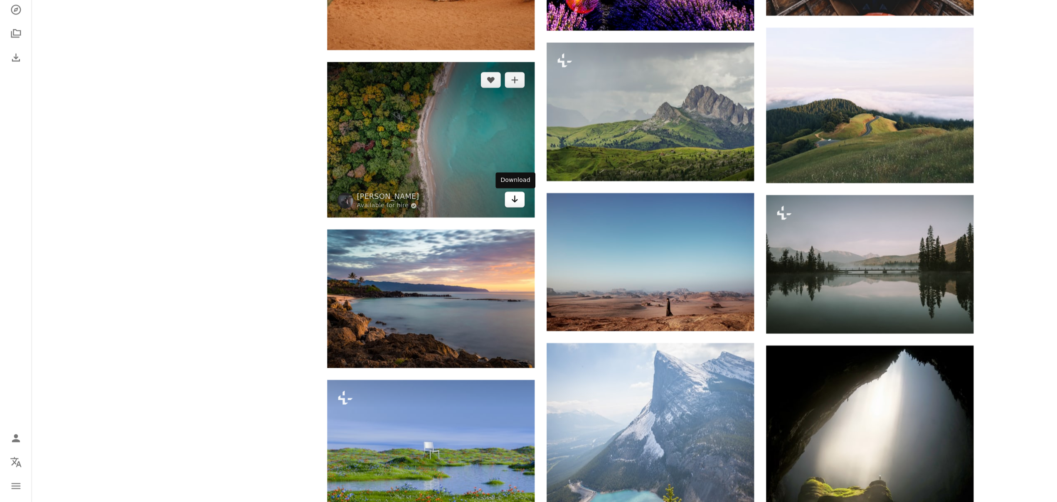
drag, startPoint x: 427, startPoint y: 249, endPoint x: 434, endPoint y: 252, distance: 7.8
click at [427, 249] on icon "Arrow pointing down" at bounding box center [429, 250] width 7 height 10
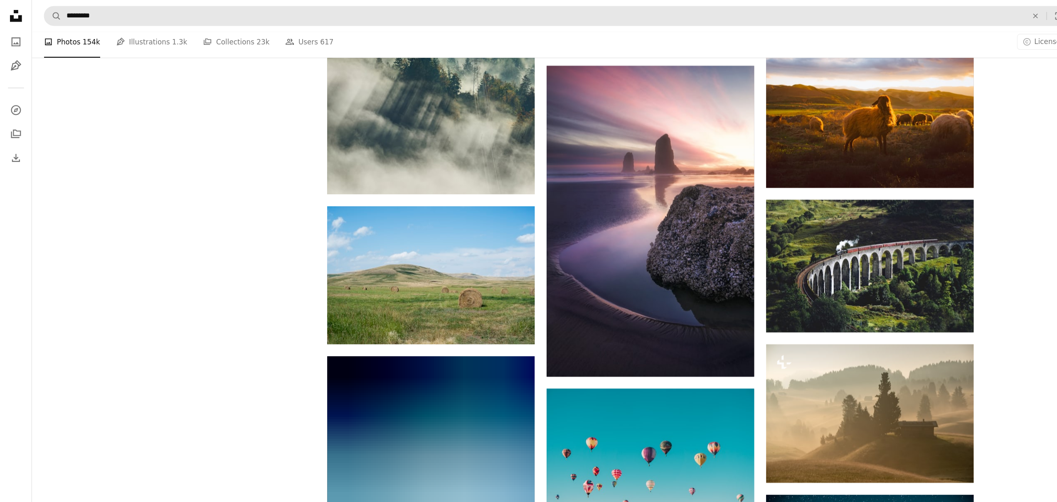
scroll to position [10810, 0]
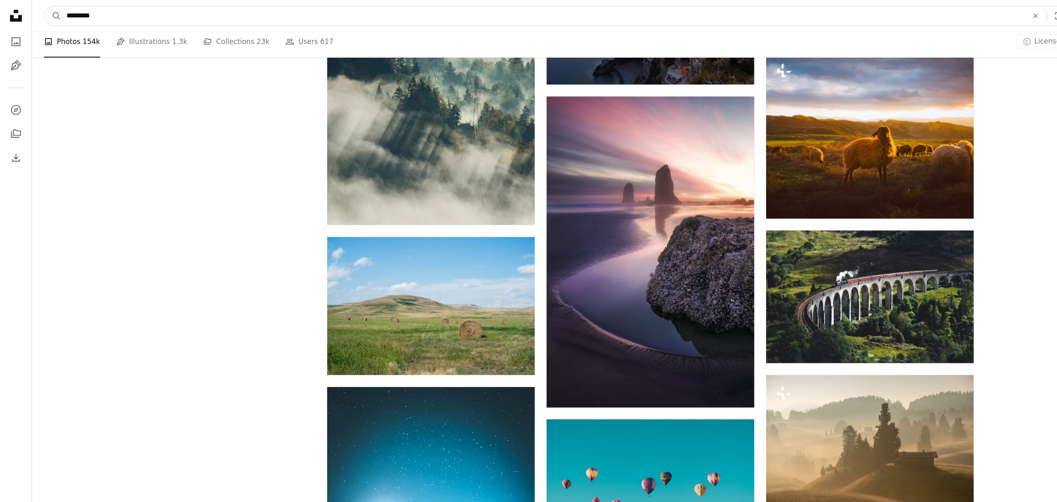
drag, startPoint x: 96, startPoint y: 15, endPoint x: 62, endPoint y: 21, distance: 35.0
click at [38, 11] on form "A magnifying glass ********* An X shape Visual search" at bounding box center [465, 13] width 856 height 17
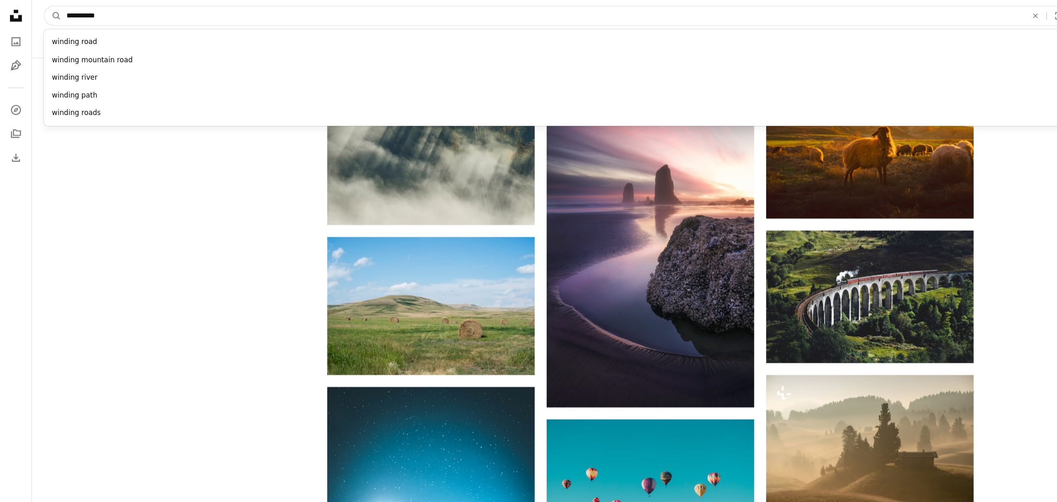
type input "**********"
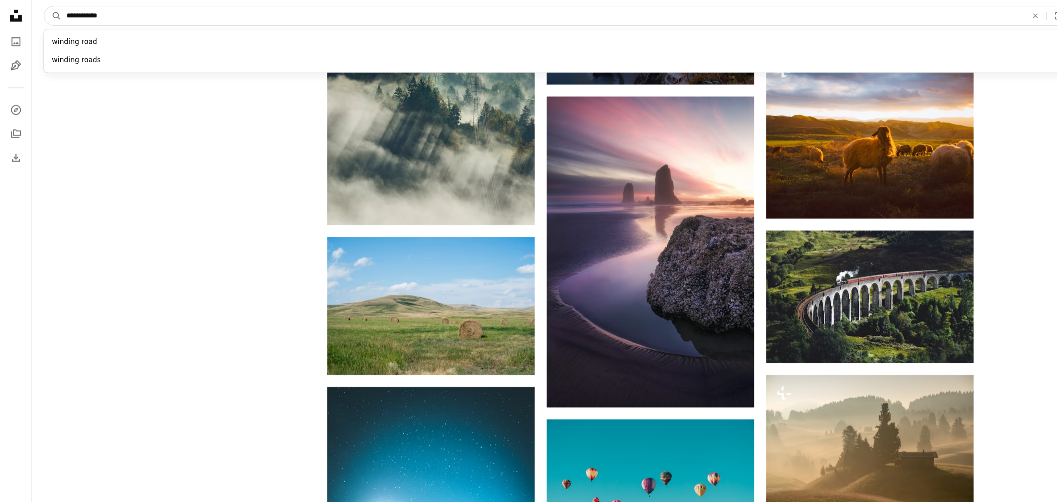
click button "A magnifying glass" at bounding box center [44, 13] width 14 height 16
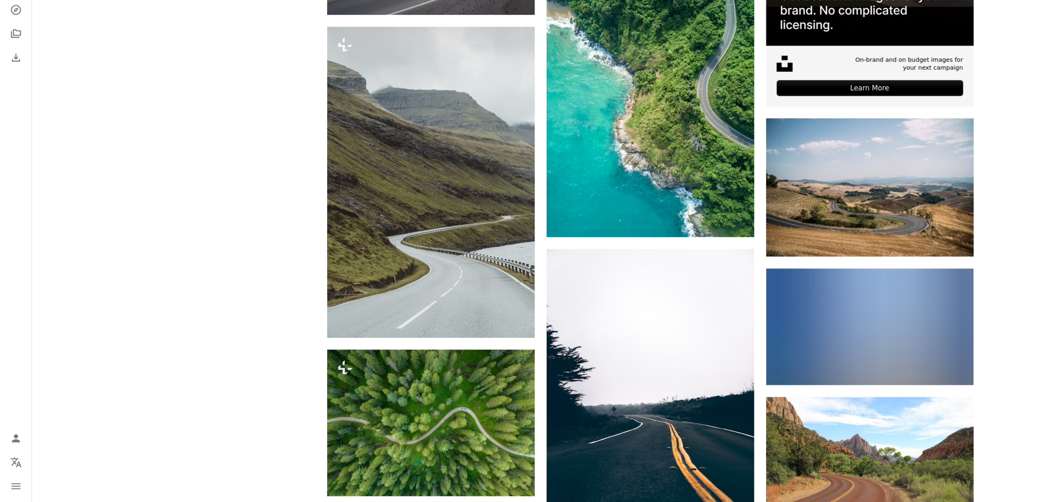
scroll to position [3251, 0]
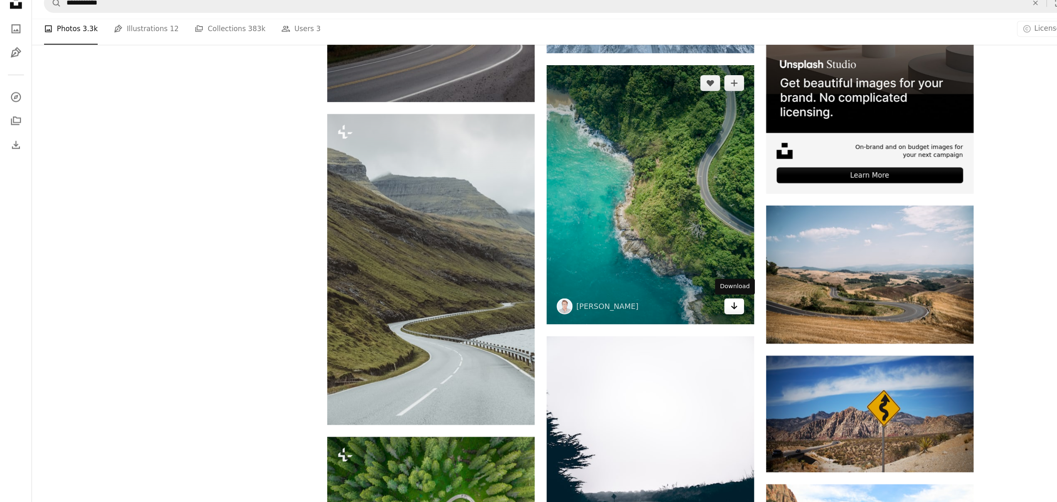
click at [606, 267] on link "Arrow pointing down" at bounding box center [611, 266] width 17 height 13
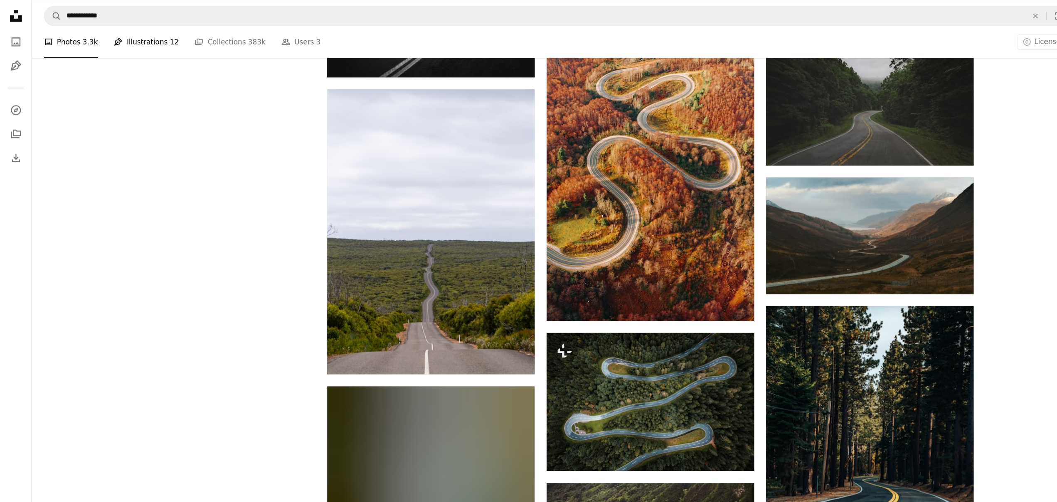
scroll to position [2094, 0]
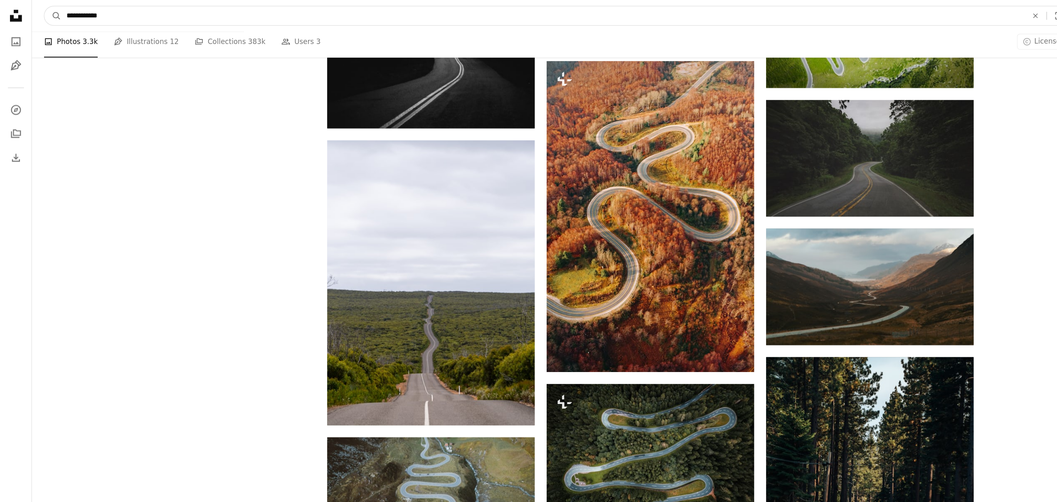
drag, startPoint x: 100, startPoint y: 15, endPoint x: 35, endPoint y: 10, distance: 65.0
click at [35, 10] on nav "**********" at bounding box center [542, 13] width 1030 height 27
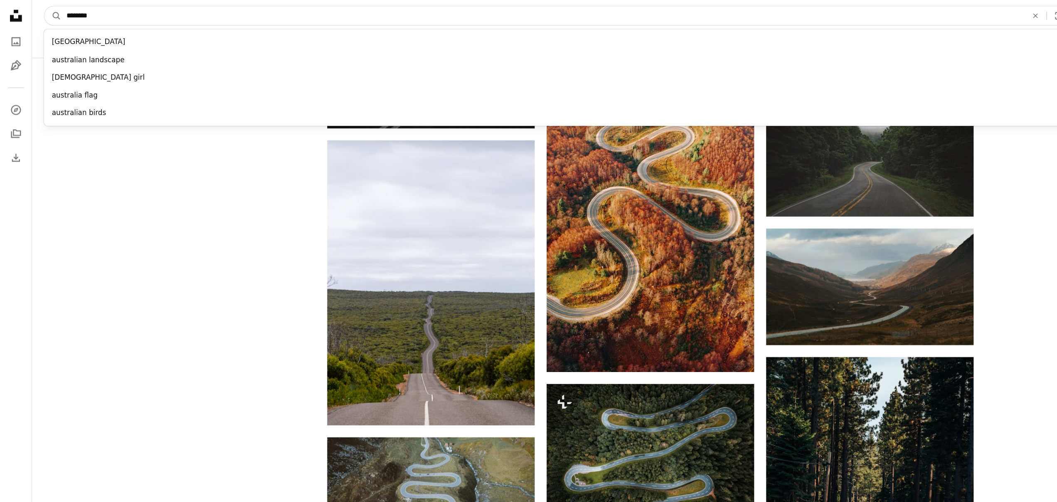
type input "*********"
click button "A magnifying glass" at bounding box center [44, 13] width 14 height 16
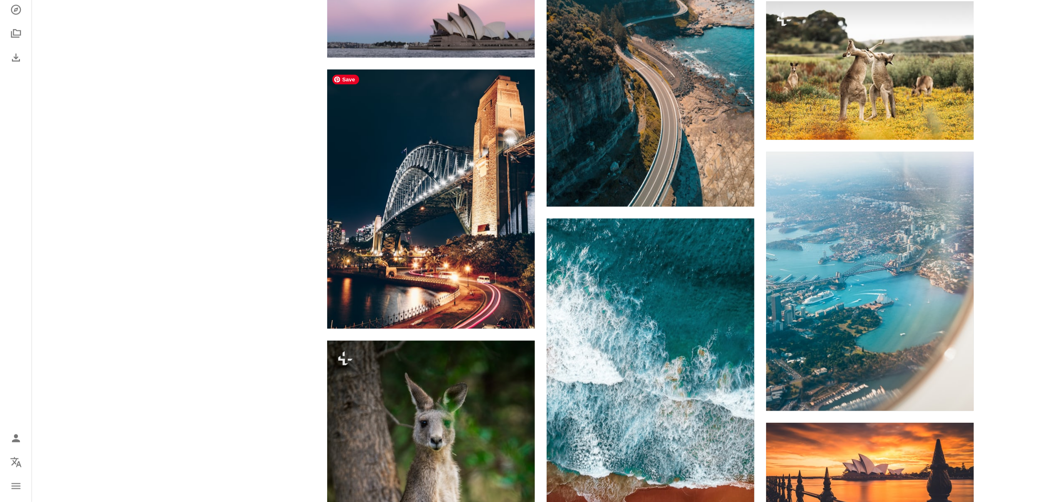
scroll to position [652, 0]
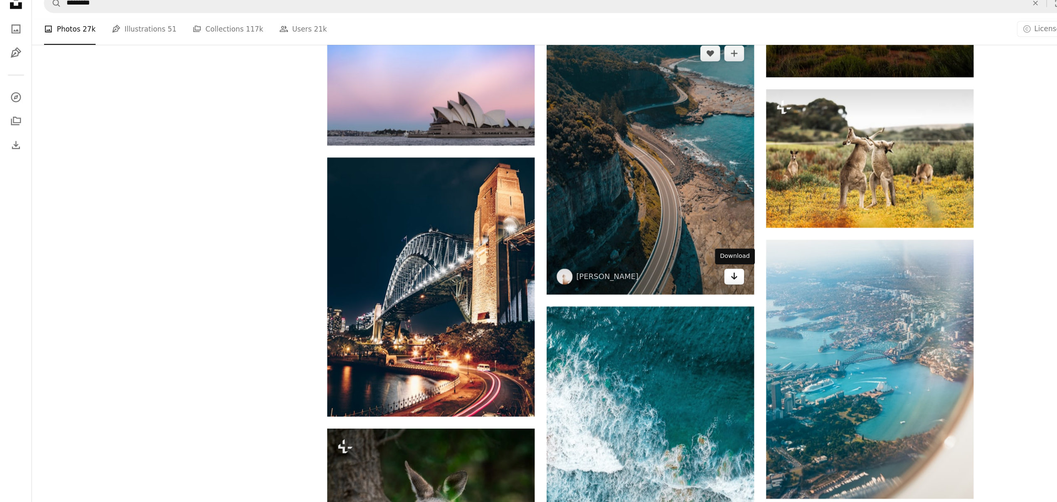
click at [610, 242] on icon "Download" at bounding box center [611, 241] width 5 height 6
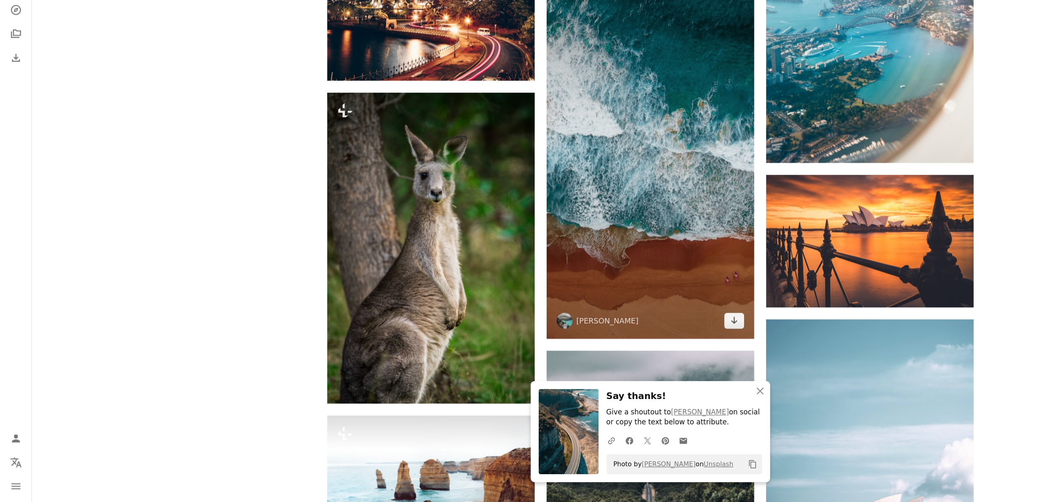
scroll to position [860, 0]
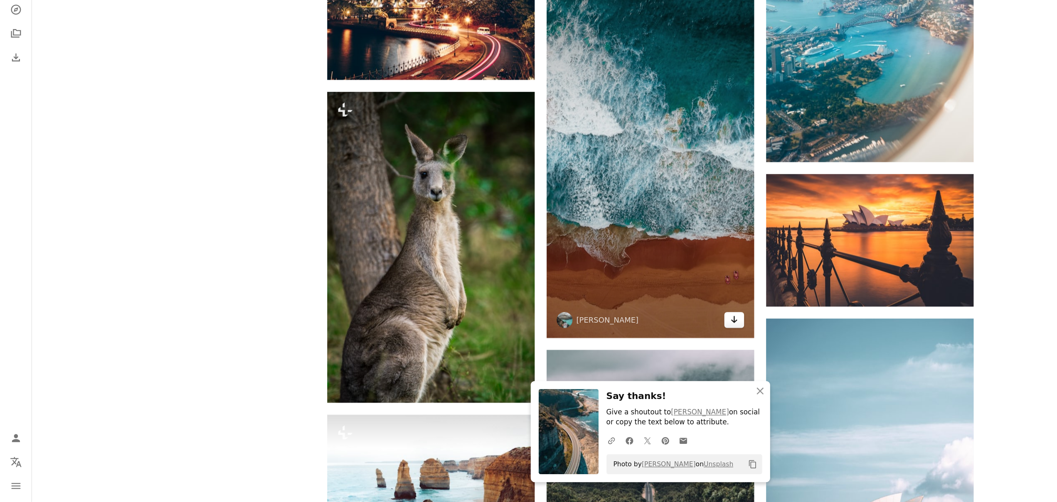
click at [613, 351] on icon "Download" at bounding box center [611, 350] width 5 height 6
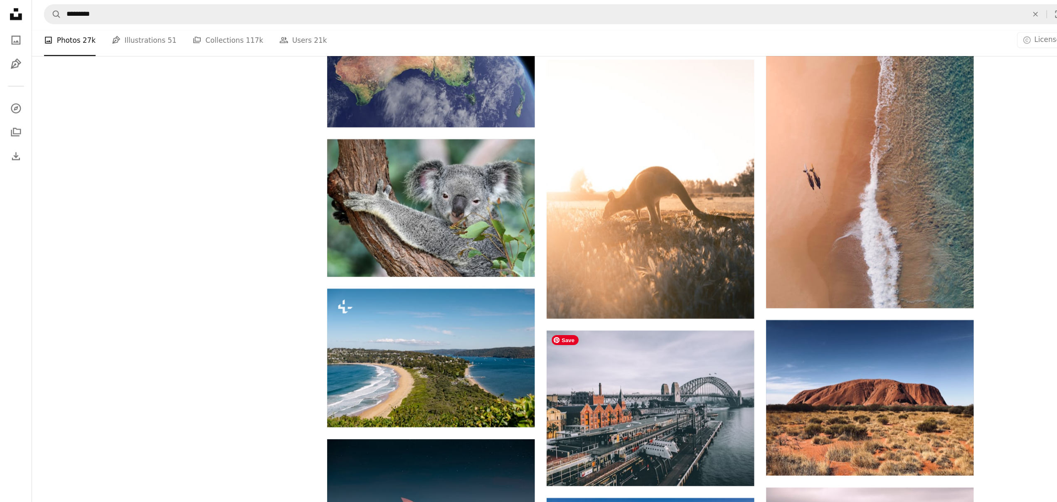
scroll to position [1923, 0]
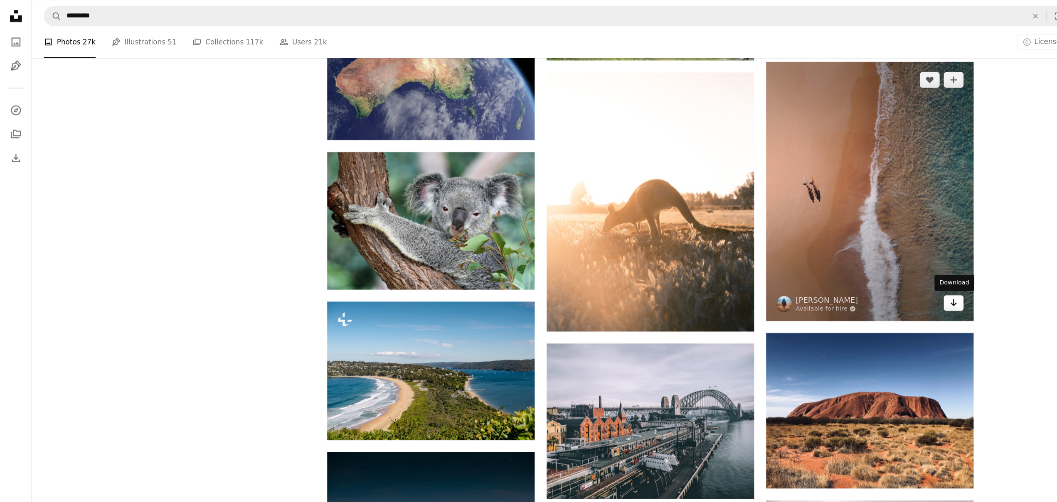
click at [796, 252] on icon "Arrow pointing down" at bounding box center [794, 252] width 7 height 10
